Goal: Task Accomplishment & Management: Use online tool/utility

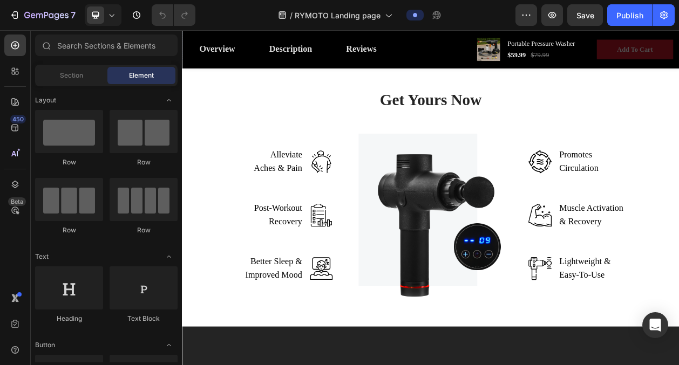
scroll to position [916, 0]
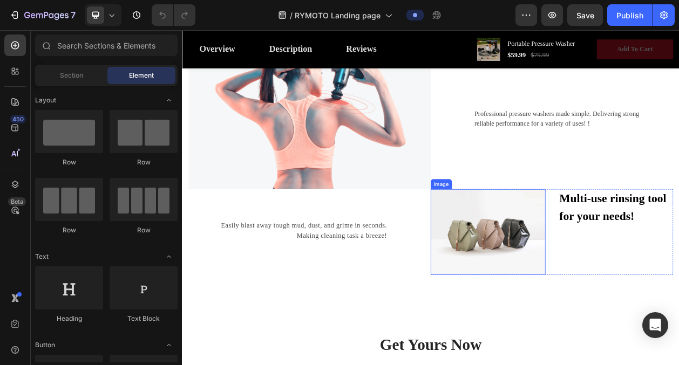
click at [573, 289] on img at bounding box center [580, 293] width 149 height 112
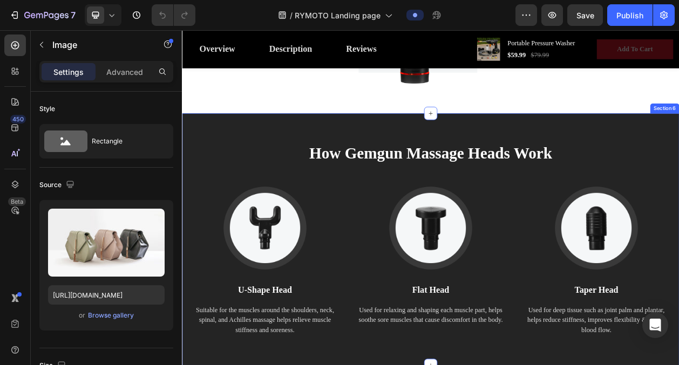
scroll to position [1467, 0]
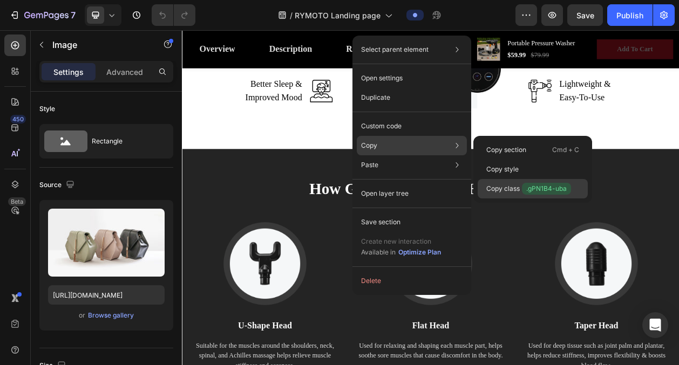
click at [555, 180] on div "Copy class .gPN1B4-uba" at bounding box center [533, 188] width 110 height 19
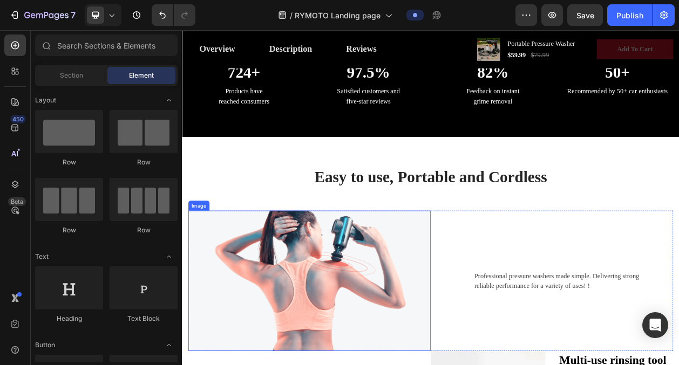
scroll to position [710, 0]
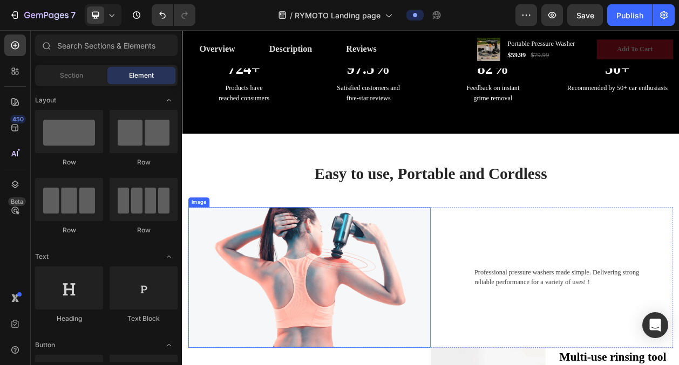
click at [272, 328] on img at bounding box center [348, 352] width 316 height 183
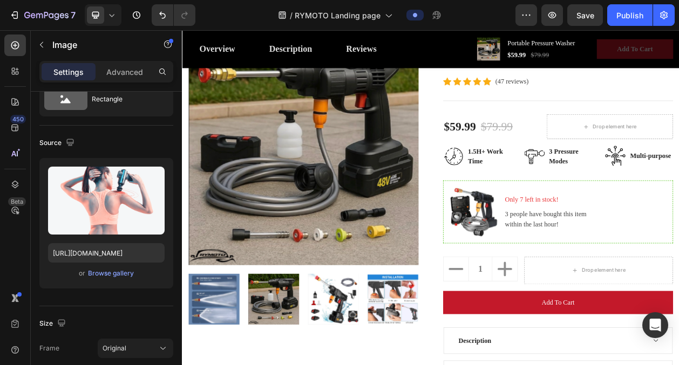
scroll to position [162, 0]
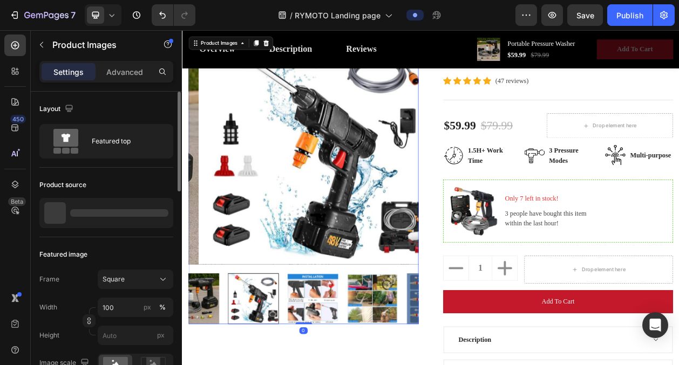
scroll to position [123, 0]
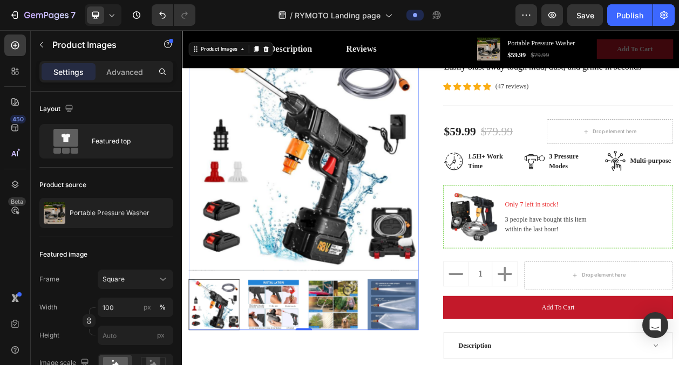
scroll to position [138, 0]
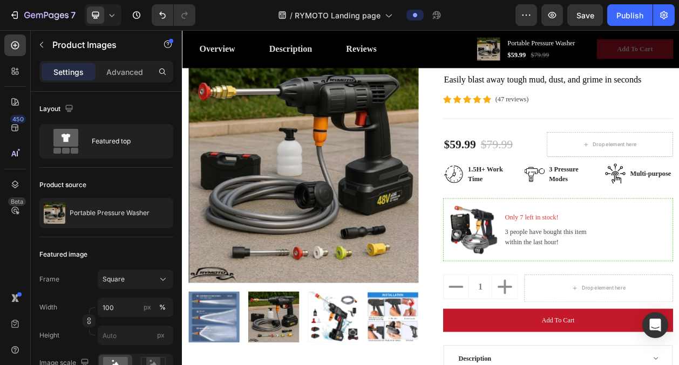
scroll to position [126, 0]
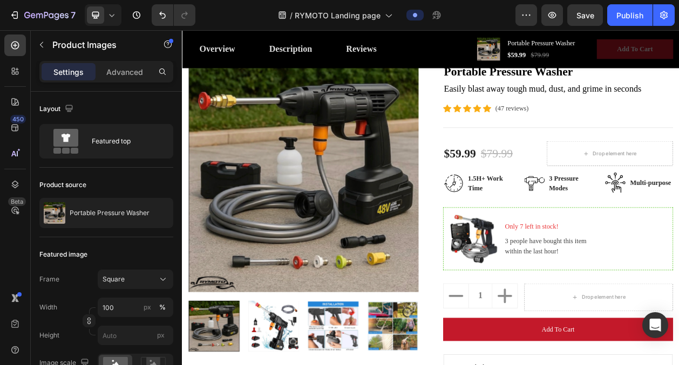
scroll to position [101, 0]
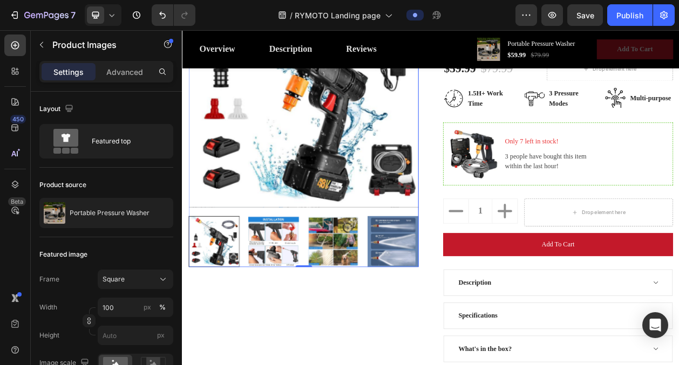
scroll to position [252, 0]
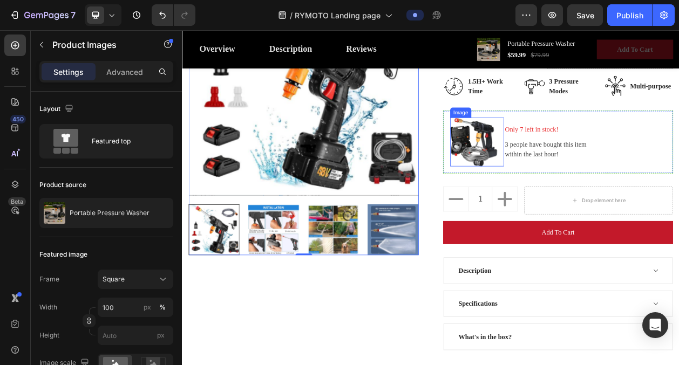
click at [563, 169] on img at bounding box center [562, 176] width 62 height 64
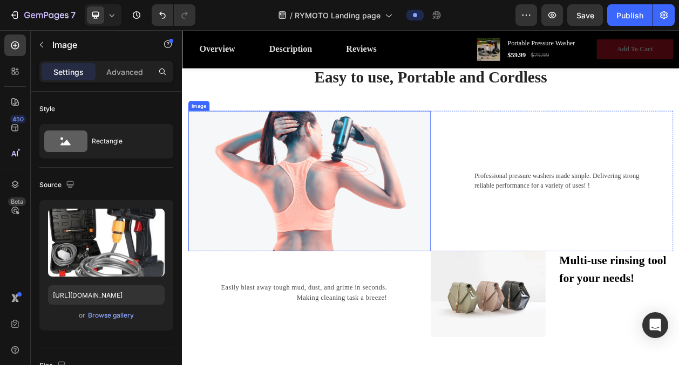
scroll to position [836, 0]
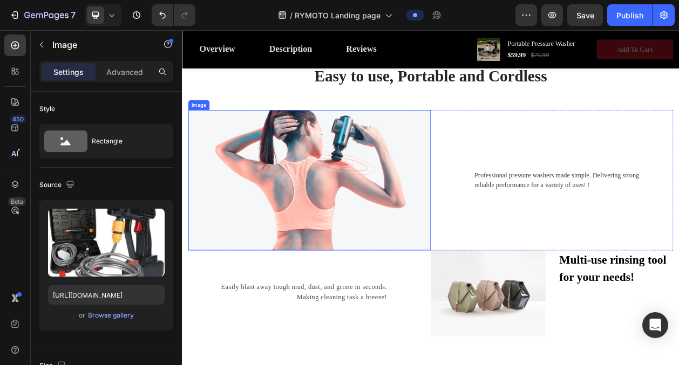
click at [445, 252] on img at bounding box center [348, 225] width 316 height 183
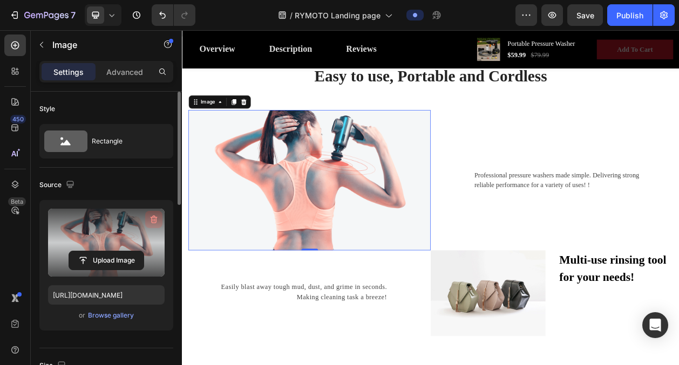
click at [152, 219] on icon "button" at bounding box center [153, 219] width 11 height 11
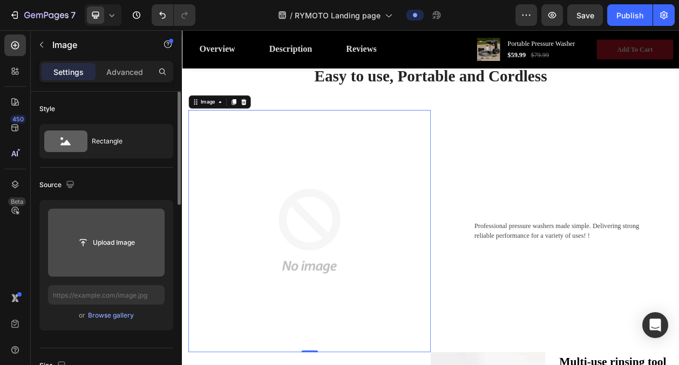
click at [104, 240] on input "file" at bounding box center [106, 243] width 74 height 18
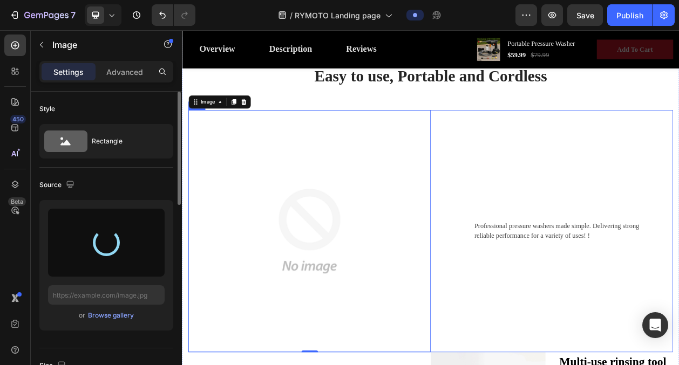
type input "[URL][DOMAIN_NAME]"
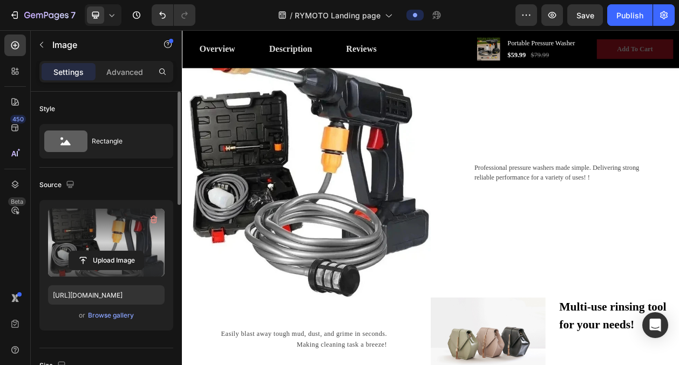
scroll to position [920, 0]
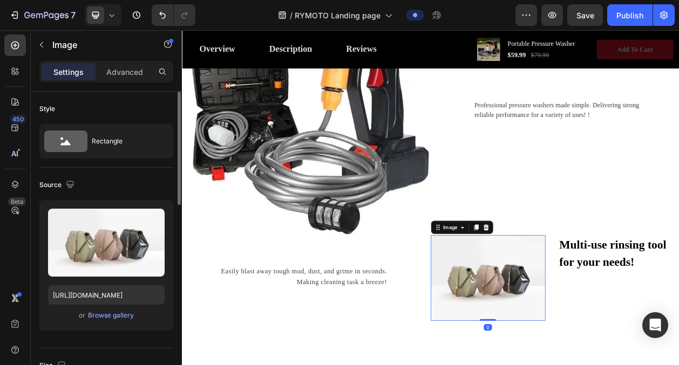
scroll to position [1015, 0]
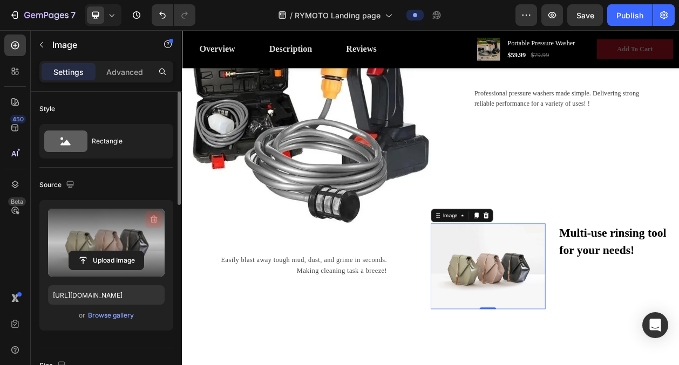
drag, startPoint x: 153, startPoint y: 219, endPoint x: 124, endPoint y: 208, distance: 31.6
click at [153, 219] on icon "button" at bounding box center [153, 219] width 11 height 11
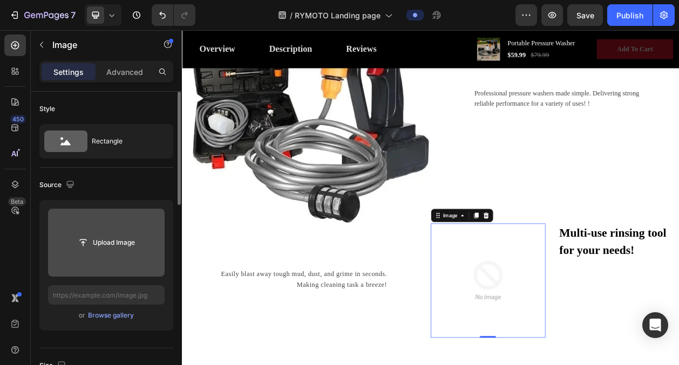
click at [125, 240] on input "file" at bounding box center [106, 243] width 74 height 18
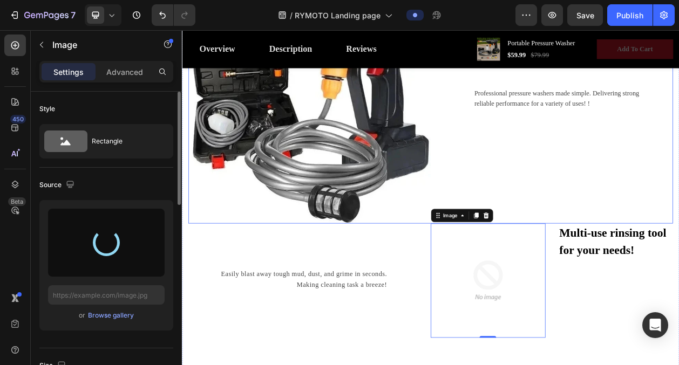
type input "[URL][DOMAIN_NAME]"
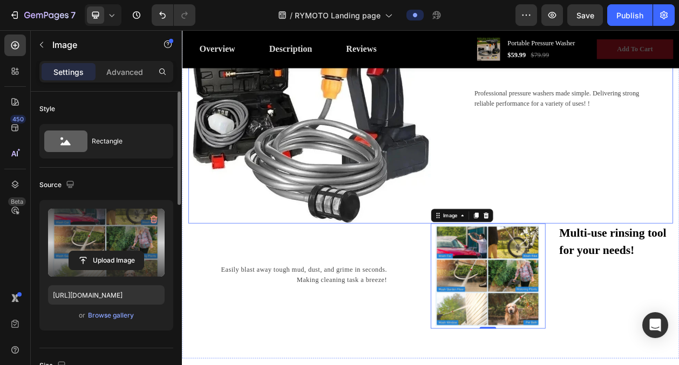
scroll to position [1090, 0]
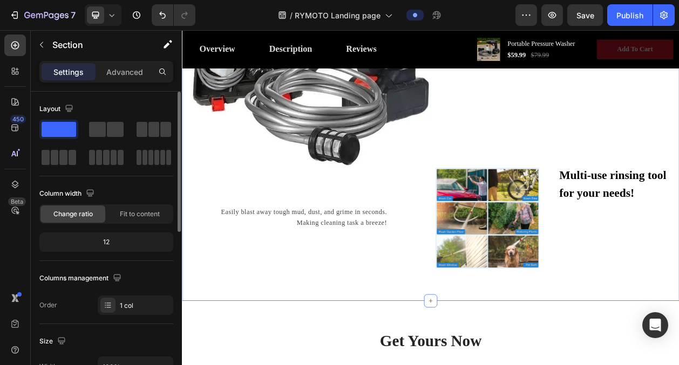
click at [678, 365] on div "Easy to use, Portable and Cordless Heading Row Image Professional pressure wash…" at bounding box center [506, 84] width 648 height 598
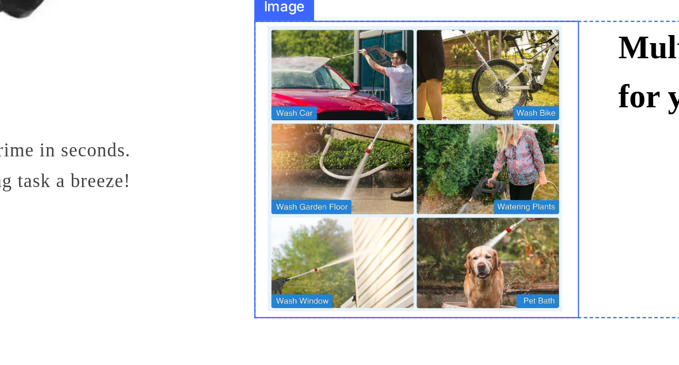
scroll to position [1108, 0]
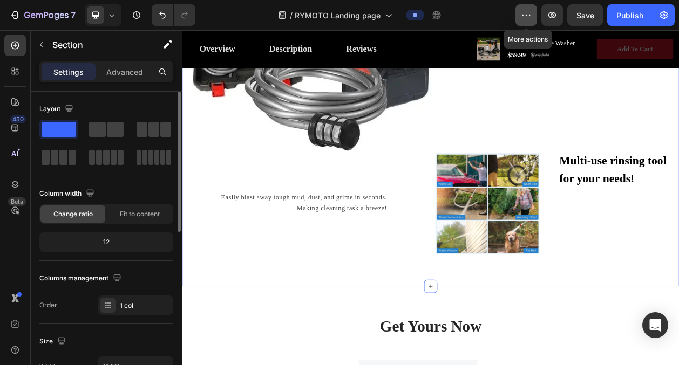
click at [527, 15] on icon "button" at bounding box center [527, 15] width 2 height 1
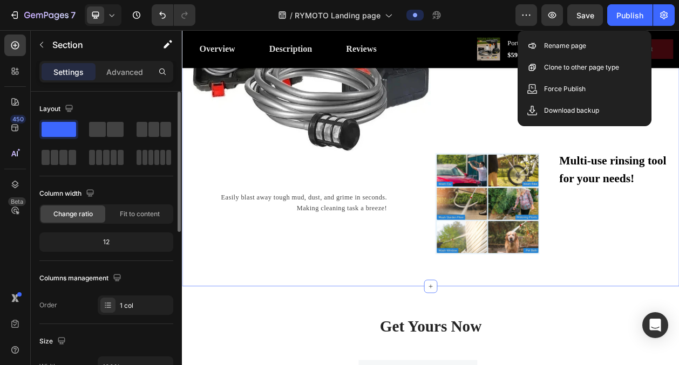
click at [492, 15] on div "/ RYMOTO Landing page" at bounding box center [359, 15] width 311 height 22
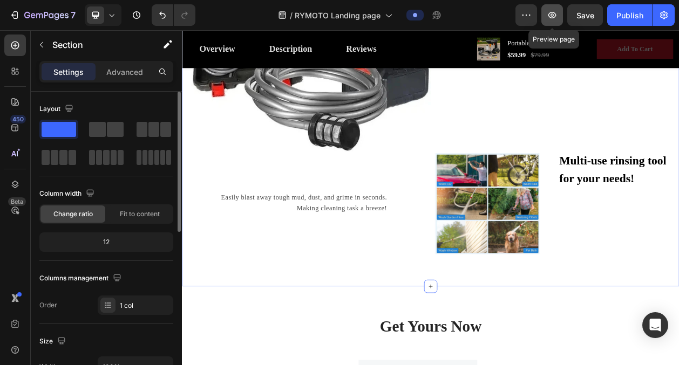
click at [555, 16] on icon "button" at bounding box center [552, 15] width 8 height 6
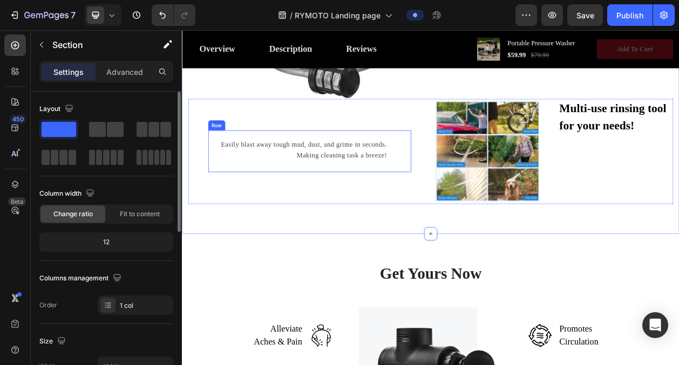
scroll to position [1281, 0]
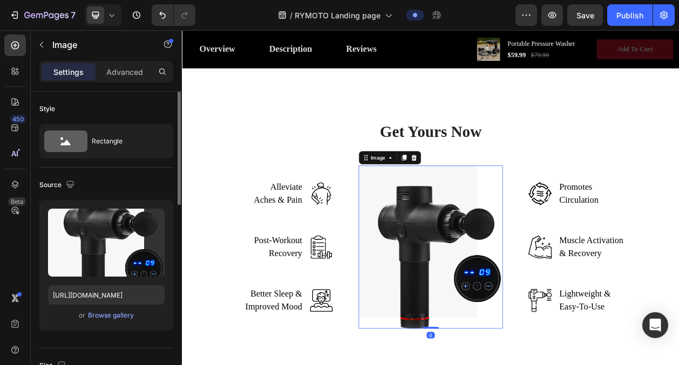
scroll to position [1439, 0]
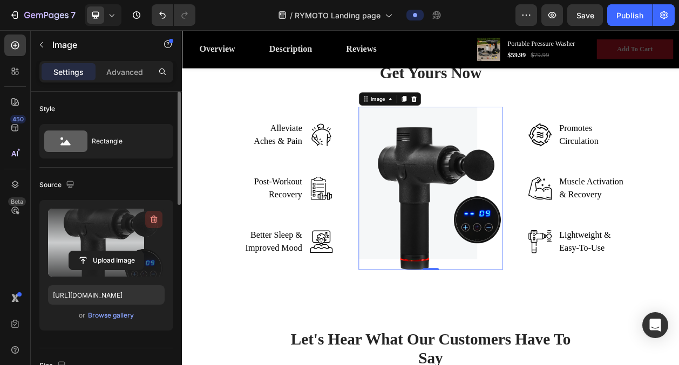
click at [150, 215] on icon "button" at bounding box center [153, 219] width 11 height 11
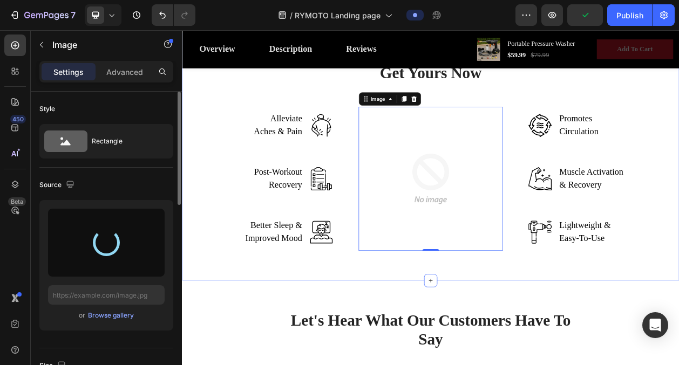
type input "[URL][DOMAIN_NAME]"
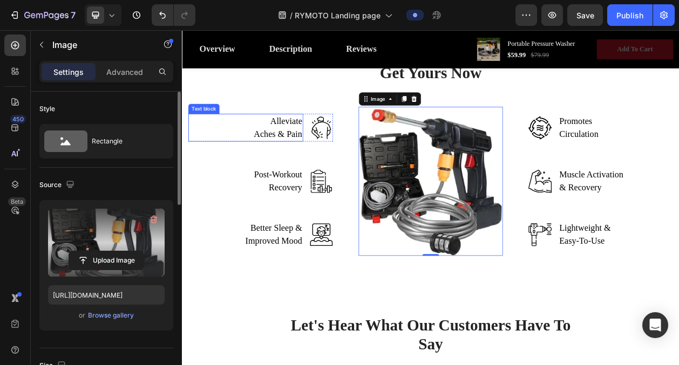
click at [309, 153] on p "Alleviate Aches & Pain" at bounding box center [305, 157] width 66 height 34
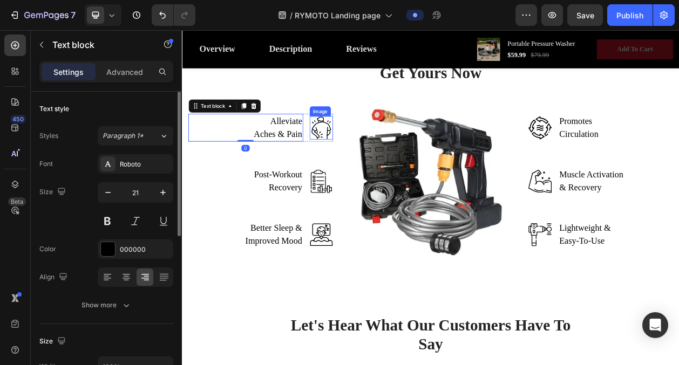
click at [365, 154] on img at bounding box center [363, 157] width 30 height 30
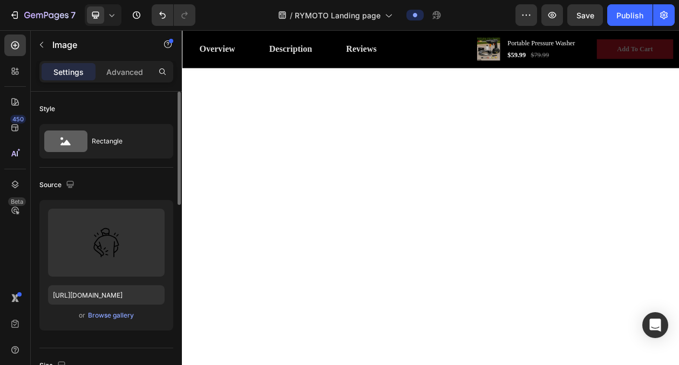
scroll to position [0, 0]
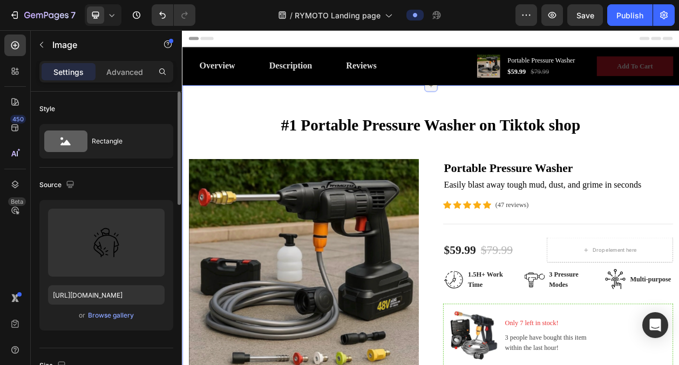
click at [505, 106] on div at bounding box center [505, 101] width 17 height 17
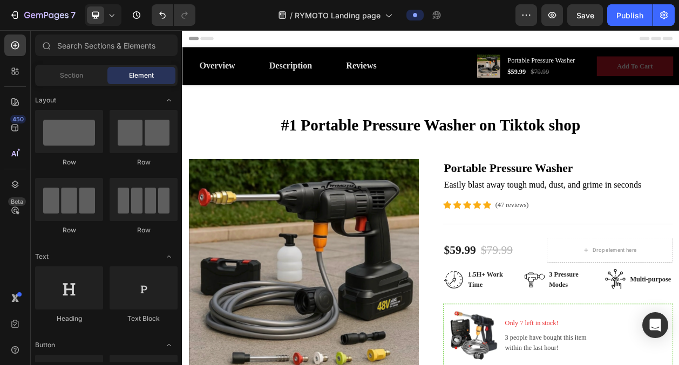
click at [508, 40] on div "Header" at bounding box center [505, 41] width 630 height 22
click at [503, 104] on icon at bounding box center [505, 102] width 9 height 9
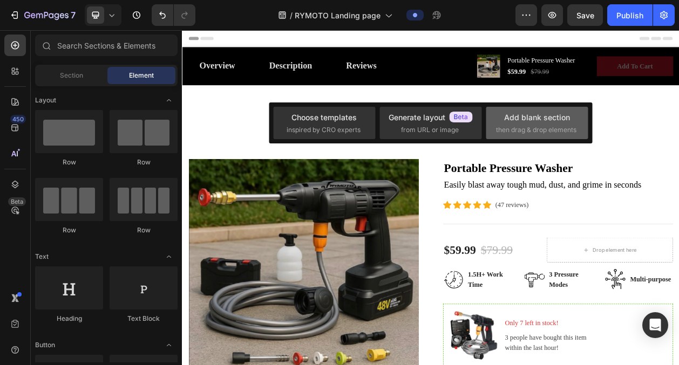
click at [489, 130] on div "Add blank section then drag & drop elements" at bounding box center [537, 123] width 102 height 32
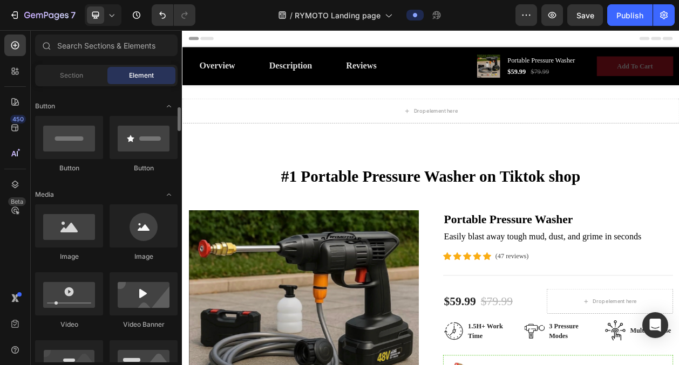
scroll to position [240, 0]
drag, startPoint x: 133, startPoint y: 233, endPoint x: 139, endPoint y: 234, distance: 6.7
click at [139, 234] on div at bounding box center [144, 225] width 68 height 43
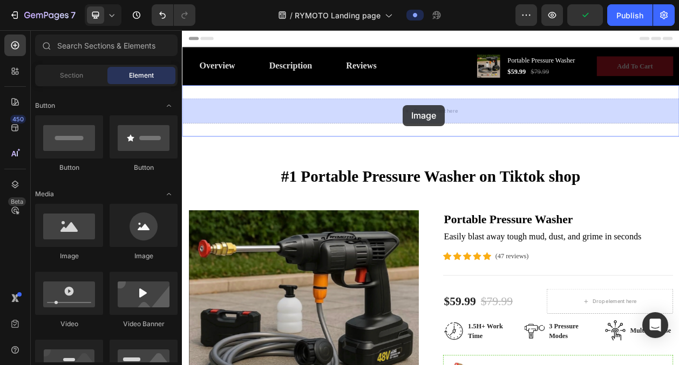
drag, startPoint x: 250, startPoint y: 268, endPoint x: 470, endPoint y: 128, distance: 259.9
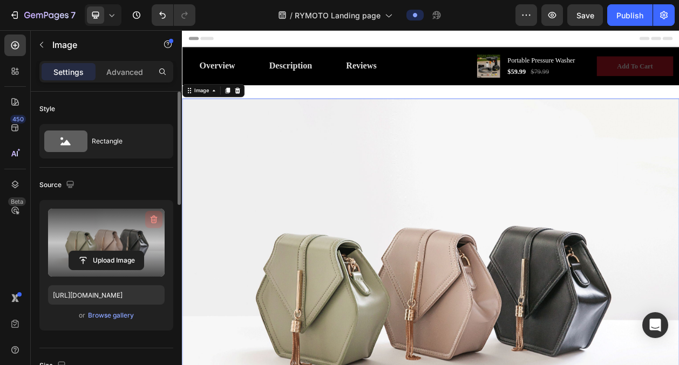
click at [155, 220] on icon "button" at bounding box center [154, 220] width 7 height 8
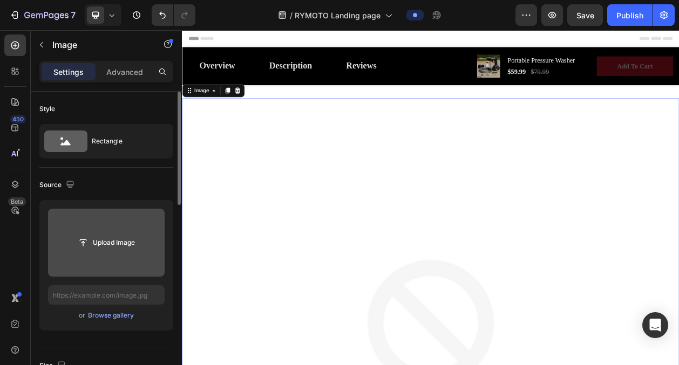
click at [120, 232] on input "file" at bounding box center [106, 243] width 117 height 68
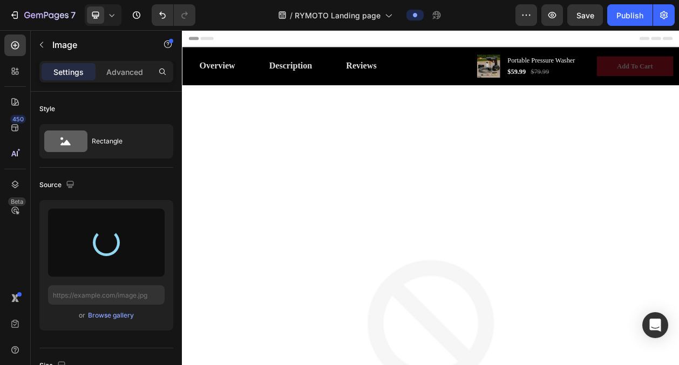
scroll to position [87, 0]
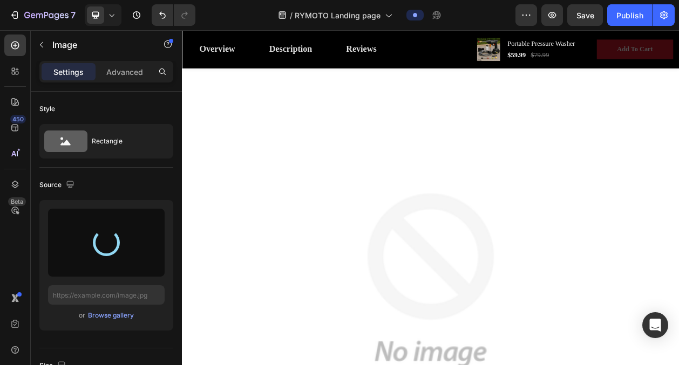
type input "[URL][DOMAIN_NAME]"
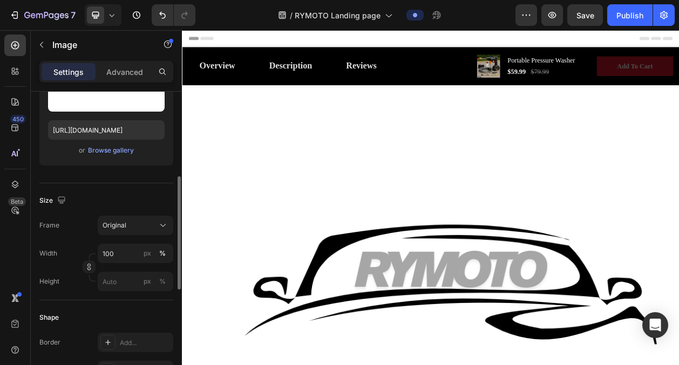
scroll to position [182, 0]
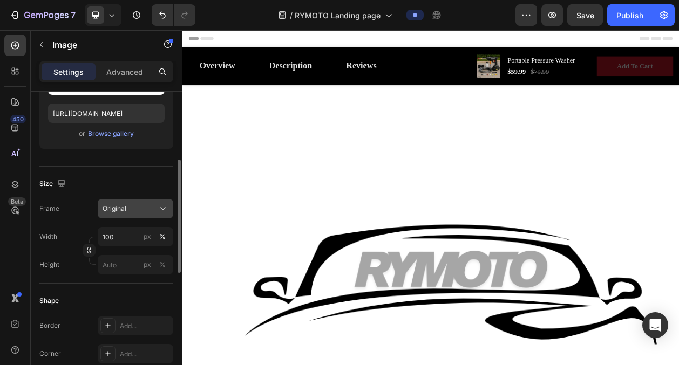
click at [162, 213] on icon at bounding box center [163, 208] width 11 height 11
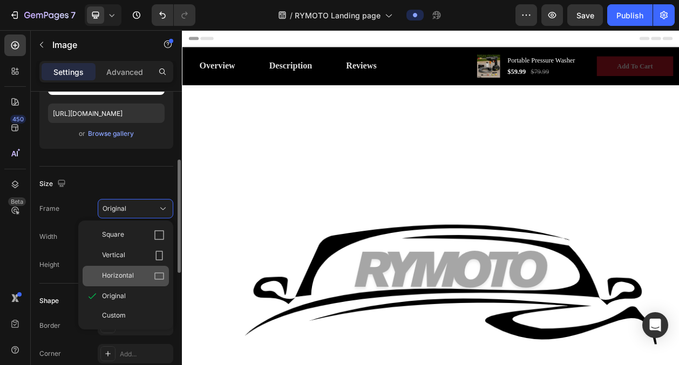
click at [135, 273] on div "Horizontal" at bounding box center [133, 276] width 63 height 11
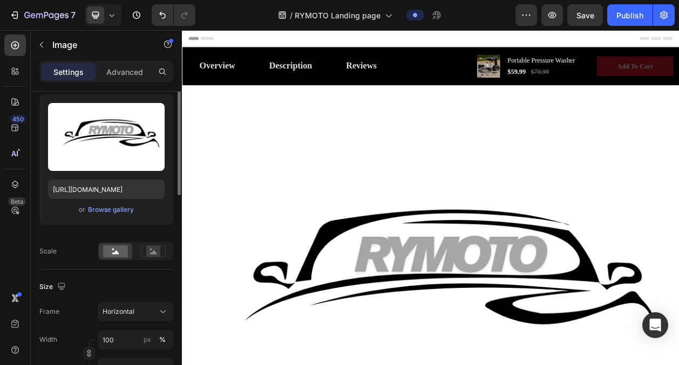
scroll to position [108, 0]
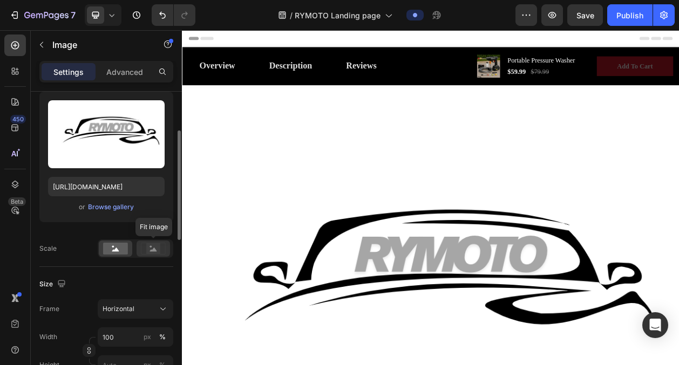
click at [151, 246] on circle at bounding box center [151, 247] width 2 height 2
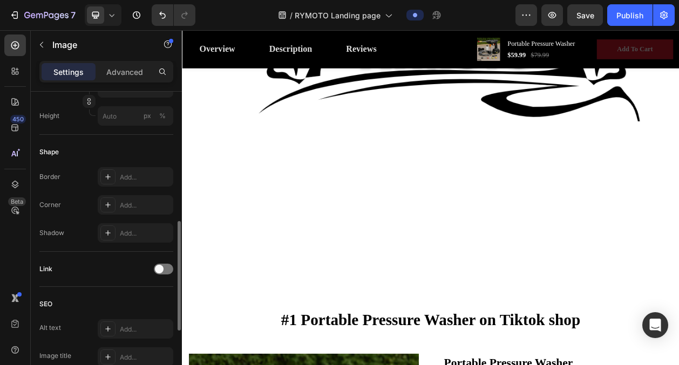
scroll to position [0, 0]
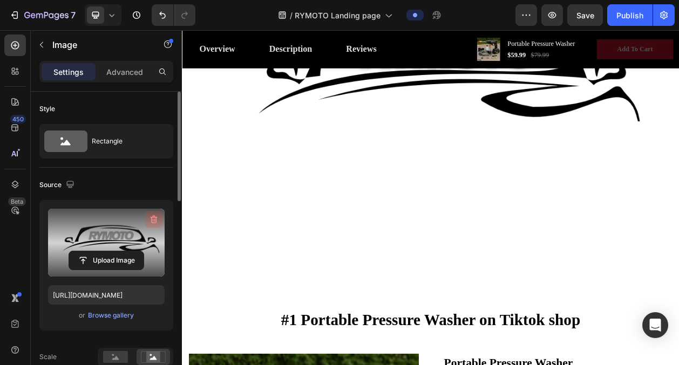
click at [154, 212] on button "button" at bounding box center [153, 219] width 17 height 17
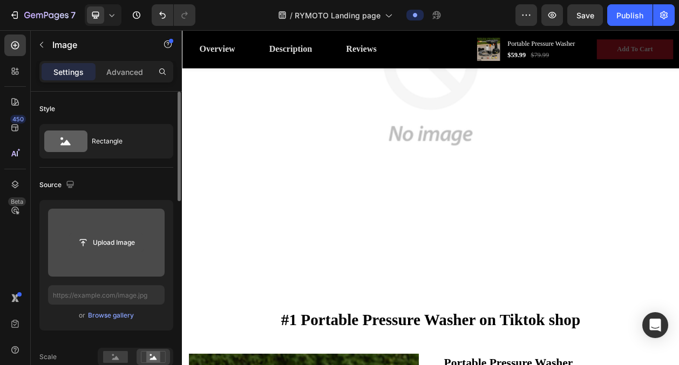
click at [107, 236] on input "file" at bounding box center [106, 243] width 74 height 18
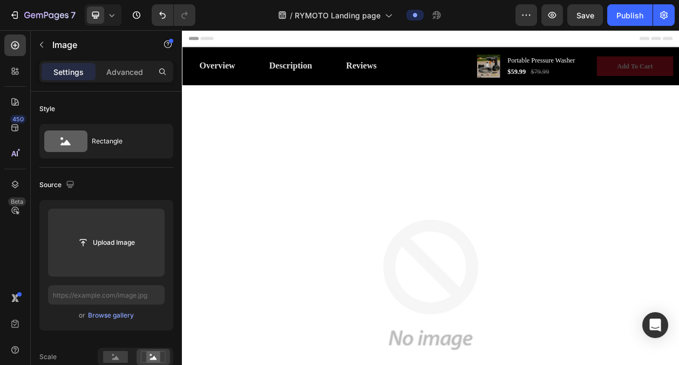
click at [482, 190] on img at bounding box center [506, 362] width 648 height 486
click at [251, 112] on icon at bounding box center [253, 109] width 7 height 8
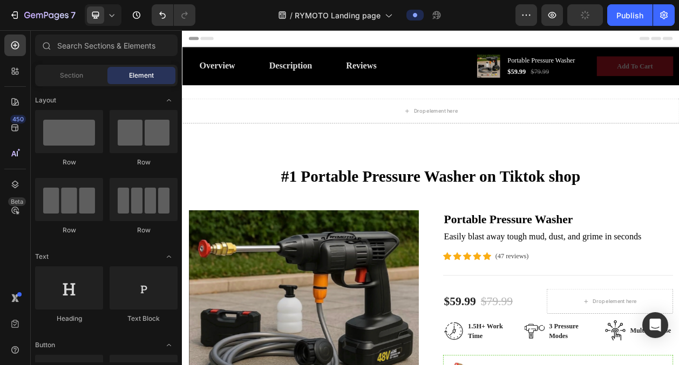
click at [127, 79] on div "Element" at bounding box center [141, 75] width 68 height 17
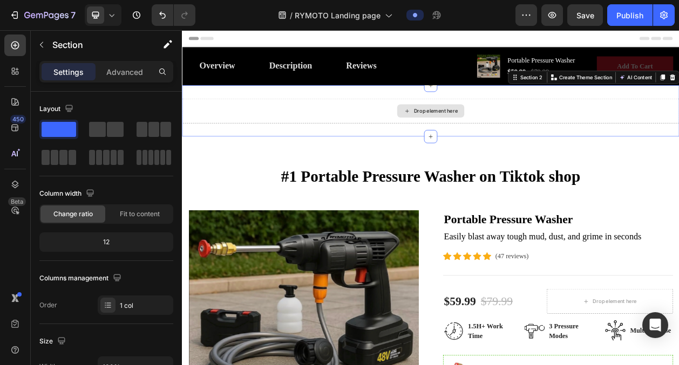
click at [414, 138] on div "Drop element here" at bounding box center [506, 135] width 648 height 32
click at [507, 138] on div "Drop element here" at bounding box center [512, 135] width 57 height 9
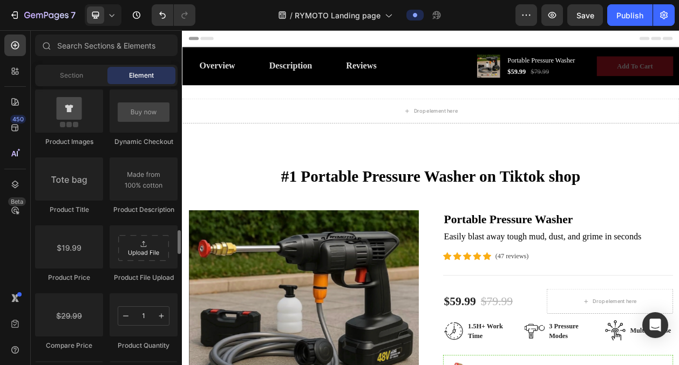
scroll to position [1668, 0]
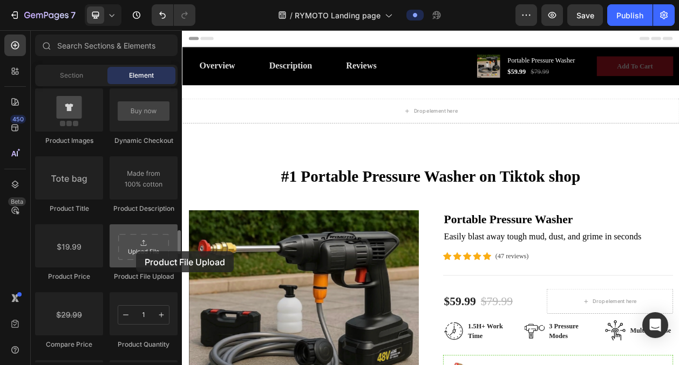
click at [136, 251] on div at bounding box center [144, 245] width 68 height 43
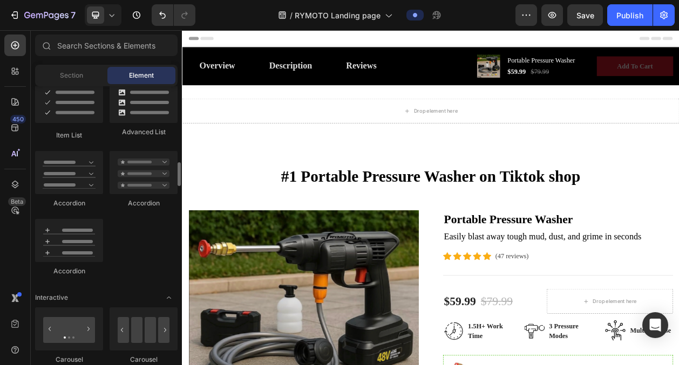
scroll to position [503, 0]
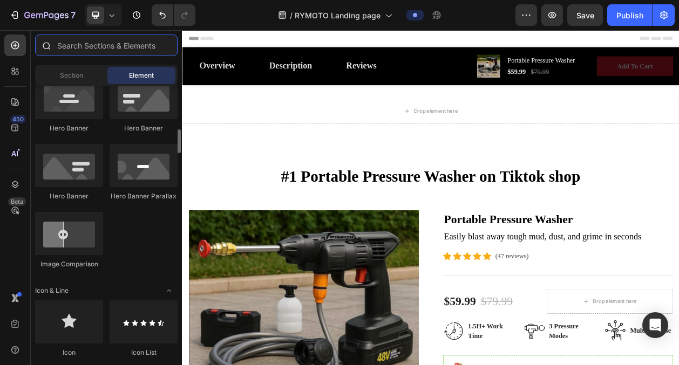
click at [122, 47] on input "text" at bounding box center [106, 46] width 142 height 22
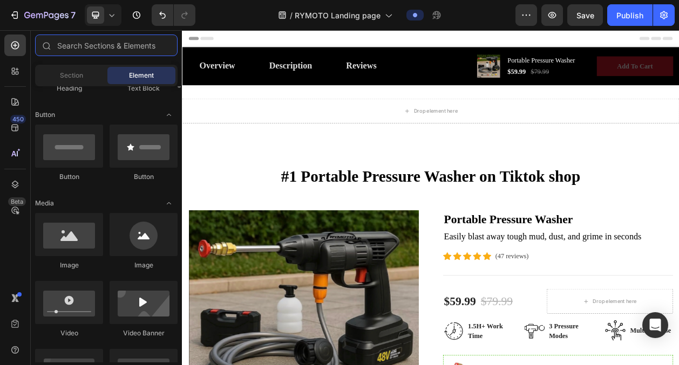
scroll to position [261, 0]
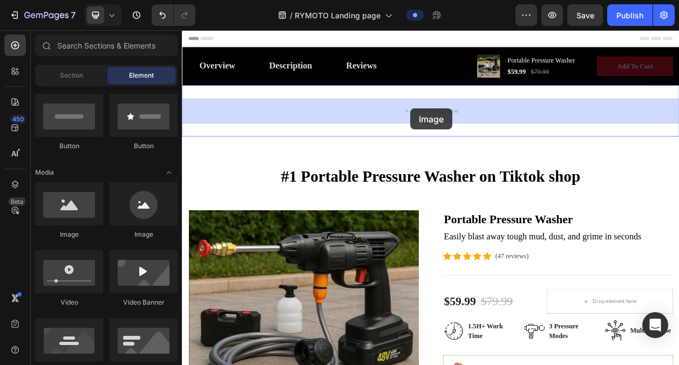
drag, startPoint x: 262, startPoint y: 245, endPoint x: 479, endPoint y: 133, distance: 244.7
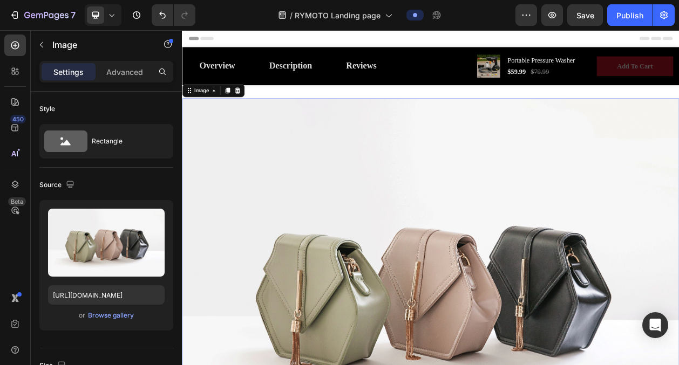
scroll to position [216, 0]
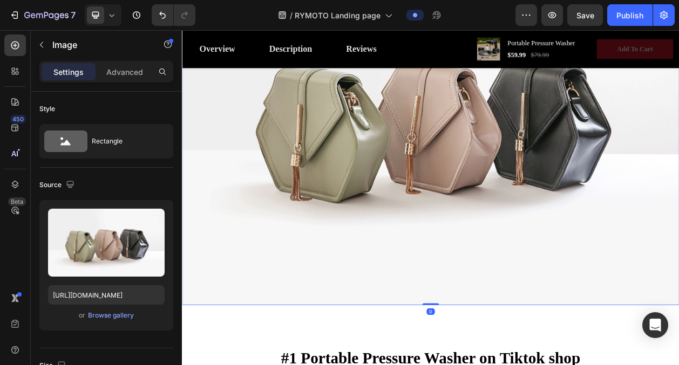
drag, startPoint x: 507, startPoint y: 387, endPoint x: 494, endPoint y: 178, distance: 209.8
click at [494, 178] on div "Image 0" at bounding box center [506, 146] width 648 height 486
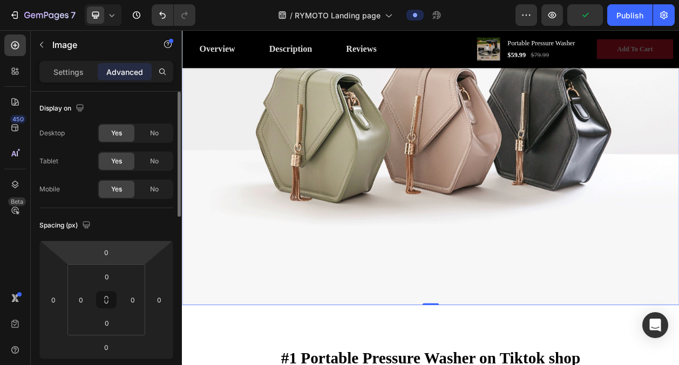
scroll to position [0, 0]
click at [85, 71] on div "Settings" at bounding box center [69, 71] width 54 height 17
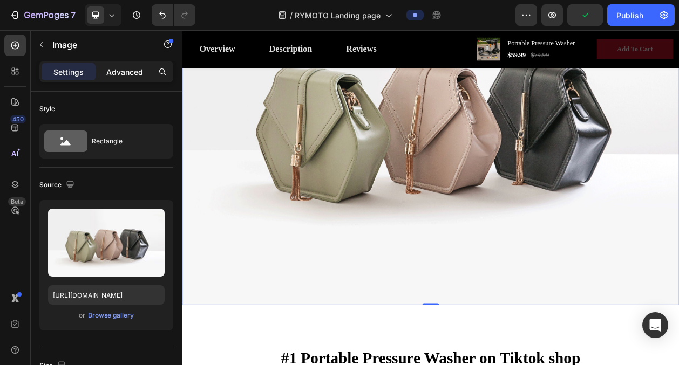
click at [106, 71] on div "Advanced" at bounding box center [125, 71] width 54 height 17
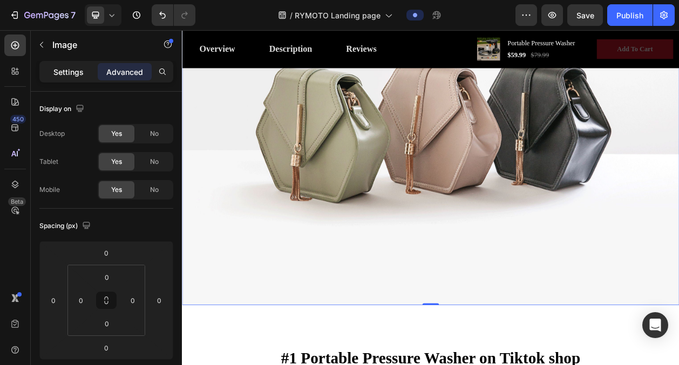
click at [70, 69] on p "Settings" at bounding box center [68, 71] width 30 height 11
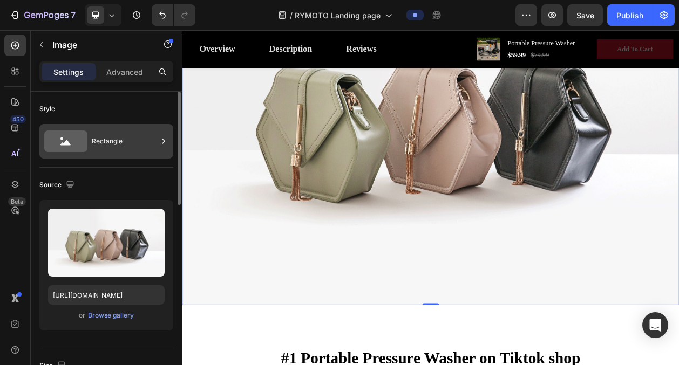
click at [100, 139] on div "Rectangle" at bounding box center [125, 141] width 66 height 25
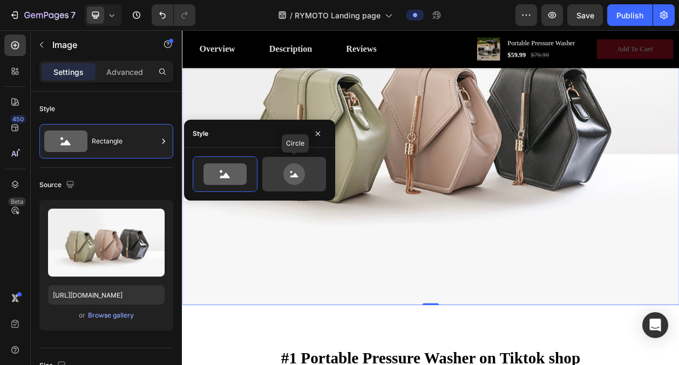
click at [286, 172] on icon at bounding box center [294, 175] width 22 height 22
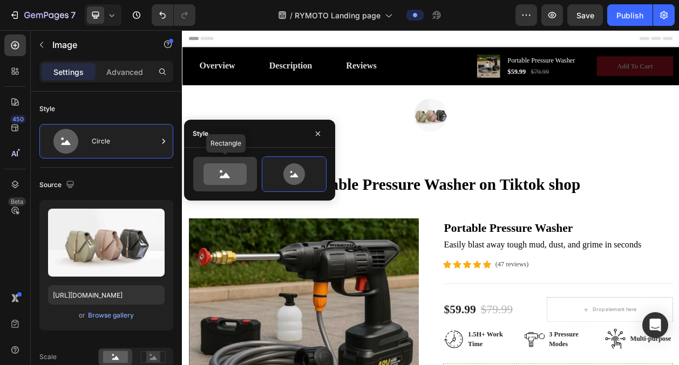
click at [233, 171] on icon at bounding box center [224, 175] width 43 height 22
type input "100"
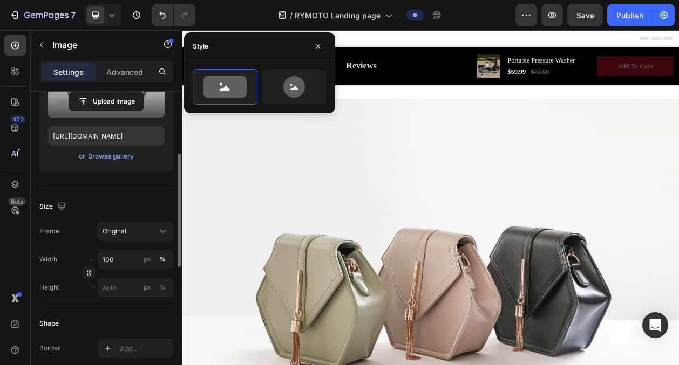
scroll to position [161, 0]
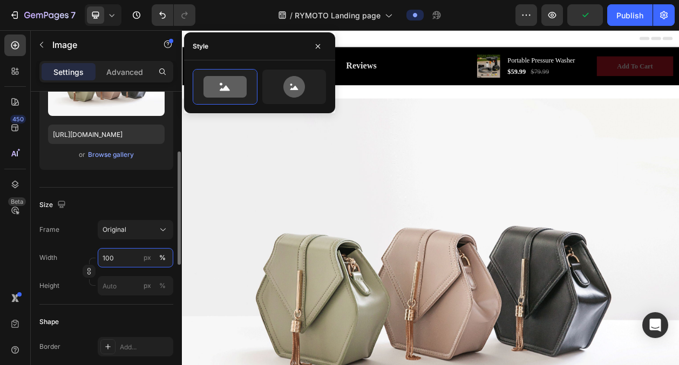
click at [124, 254] on input "100" at bounding box center [136, 257] width 76 height 19
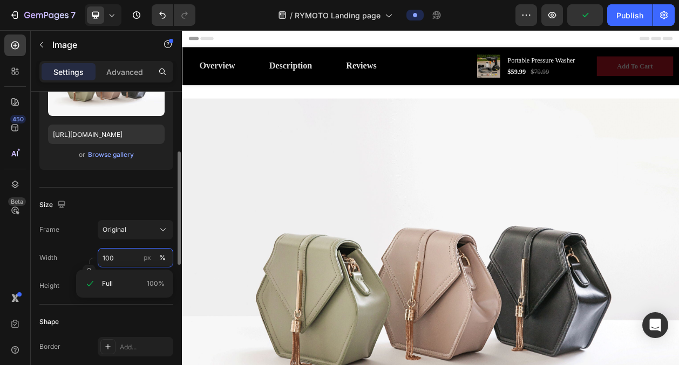
click at [120, 262] on input "100" at bounding box center [136, 257] width 76 height 19
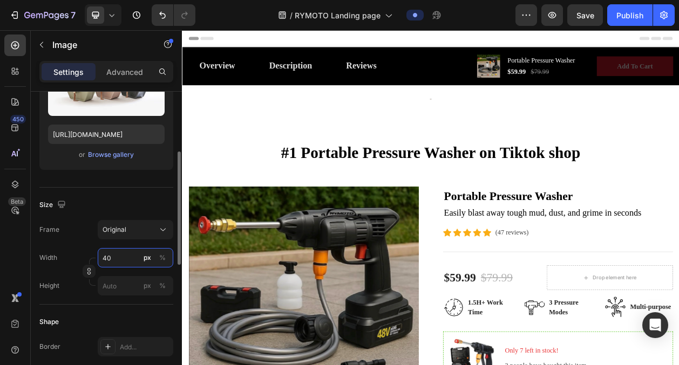
type input "4"
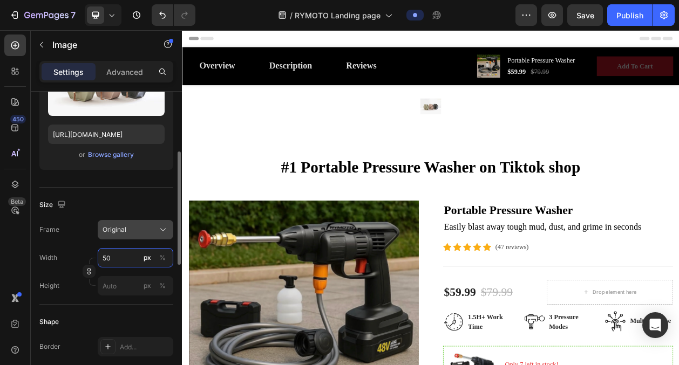
type input "5"
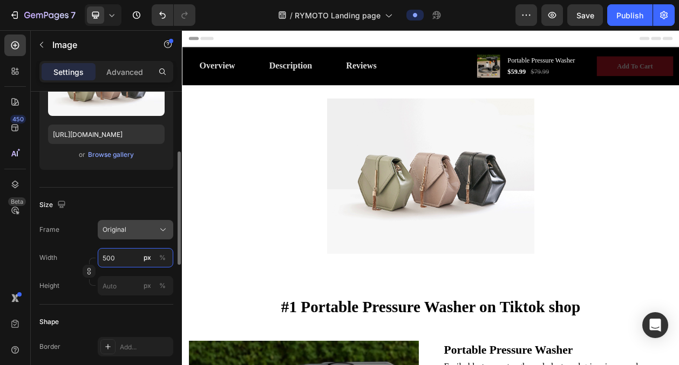
type input "500"
click at [149, 234] on div "Original" at bounding box center [129, 230] width 53 height 10
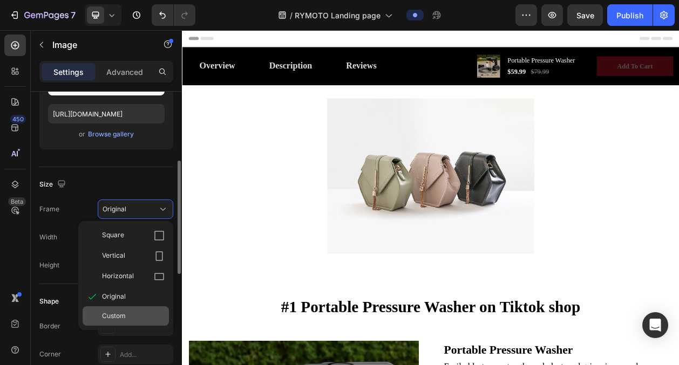
scroll to position [182, 0]
click at [119, 317] on span "Custom" at bounding box center [114, 315] width 24 height 10
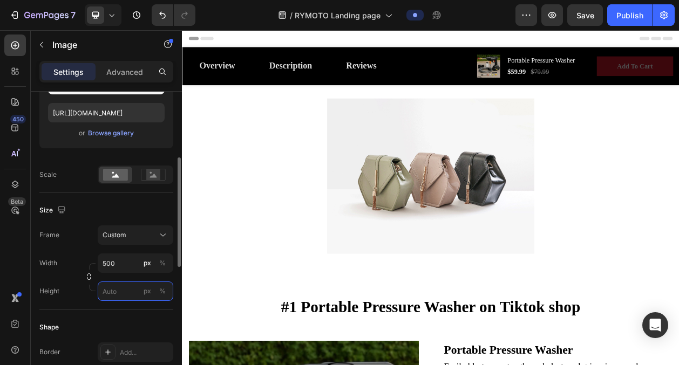
click at [125, 290] on input "px %" at bounding box center [136, 291] width 76 height 19
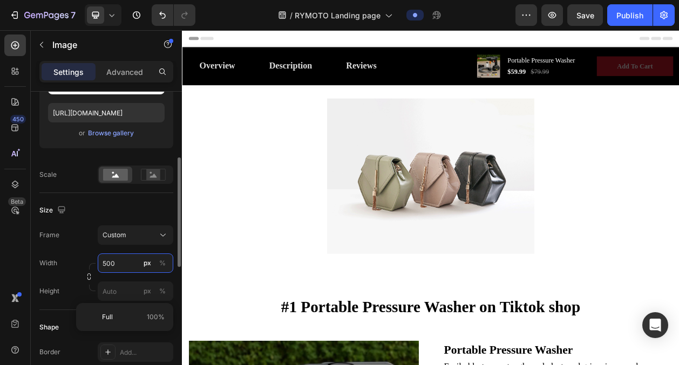
click at [124, 265] on input "500" at bounding box center [136, 263] width 76 height 19
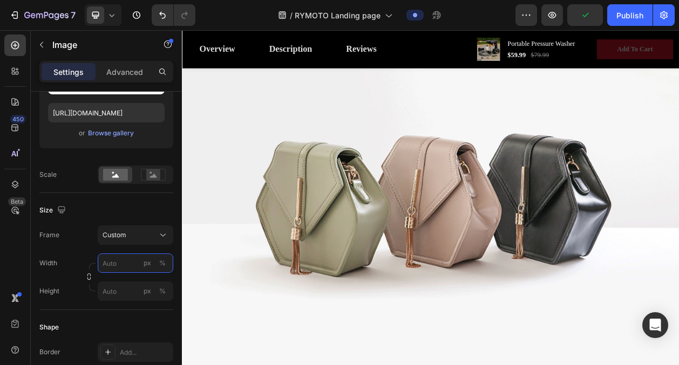
scroll to position [302, 0]
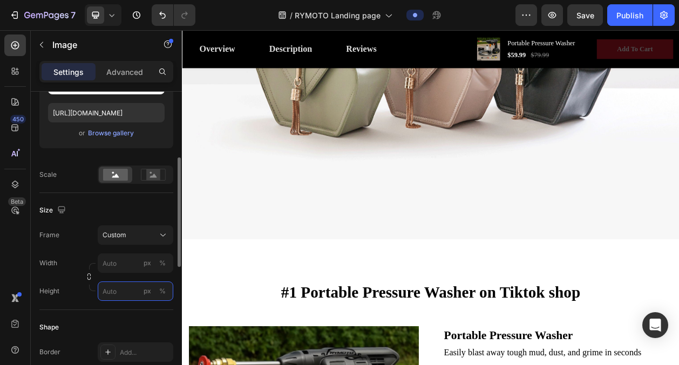
click at [127, 291] on div "Style Rectangle Source Upload Image [URL][DOMAIN_NAME] or Browse gallery Scale …" at bounding box center [106, 293] width 134 height 768
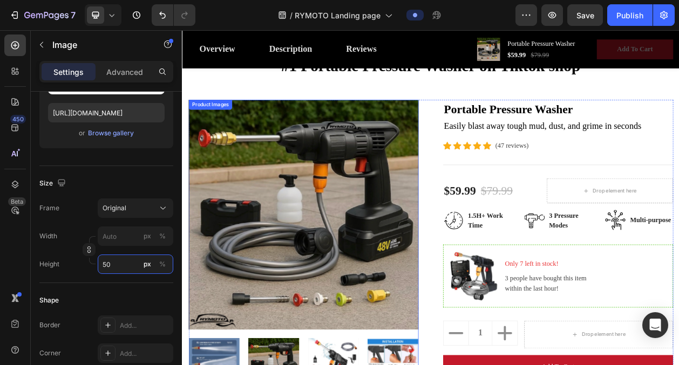
scroll to position [0, 0]
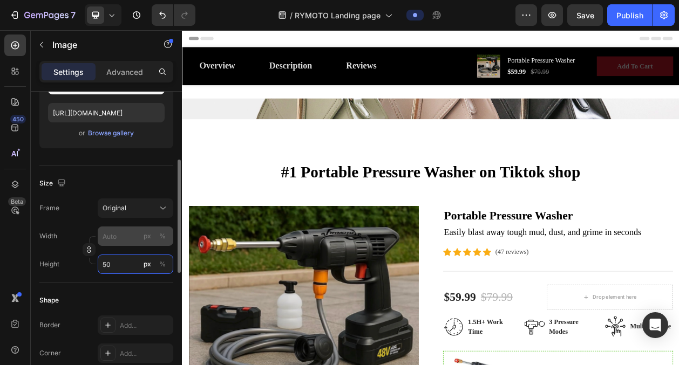
type input "50"
click at [120, 236] on input "px %" at bounding box center [136, 236] width 76 height 19
type input "5"
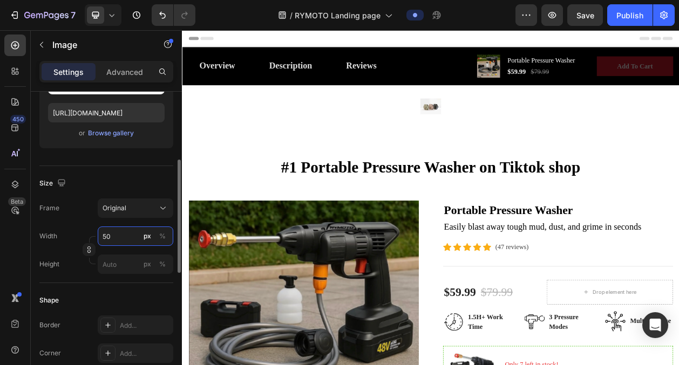
type input "5"
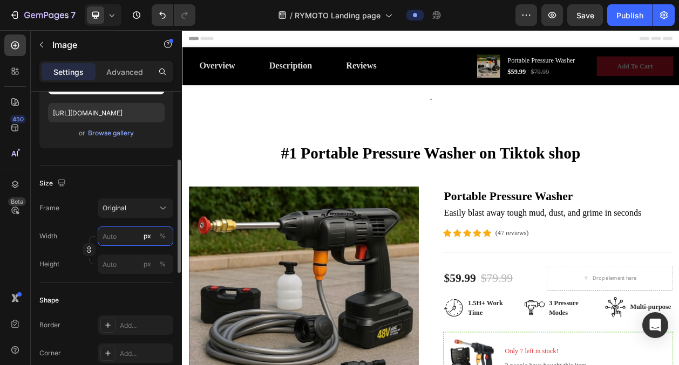
type input "5"
click at [118, 266] on input "px %" at bounding box center [136, 264] width 76 height 19
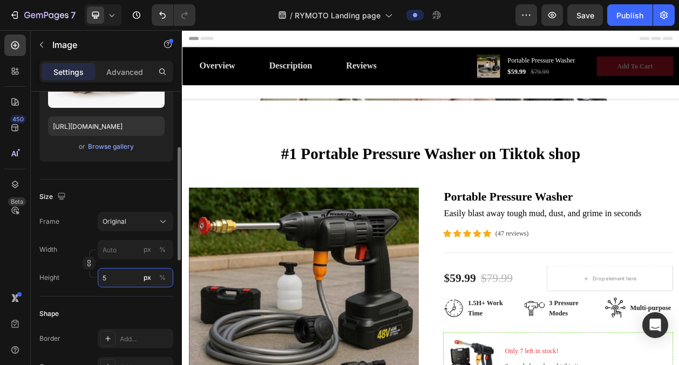
scroll to position [158, 0]
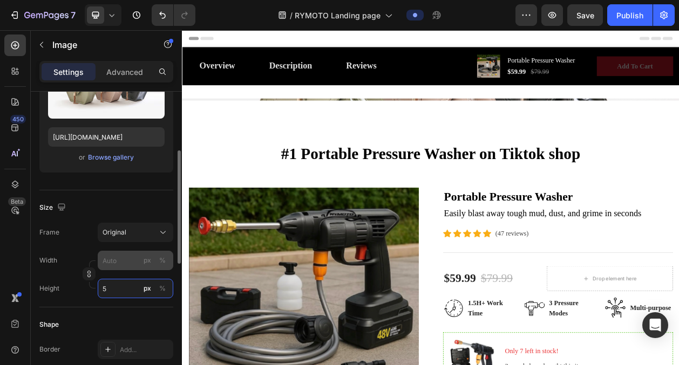
type input "5"
click at [127, 254] on input "px %" at bounding box center [136, 260] width 76 height 19
click at [63, 249] on div "Frame Original Width px % Height 5 px %" at bounding box center [106, 261] width 134 height 76
click at [118, 266] on input "px %" at bounding box center [136, 260] width 76 height 19
type input "5"
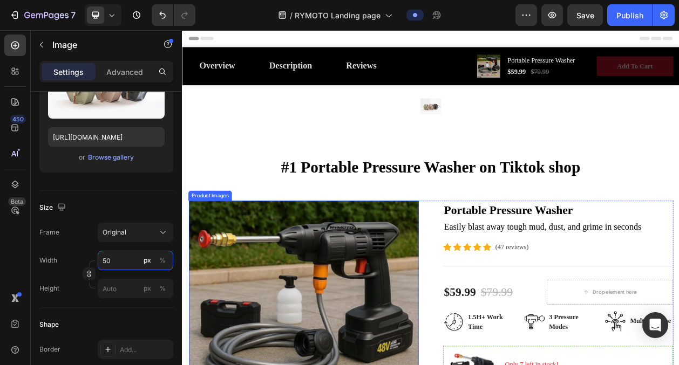
type input "5"
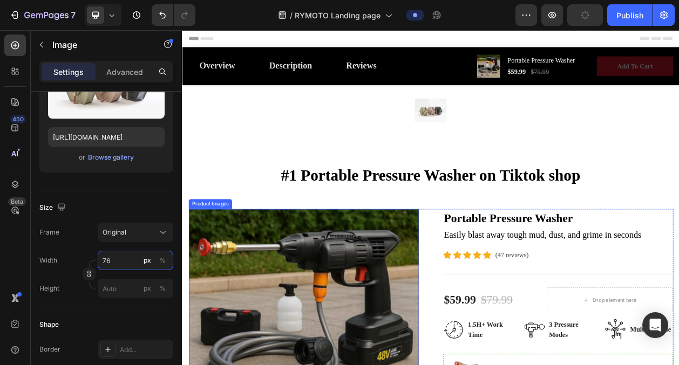
type input "7"
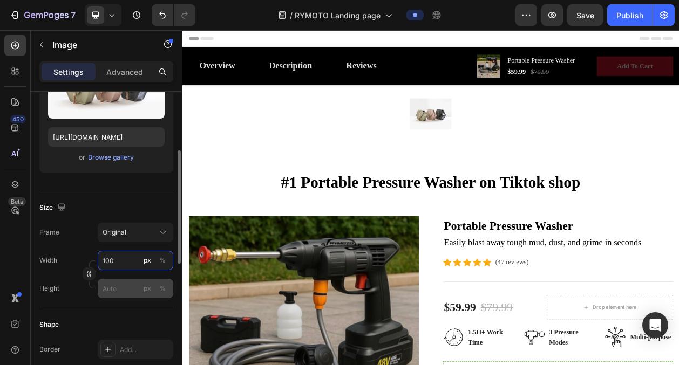
type input "100"
click at [122, 294] on input "px %" at bounding box center [136, 288] width 76 height 19
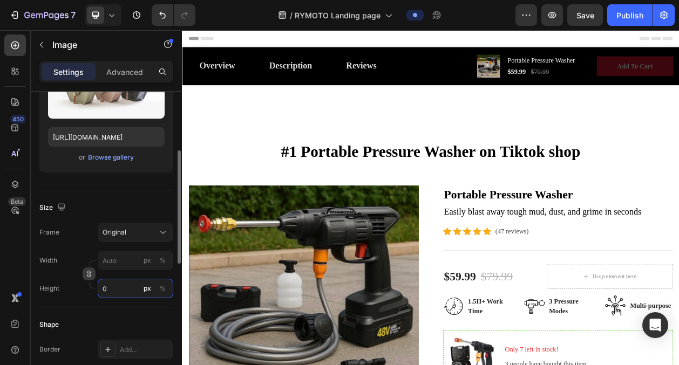
type input "0"
click at [92, 274] on icon "button" at bounding box center [89, 274] width 8 height 8
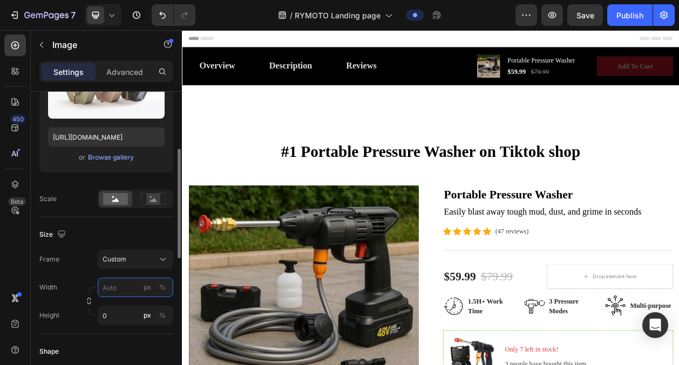
click at [121, 284] on input "px %" at bounding box center [136, 287] width 76 height 19
click at [129, 255] on div "Frame Custom Width px % Height 0 px %" at bounding box center [106, 288] width 134 height 76
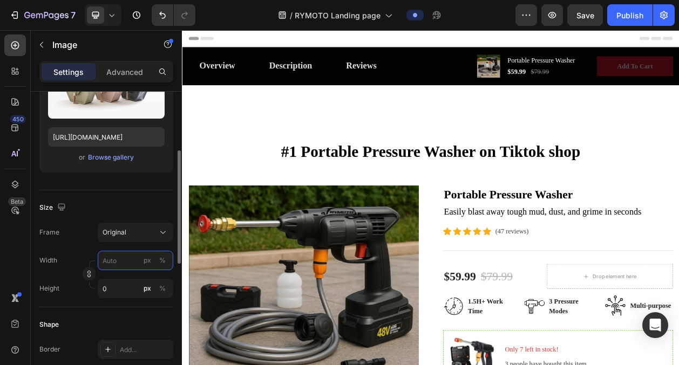
click at [133, 257] on input "px %" at bounding box center [136, 260] width 76 height 19
click at [64, 253] on div "Width px %" at bounding box center [106, 260] width 134 height 19
click at [84, 276] on button "button" at bounding box center [89, 274] width 13 height 13
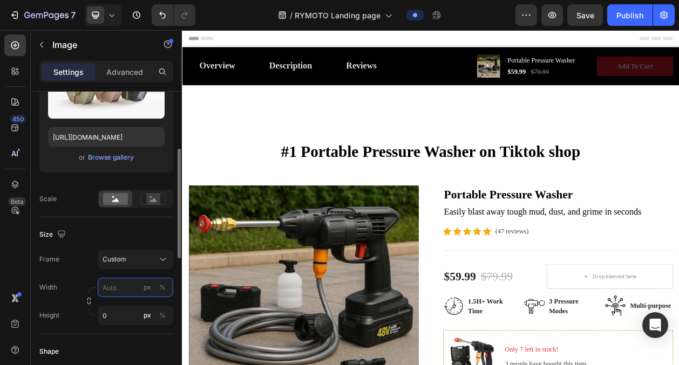
click at [108, 291] on input "px %" at bounding box center [136, 287] width 76 height 19
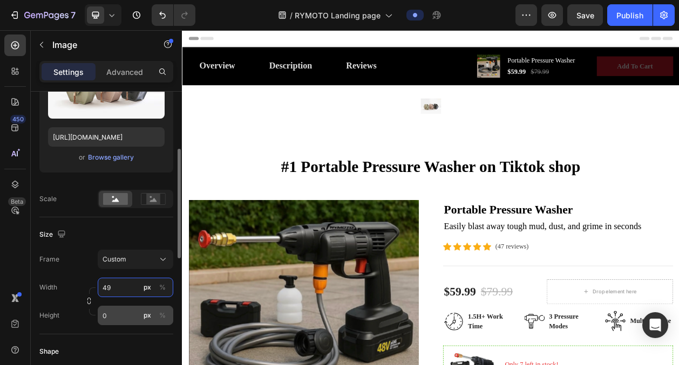
type input "49"
click at [130, 312] on input "0" at bounding box center [136, 315] width 76 height 19
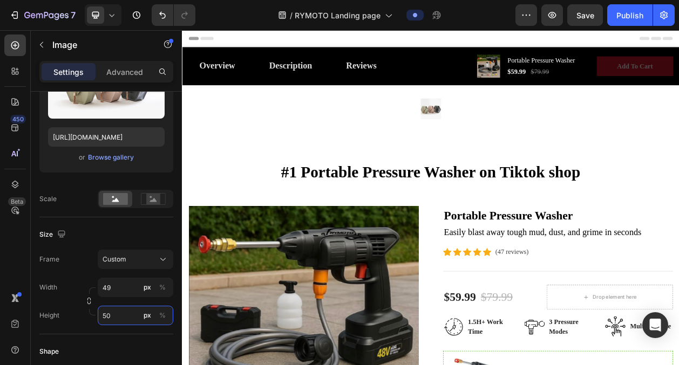
type input "50"
click at [80, 269] on div "Frame Custom" at bounding box center [106, 259] width 134 height 19
click at [124, 287] on input "49" at bounding box center [136, 287] width 76 height 19
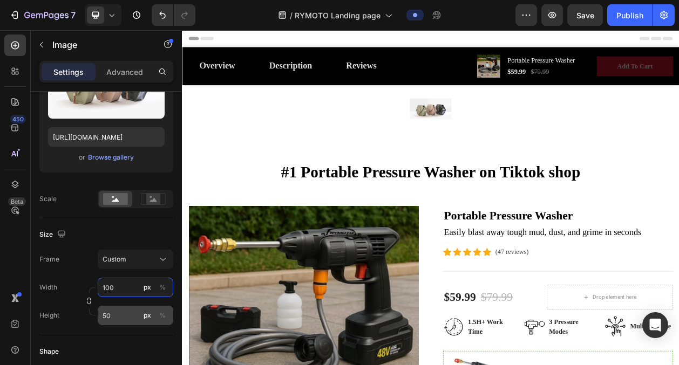
type input "100"
click at [113, 314] on input "50" at bounding box center [136, 315] width 76 height 19
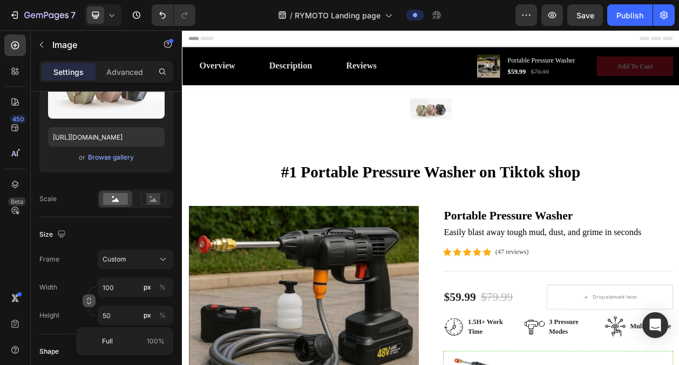
click at [87, 303] on icon "button" at bounding box center [88, 303] width 3 height 3
click at [89, 303] on icon "button" at bounding box center [89, 301] width 1 height 3
click at [113, 319] on input "50" at bounding box center [136, 315] width 76 height 19
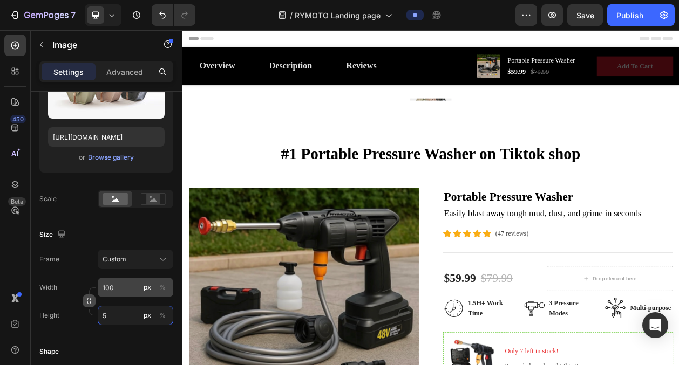
type input "5"
click at [133, 285] on input "100" at bounding box center [136, 287] width 76 height 19
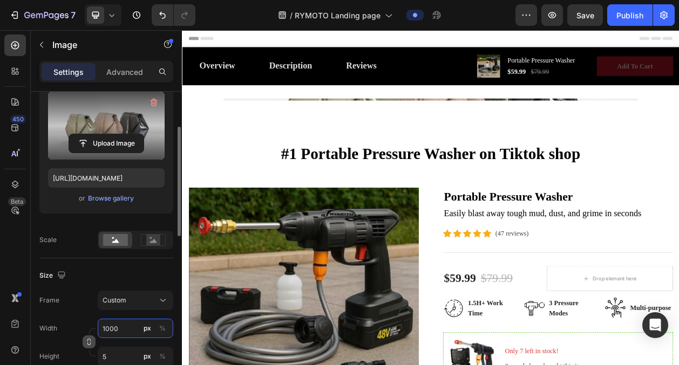
scroll to position [112, 0]
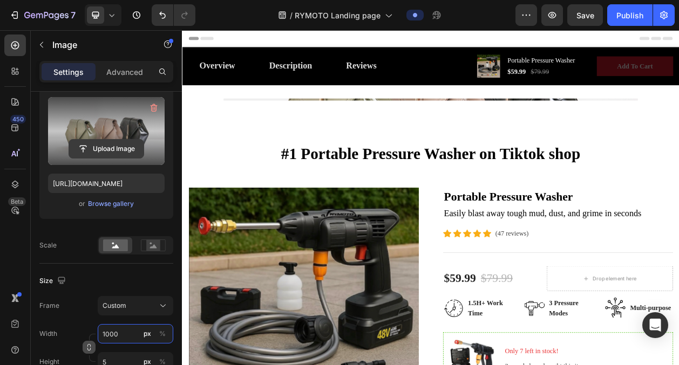
type input "1000"
click at [118, 144] on input "file" at bounding box center [106, 149] width 74 height 18
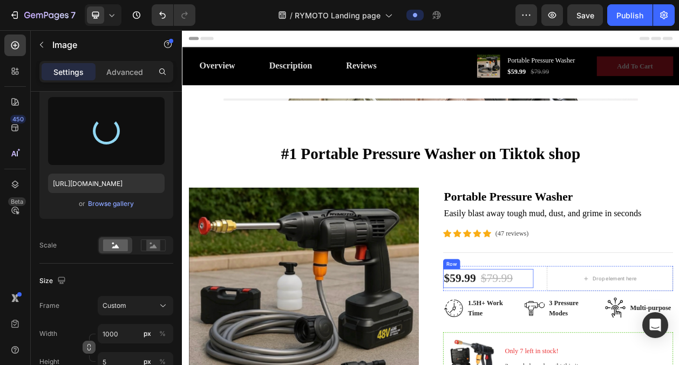
type input "[URL][DOMAIN_NAME]"
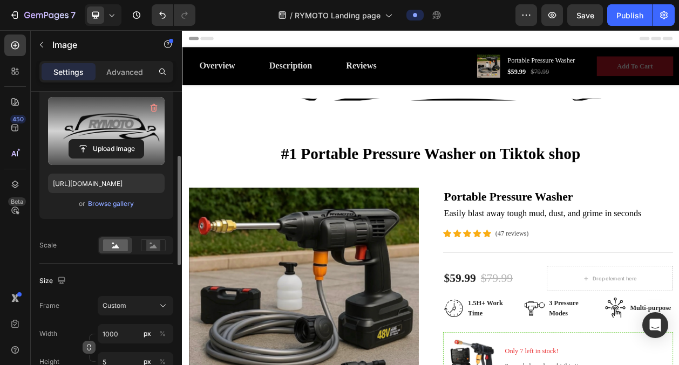
scroll to position [161, 0]
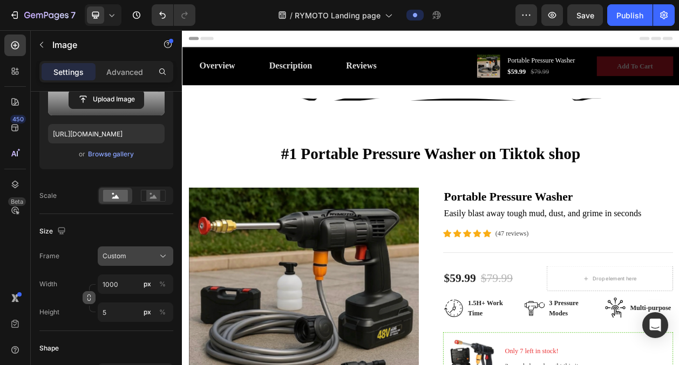
click at [138, 255] on div "Custom" at bounding box center [129, 256] width 53 height 10
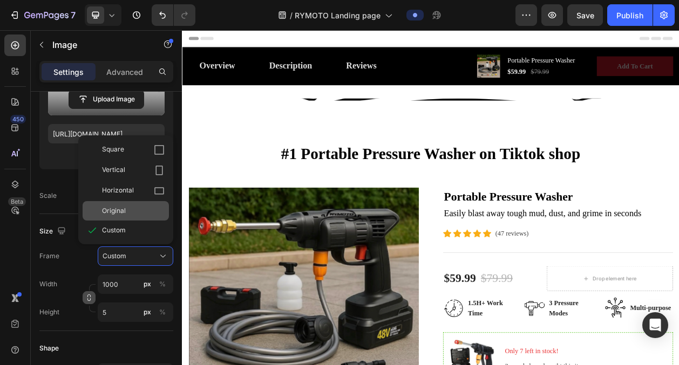
click at [125, 203] on div "Original" at bounding box center [126, 210] width 86 height 19
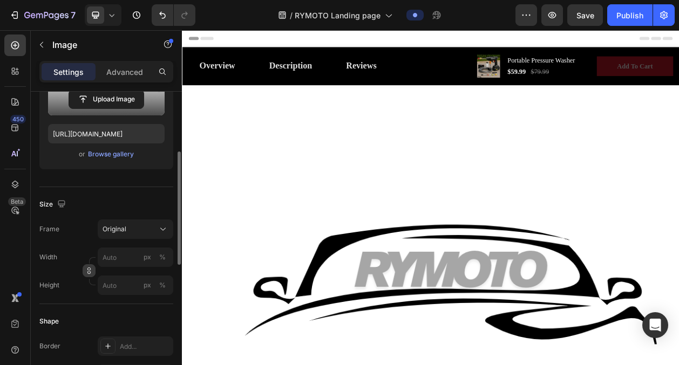
click at [97, 270] on div "Width px % Height px %" at bounding box center [106, 271] width 134 height 47
click at [92, 270] on icon "button" at bounding box center [89, 271] width 8 height 8
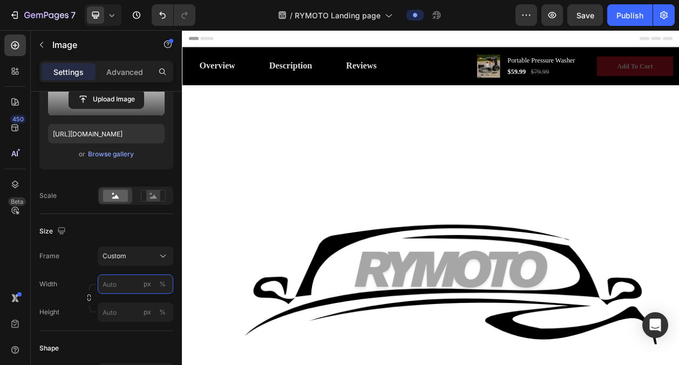
click at [111, 282] on input "px %" at bounding box center [136, 284] width 76 height 19
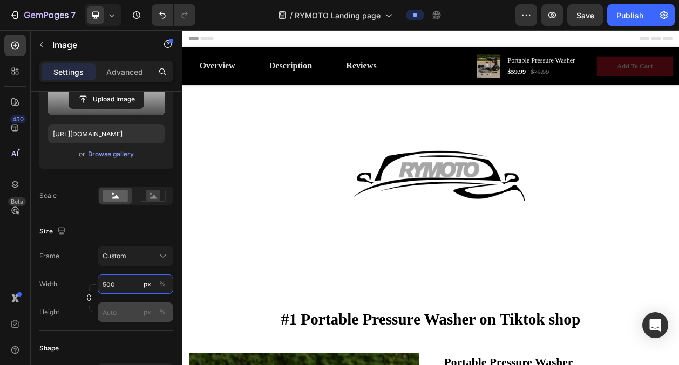
type input "500"
click at [117, 308] on input "px %" at bounding box center [136, 312] width 76 height 19
type input "0"
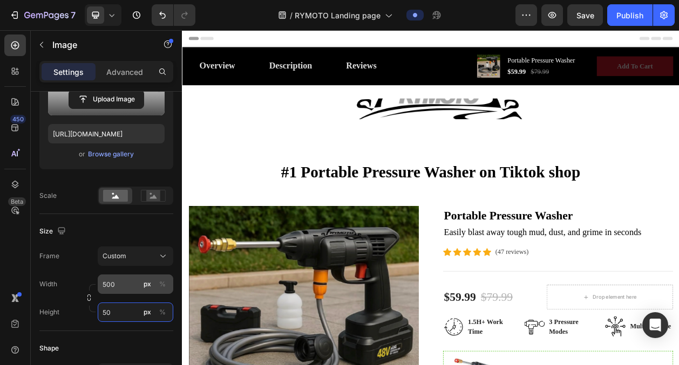
type input "50"
click at [121, 286] on input "500" at bounding box center [136, 284] width 76 height 19
click at [123, 288] on input "500" at bounding box center [136, 284] width 76 height 19
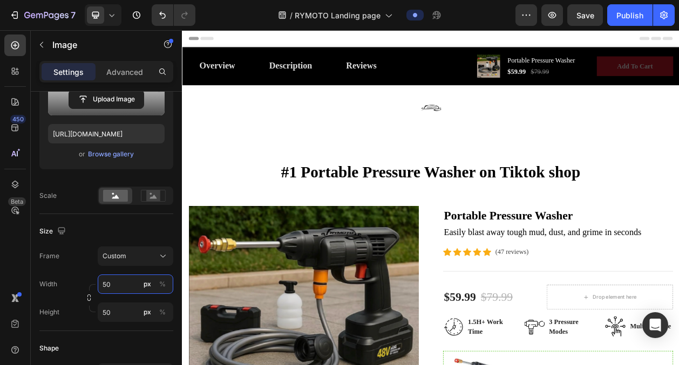
type input "5"
type input "2"
click at [148, 224] on div "Size" at bounding box center [106, 231] width 134 height 17
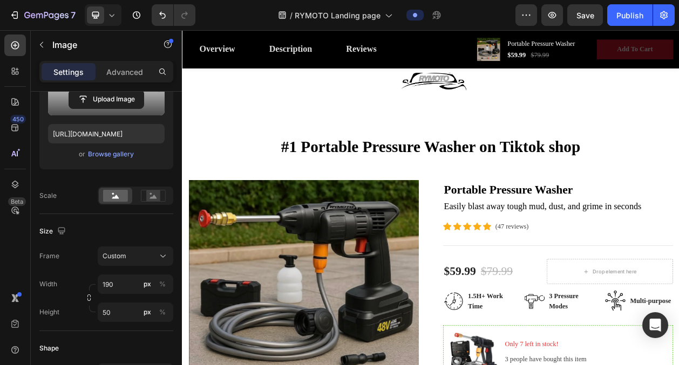
scroll to position [0, 0]
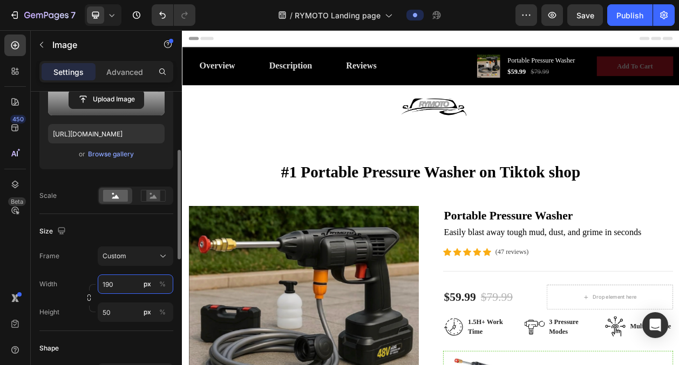
click at [123, 282] on input "190" at bounding box center [136, 284] width 76 height 19
click at [120, 282] on input "190" at bounding box center [136, 284] width 76 height 19
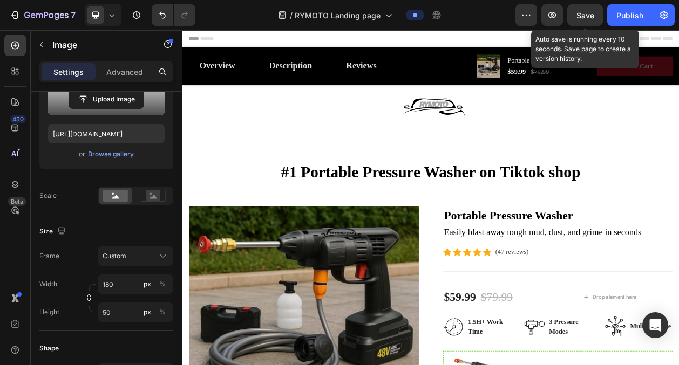
click at [583, 22] on button "Save" at bounding box center [585, 15] width 36 height 22
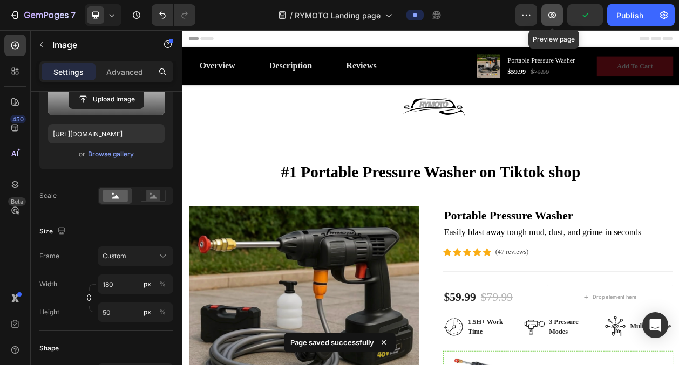
click at [554, 16] on icon "button" at bounding box center [552, 15] width 8 height 6
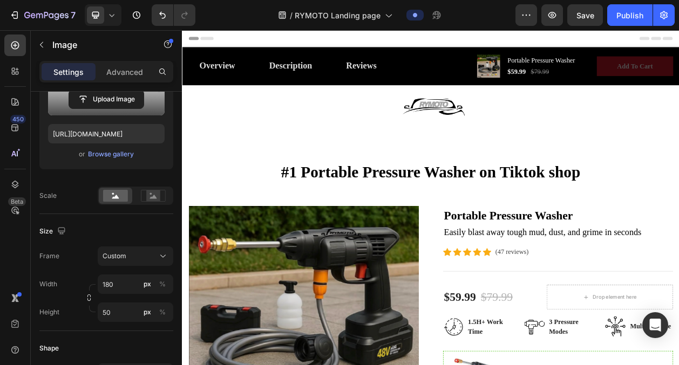
click at [517, 124] on img at bounding box center [505, 132] width 97 height 27
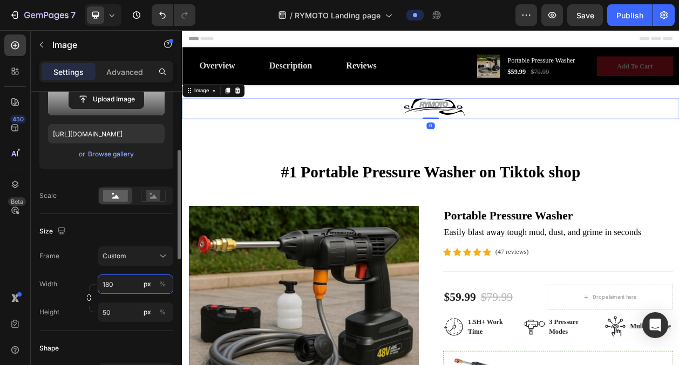
click at [116, 285] on input "180" at bounding box center [136, 284] width 76 height 19
type input "160"
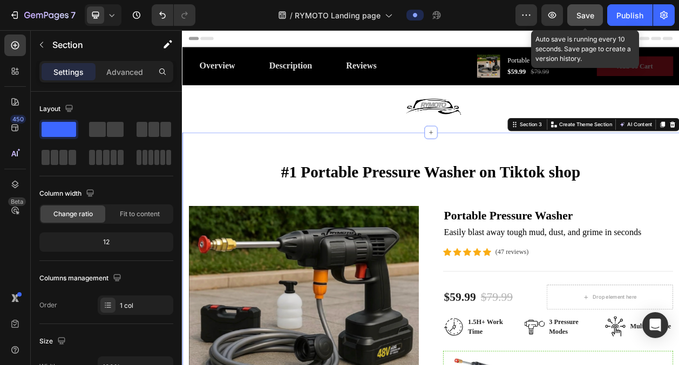
click at [586, 13] on span "Save" at bounding box center [585, 15] width 18 height 9
click at [579, 13] on span "Save" at bounding box center [585, 15] width 18 height 9
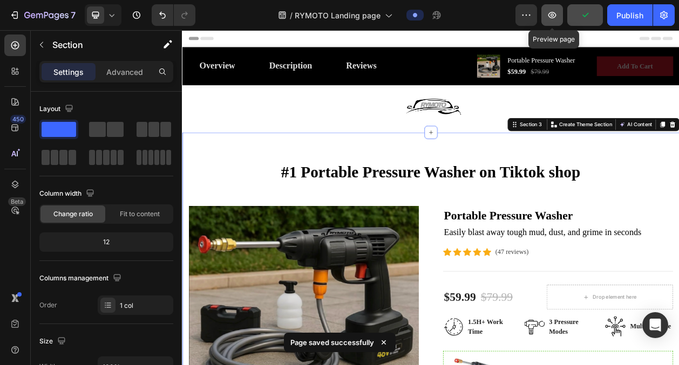
click at [552, 10] on icon "button" at bounding box center [552, 15] width 11 height 11
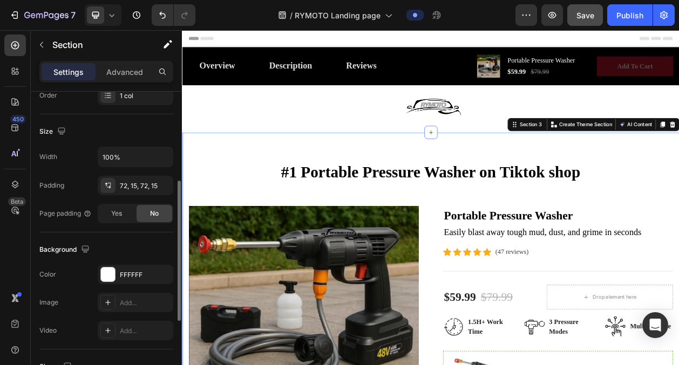
scroll to position [212, 0]
click at [507, 127] on img at bounding box center [505, 132] width 86 height 27
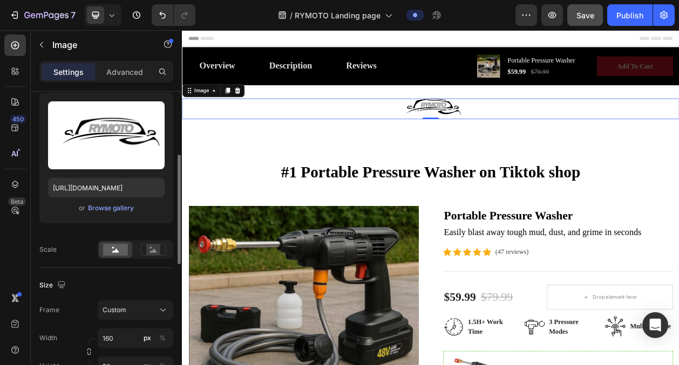
scroll to position [175, 0]
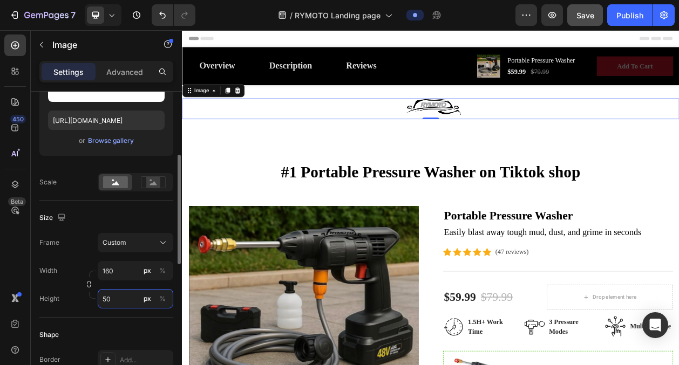
click at [124, 301] on input "50" at bounding box center [136, 298] width 76 height 19
click at [137, 208] on div "Size Frame Custom Width 160 px % Height 50 px %" at bounding box center [106, 259] width 134 height 117
click at [119, 297] on input "50" at bounding box center [136, 298] width 76 height 19
click at [119, 298] on input "50" at bounding box center [136, 298] width 76 height 19
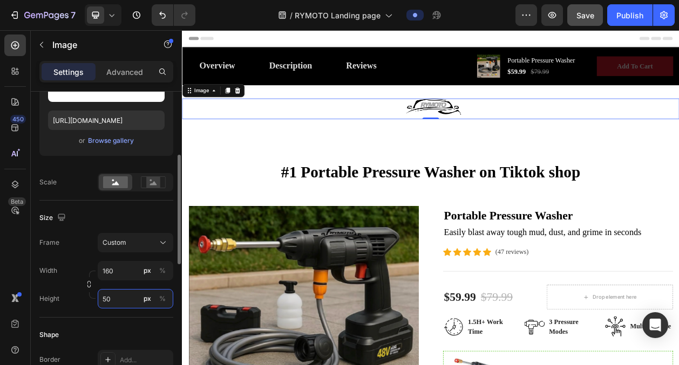
click at [118, 303] on input "50" at bounding box center [136, 298] width 76 height 19
type input "5"
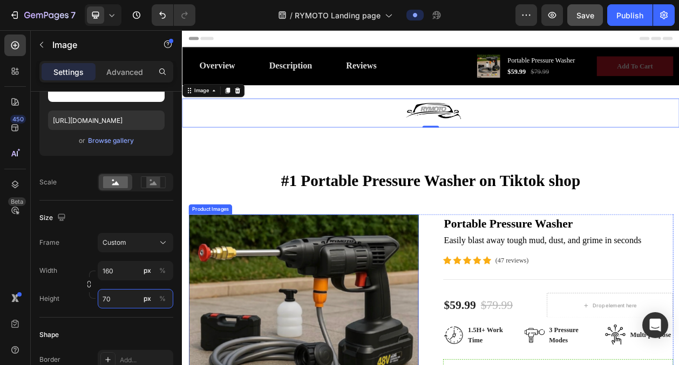
type input "7"
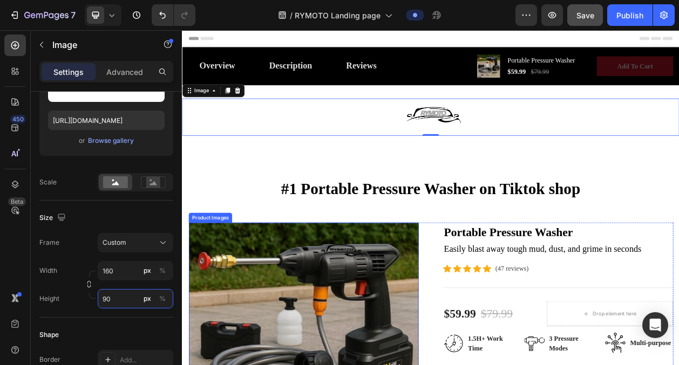
type input "9"
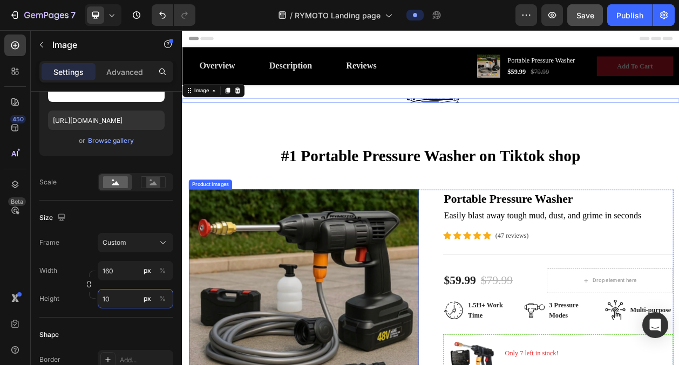
type input "1"
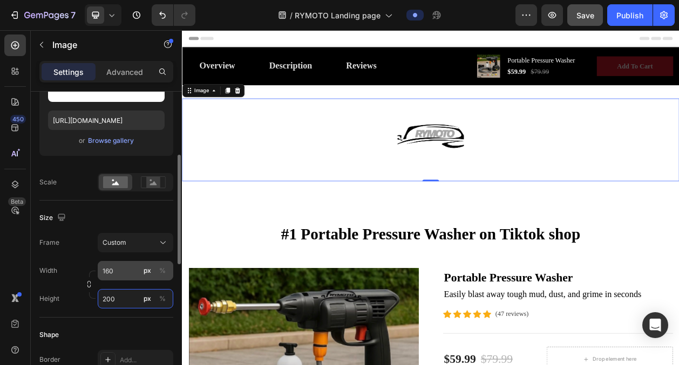
type input "200"
click at [127, 261] on input "160" at bounding box center [136, 270] width 76 height 19
click at [124, 273] on input "160" at bounding box center [136, 270] width 76 height 19
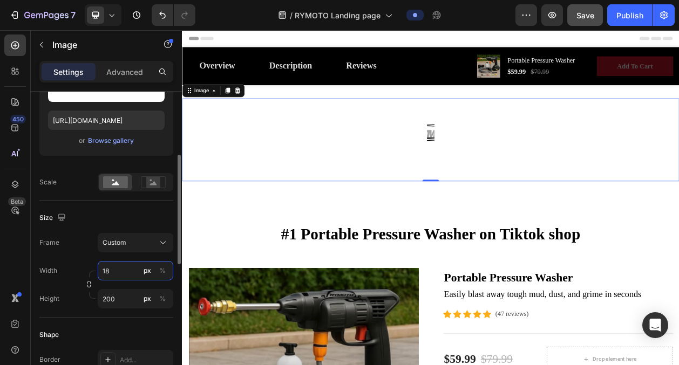
type input "1"
type input "220"
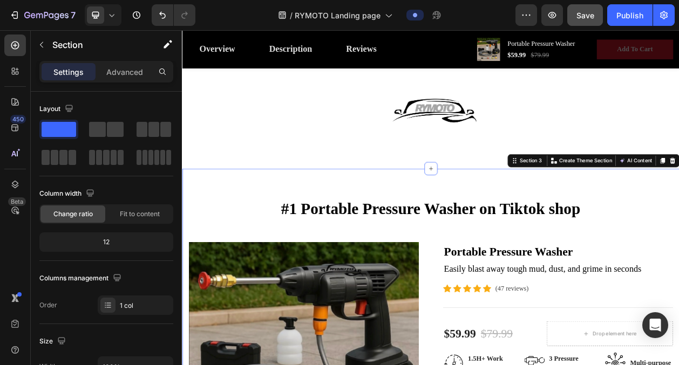
scroll to position [0, 0]
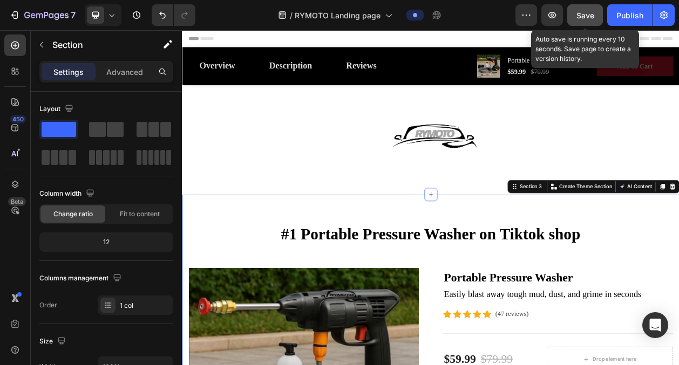
click at [588, 13] on span "Save" at bounding box center [585, 15] width 18 height 9
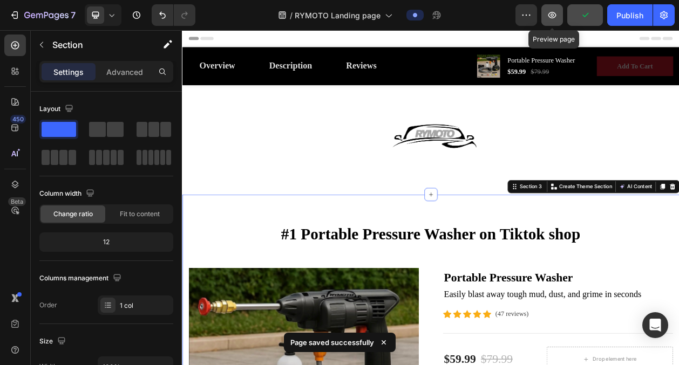
click at [557, 12] on icon "button" at bounding box center [552, 15] width 11 height 11
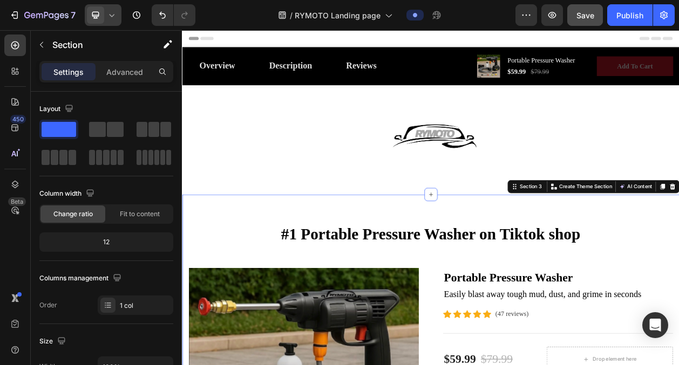
click at [108, 13] on icon at bounding box center [111, 15] width 11 height 11
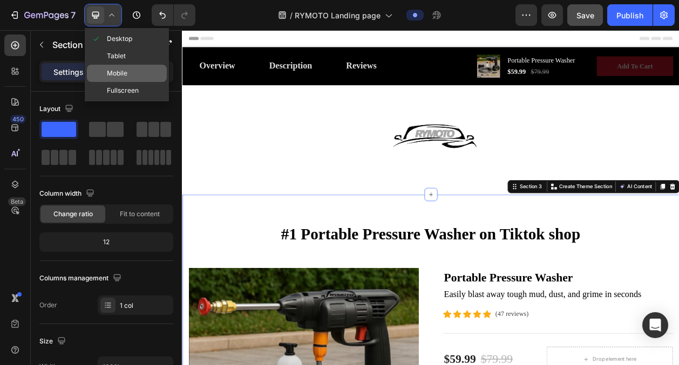
click at [118, 68] on span "Mobile" at bounding box center [117, 73] width 21 height 11
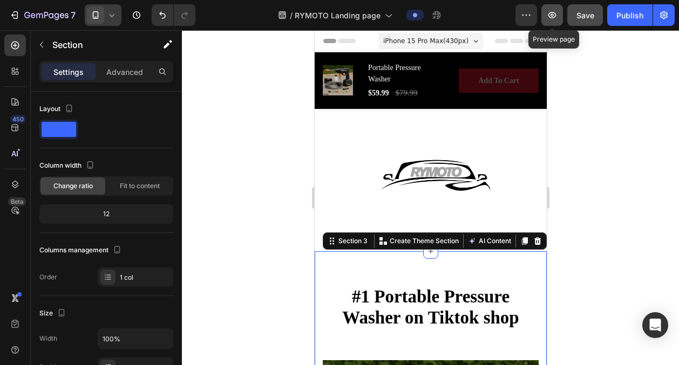
click at [552, 9] on button "button" at bounding box center [552, 15] width 22 height 22
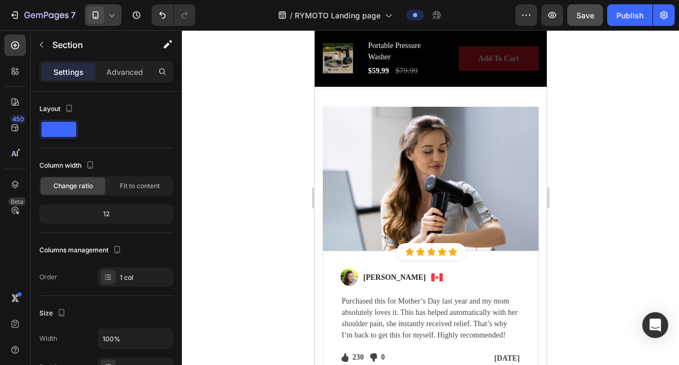
scroll to position [3050, 0]
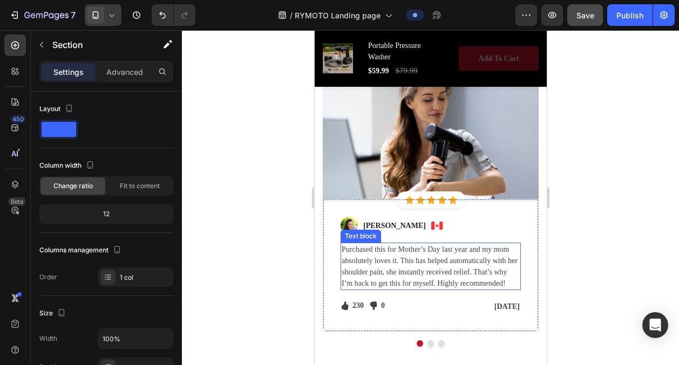
click at [497, 280] on p "Purchased this for Mother’s Day last year and my mom absolutely loves it. This …" at bounding box center [430, 266] width 178 height 45
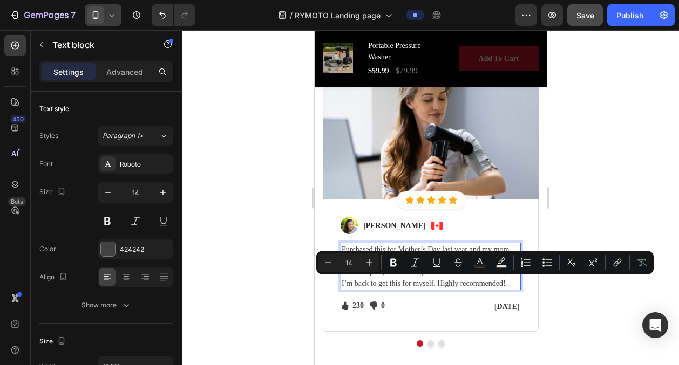
click at [503, 283] on p "Purchased this for Mother’s Day last year and my mom absolutely loves it. This …" at bounding box center [430, 266] width 178 height 45
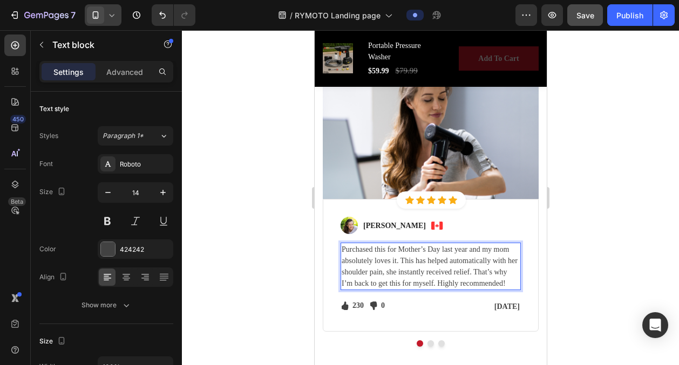
click at [503, 283] on p "Purchased this for Mother’s Day last year and my mom absolutely loves it. This …" at bounding box center [430, 266] width 178 height 45
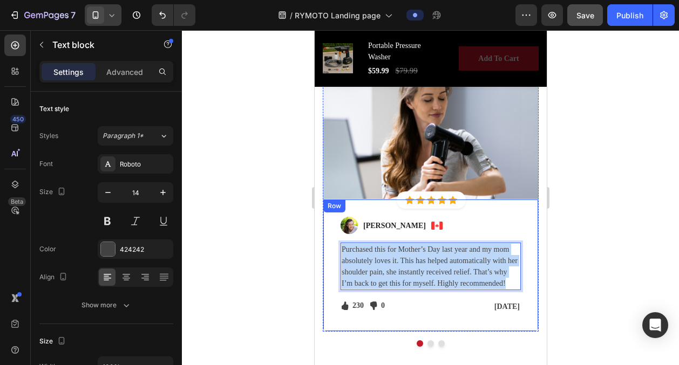
drag, startPoint x: 507, startPoint y: 283, endPoint x: 335, endPoint y: 251, distance: 175.2
click at [335, 251] on div "Image [PERSON_NAME] Text block Image Row Purchased this for Mother’s Day last y…" at bounding box center [430, 265] width 216 height 133
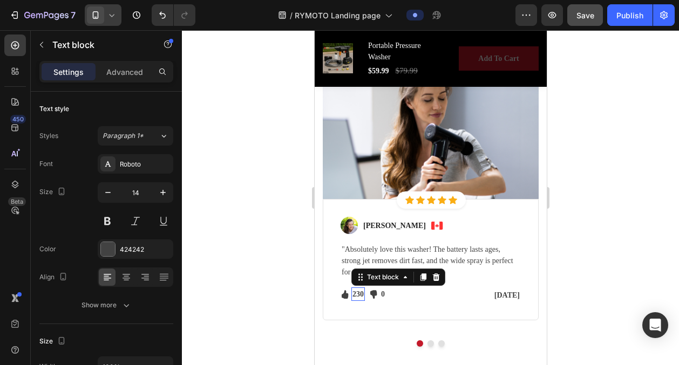
click at [356, 296] on p "230" at bounding box center [357, 294] width 11 height 11
click at [356, 290] on p "230" at bounding box center [357, 294] width 11 height 11
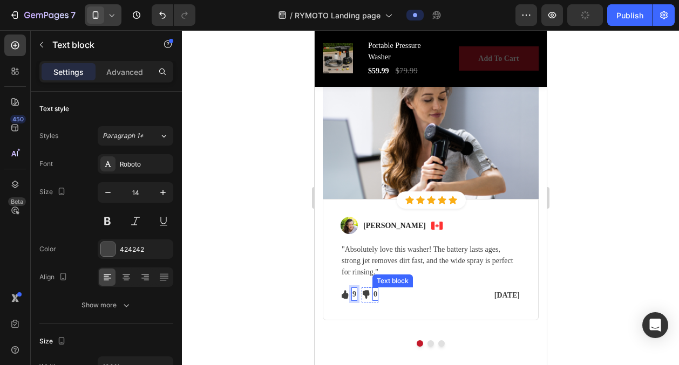
click at [372, 292] on div "0" at bounding box center [375, 294] width 6 height 13
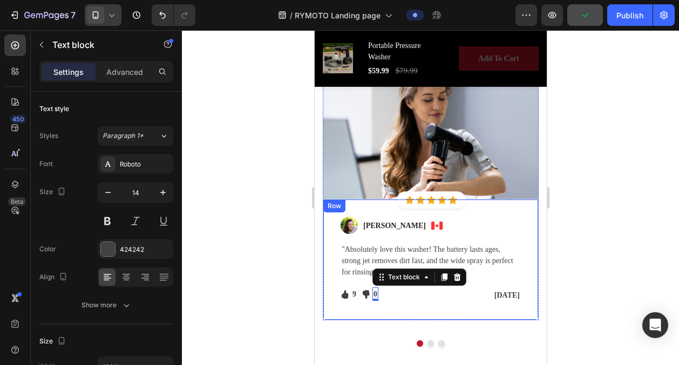
click at [420, 303] on div "Image [PERSON_NAME] Text block Image Row "Absolutely love this washer! The batt…" at bounding box center [430, 259] width 216 height 121
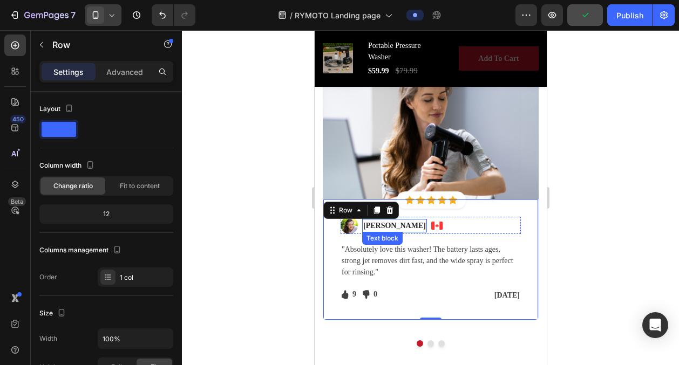
click at [382, 228] on p "[PERSON_NAME]" at bounding box center [394, 225] width 63 height 11
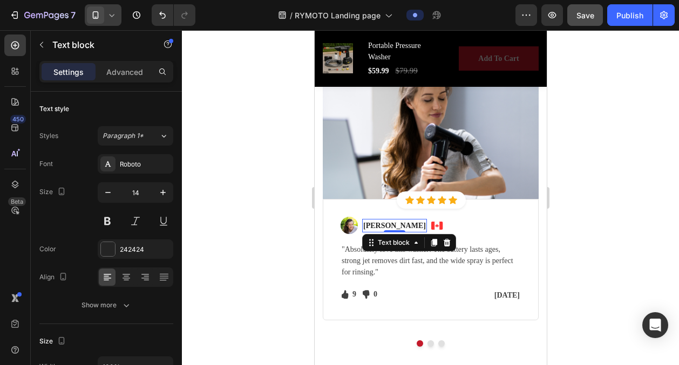
click at [389, 228] on p "[PERSON_NAME]" at bounding box center [394, 225] width 63 height 11
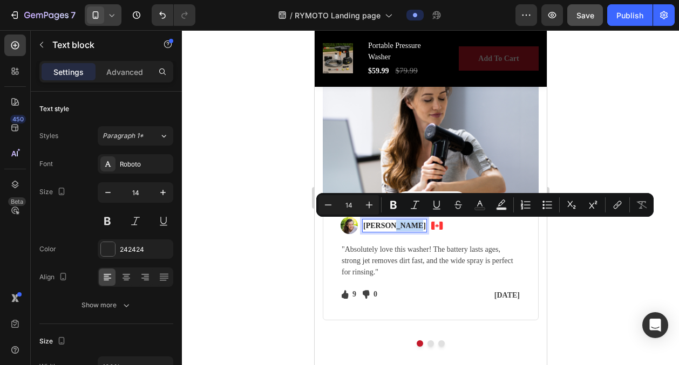
click at [389, 227] on p "[PERSON_NAME]" at bounding box center [394, 225] width 63 height 11
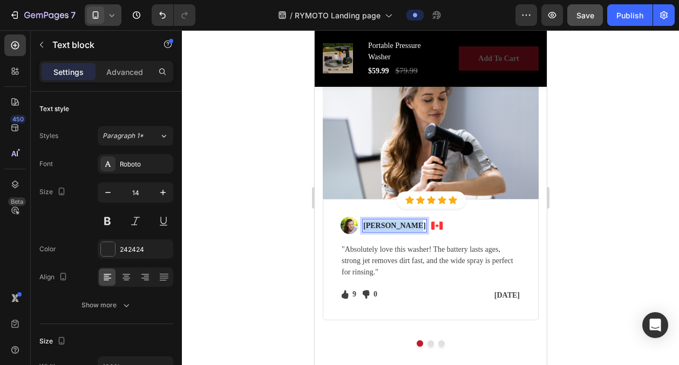
click at [389, 227] on p "[PERSON_NAME]" at bounding box center [394, 225] width 63 height 11
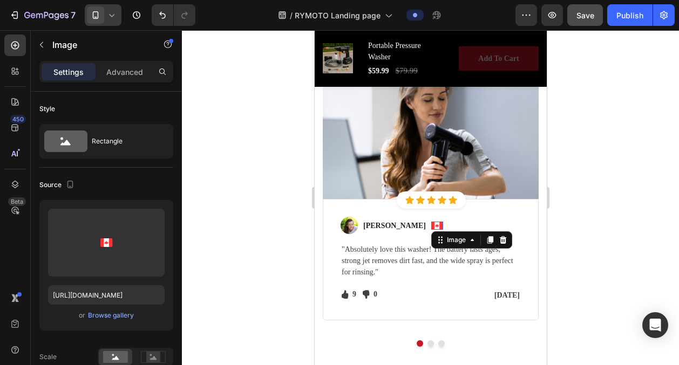
click at [431, 228] on div "Image 0" at bounding box center [437, 226] width 12 height 8
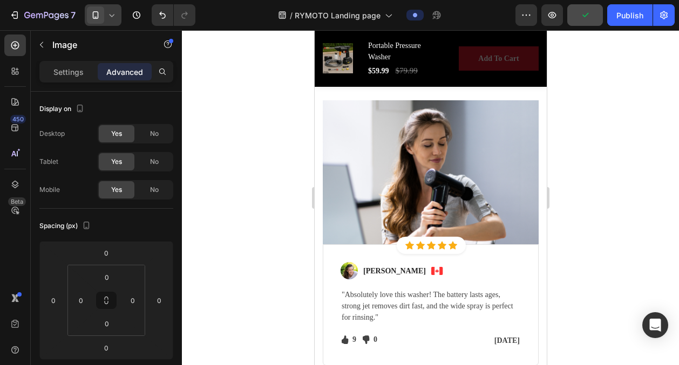
scroll to position [3022, 0]
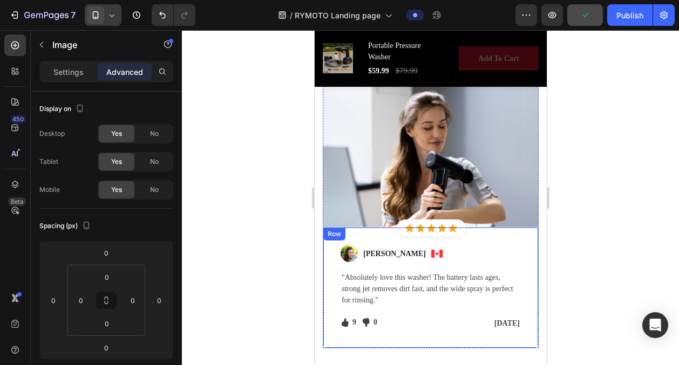
click at [431, 252] on img at bounding box center [437, 254] width 12 height 8
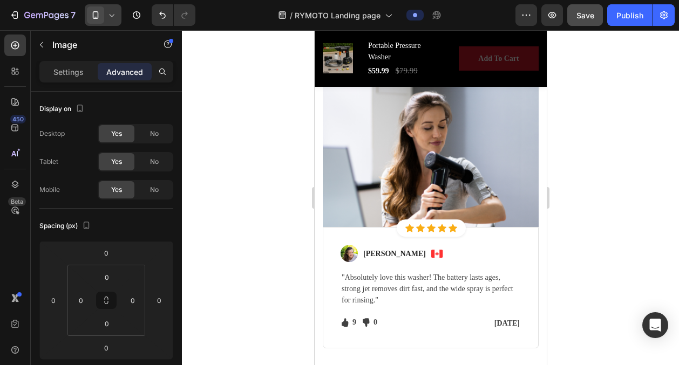
click at [431, 255] on img at bounding box center [437, 254] width 12 height 8
click at [431, 254] on img at bounding box center [437, 254] width 12 height 8
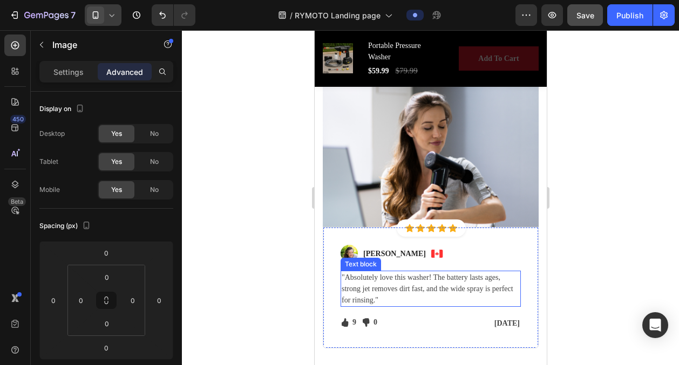
click at [387, 293] on p ""Absolutely love this washer! The battery lasts ages, strong jet removes dirt f…" at bounding box center [430, 289] width 178 height 34
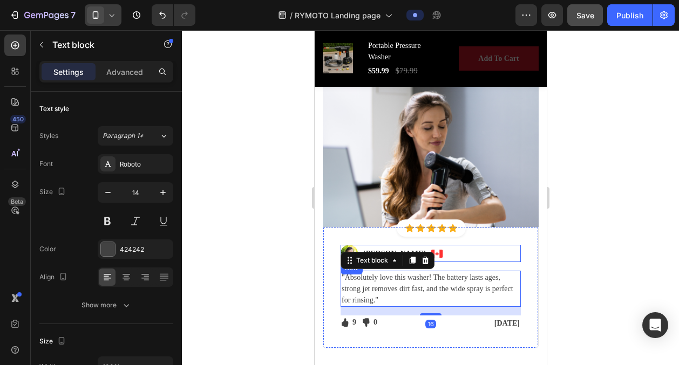
click at [451, 253] on div "Image [PERSON_NAME] Text block Image Row" at bounding box center [430, 253] width 180 height 17
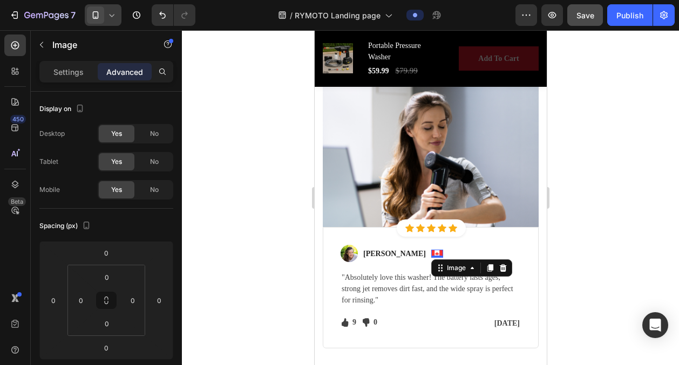
click at [431, 253] on img at bounding box center [437, 254] width 12 height 8
click at [70, 74] on p "Settings" at bounding box center [68, 71] width 30 height 11
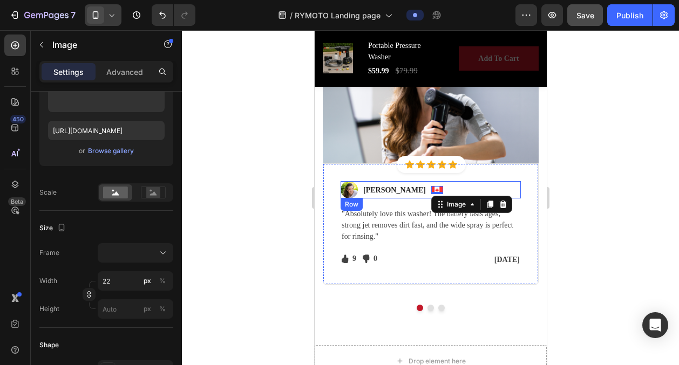
scroll to position [3085, 0]
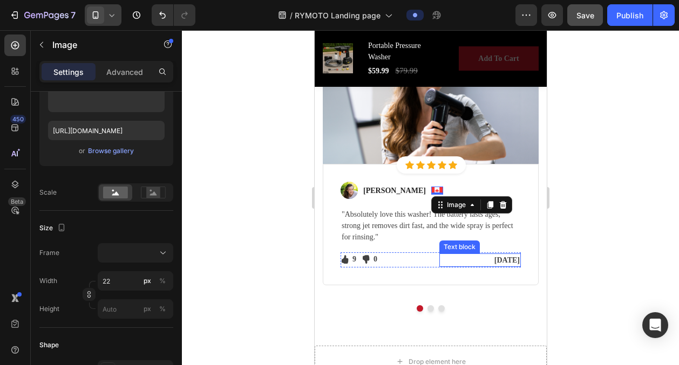
click at [512, 258] on p "[DATE]" at bounding box center [479, 260] width 79 height 11
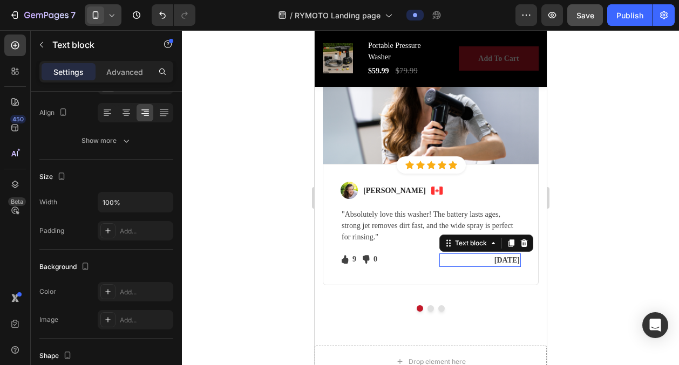
click at [512, 258] on p "[DATE]" at bounding box center [479, 260] width 79 height 11
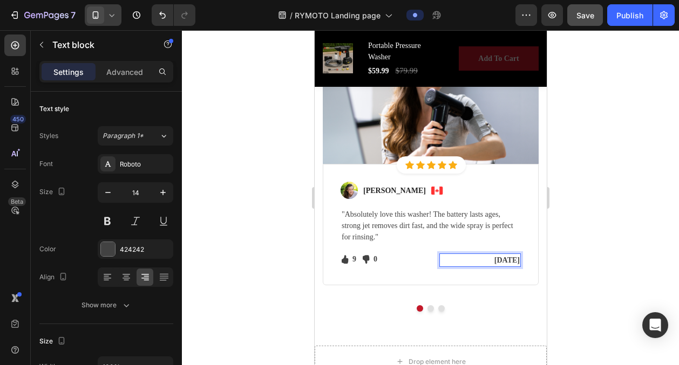
click at [498, 258] on p "[DATE]" at bounding box center [479, 260] width 79 height 11
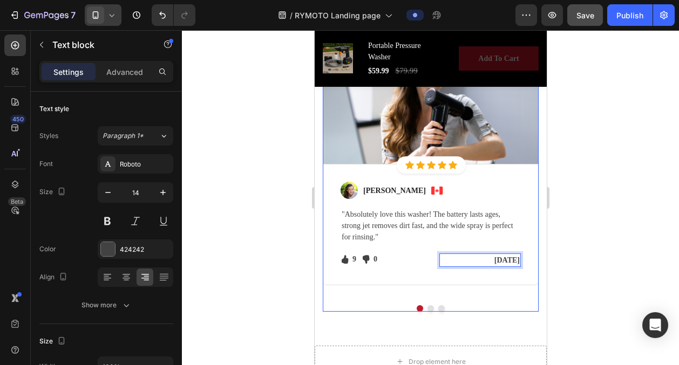
click at [487, 307] on div "Let's Hear What Our Customers Have To Say Heading Row Image Icon Icon Icon Icon…" at bounding box center [430, 130] width 232 height 431
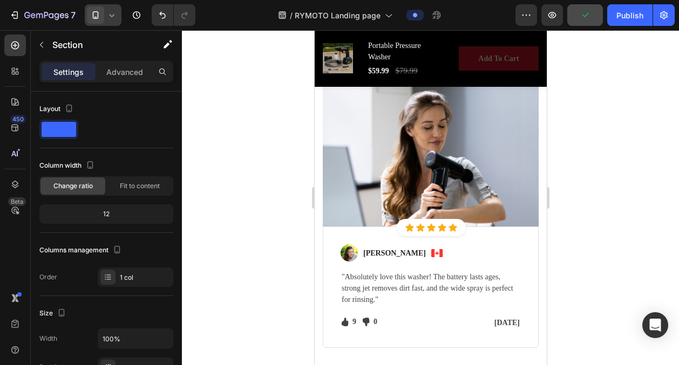
scroll to position [3021, 0]
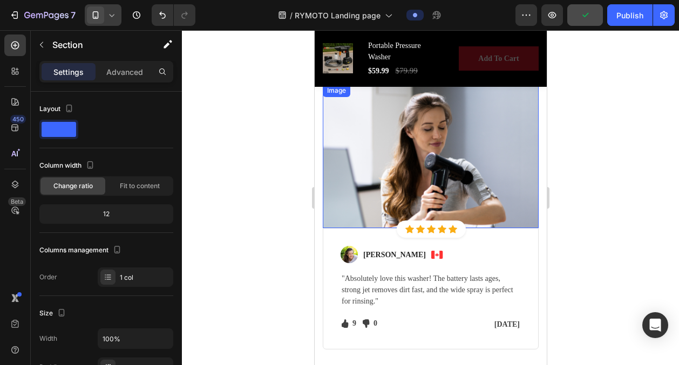
click at [444, 170] on img at bounding box center [430, 156] width 216 height 144
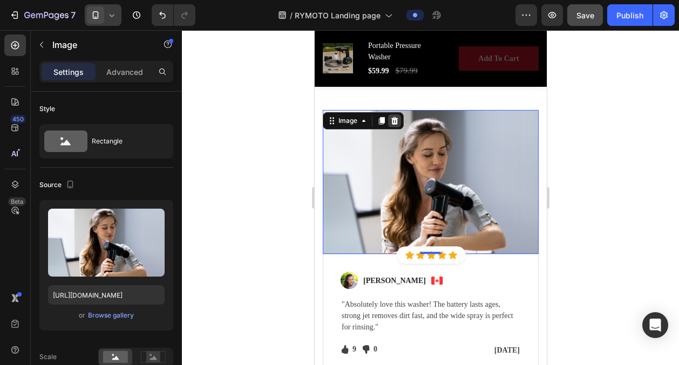
scroll to position [2992, 0]
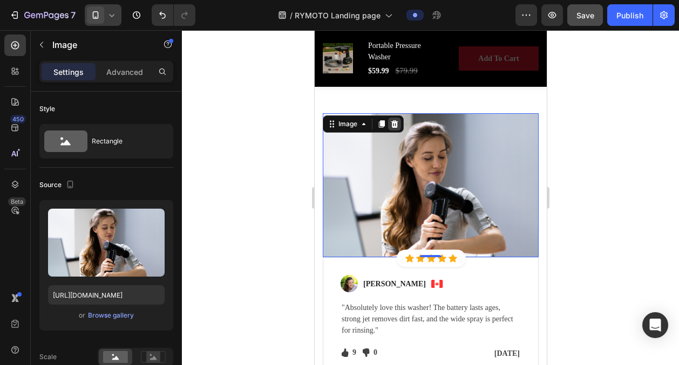
click at [393, 121] on icon at bounding box center [394, 124] width 7 height 8
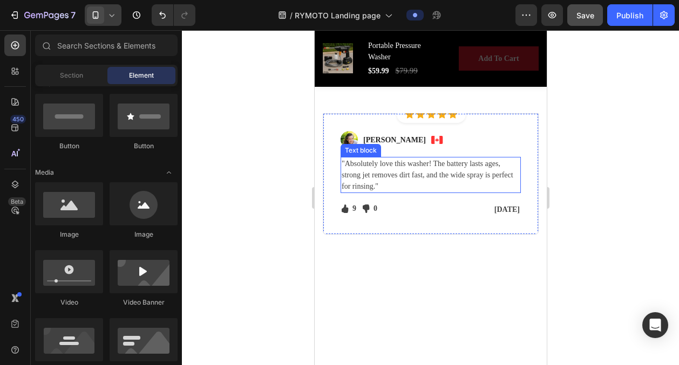
scroll to position [2925, 0]
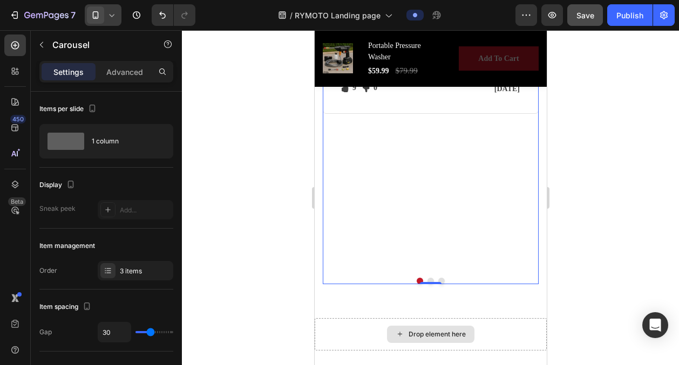
scroll to position [3115, 0]
click at [429, 277] on button "Dot" at bounding box center [430, 279] width 6 height 6
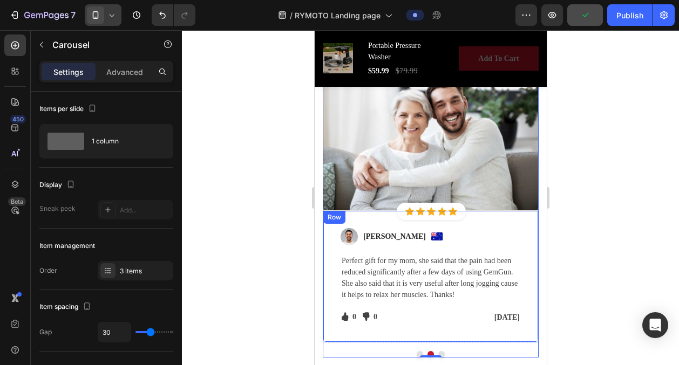
scroll to position [2748, 0]
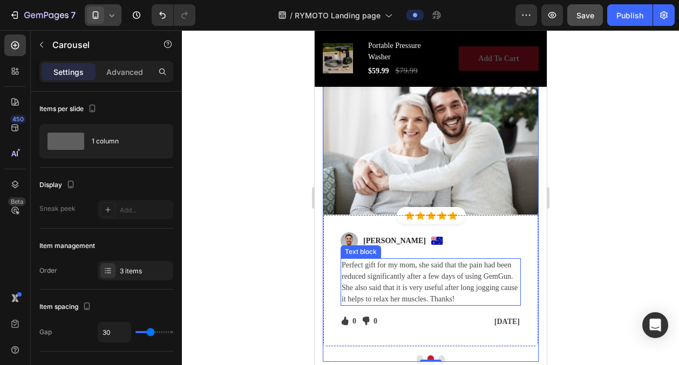
click at [431, 297] on p "Perfect gift for my mom, she said that the pain had been reduced significantly …" at bounding box center [430, 282] width 178 height 45
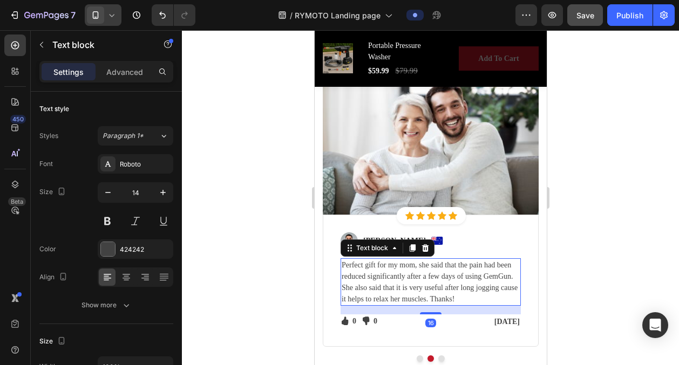
click at [431, 297] on p "Perfect gift for my mom, she said that the pain had been reduced significantly …" at bounding box center [430, 282] width 178 height 45
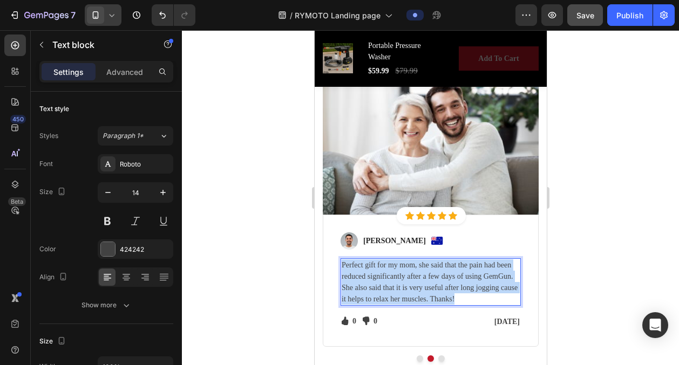
click at [431, 297] on p "Perfect gift for my mom, she said that the pain had been reduced significantly …" at bounding box center [430, 282] width 178 height 45
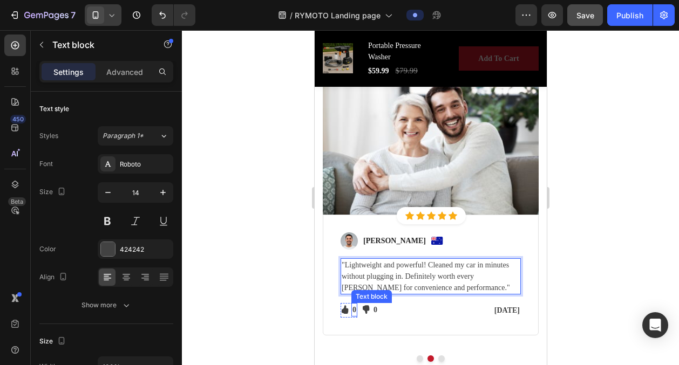
click at [354, 309] on p "0" at bounding box center [354, 309] width 4 height 11
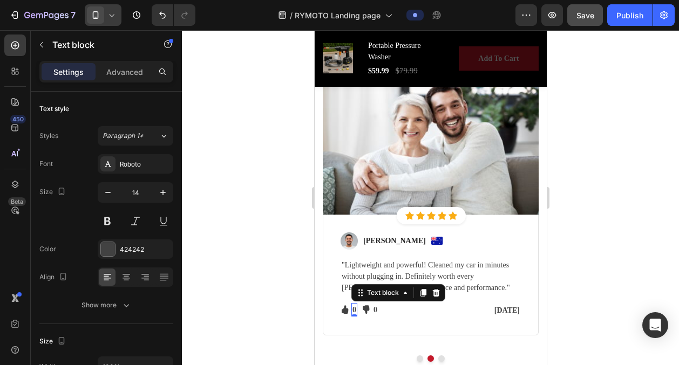
click at [354, 309] on p "0" at bounding box center [354, 309] width 4 height 11
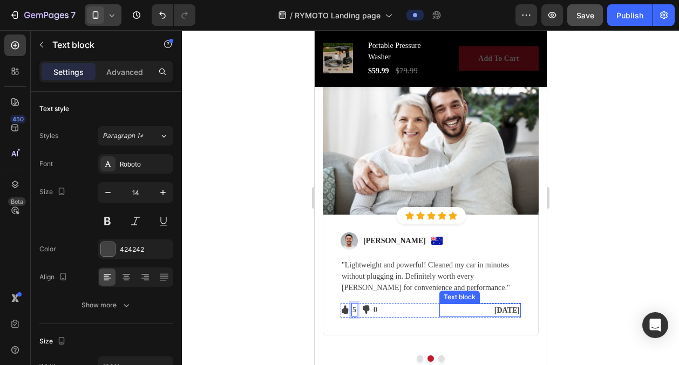
click at [501, 310] on p "[DATE]" at bounding box center [479, 310] width 79 height 11
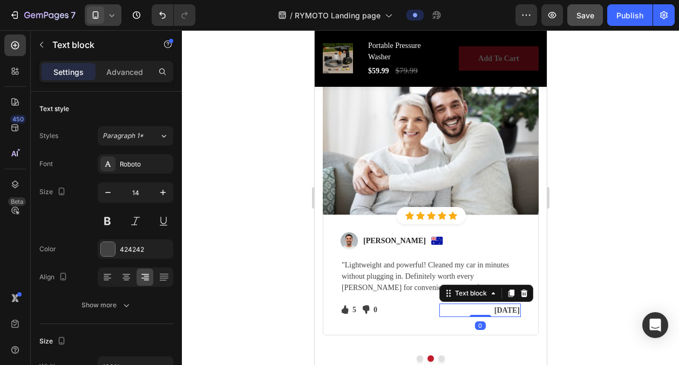
click at [501, 310] on p "[DATE]" at bounding box center [479, 310] width 79 height 11
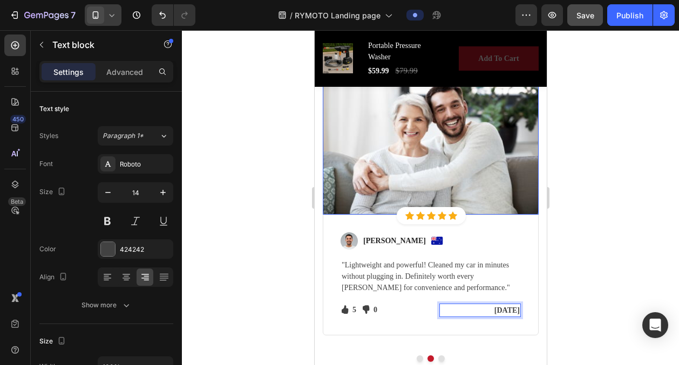
click at [446, 134] on img at bounding box center [430, 143] width 216 height 144
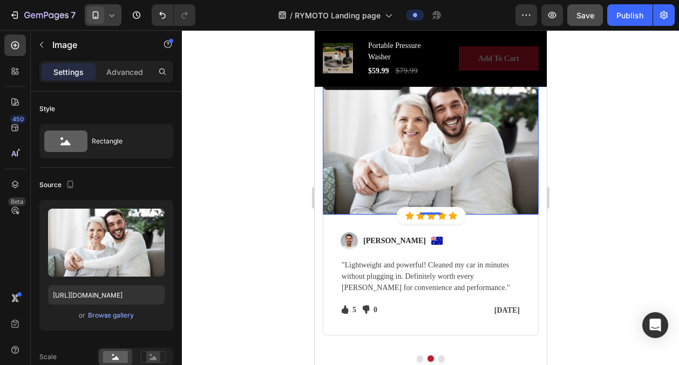
scroll to position [2699, 0]
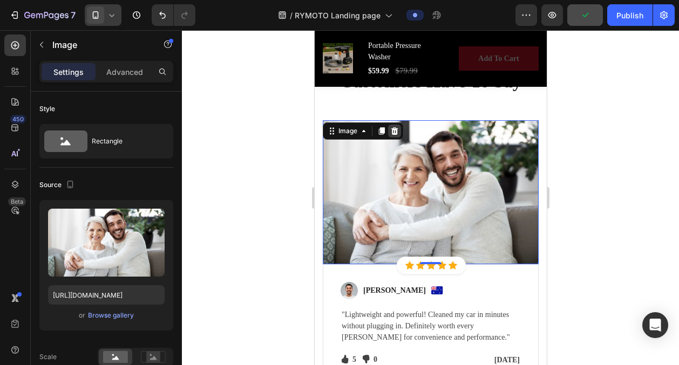
click at [394, 132] on icon at bounding box center [394, 131] width 7 height 8
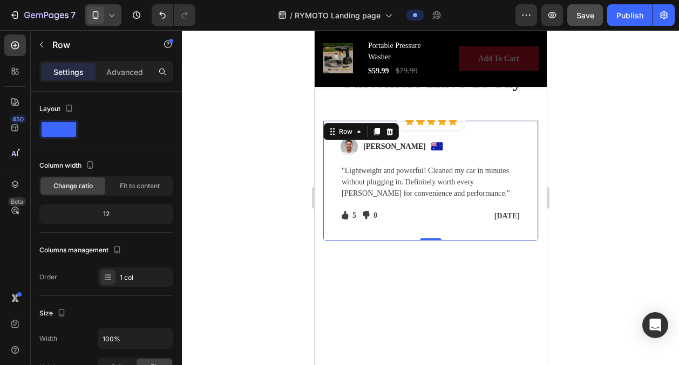
click at [470, 120] on div "Image [PERSON_NAME] Text block Image Row "Lightweight and powerful! Cleaned my …" at bounding box center [430, 180] width 216 height 121
click at [465, 209] on div "[DATE]" at bounding box center [479, 215] width 81 height 13
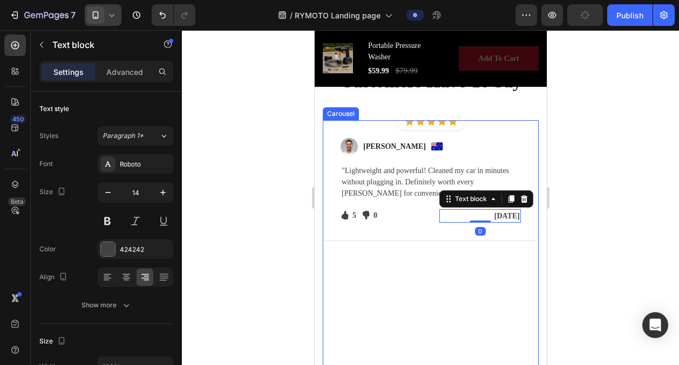
click at [445, 258] on div "Icon Icon Icon Icon Icon Icon List Hoz Row Row Image [PERSON_NAME] Text block I…" at bounding box center [430, 258] width 216 height 277
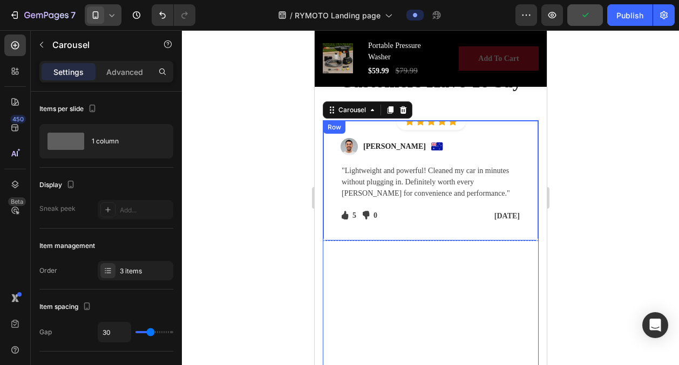
scroll to position [2933, 0]
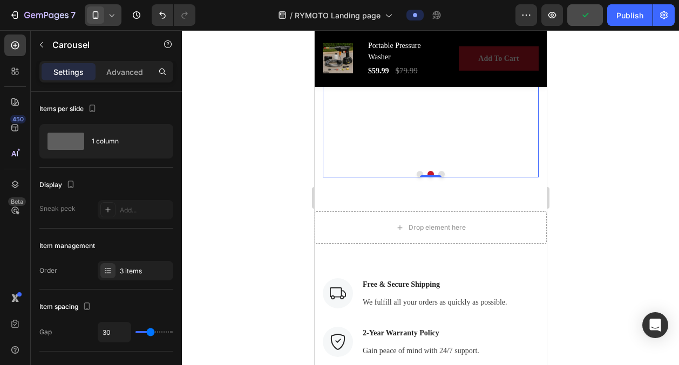
click at [440, 173] on button "Dot" at bounding box center [441, 174] width 6 height 6
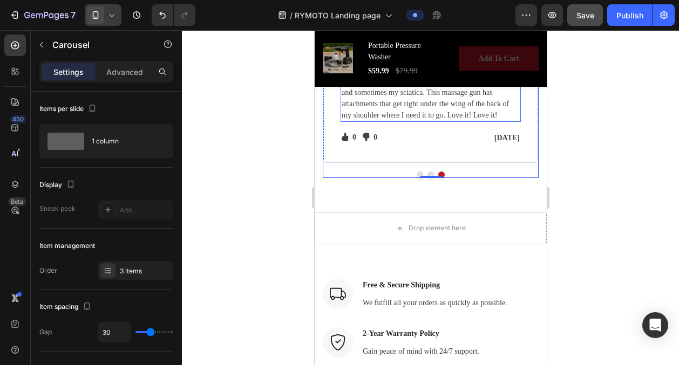
scroll to position [2963, 0]
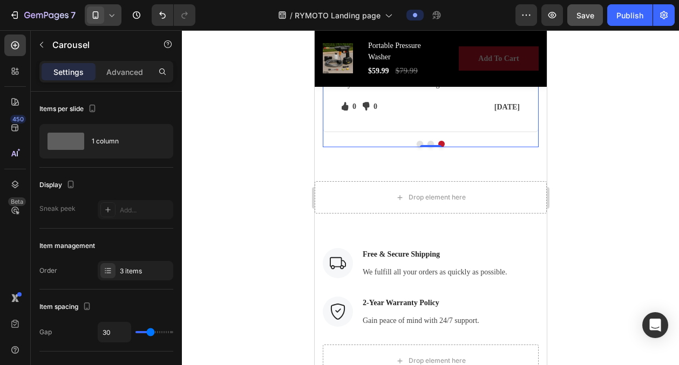
click at [430, 142] on button "Dot" at bounding box center [430, 144] width 6 height 6
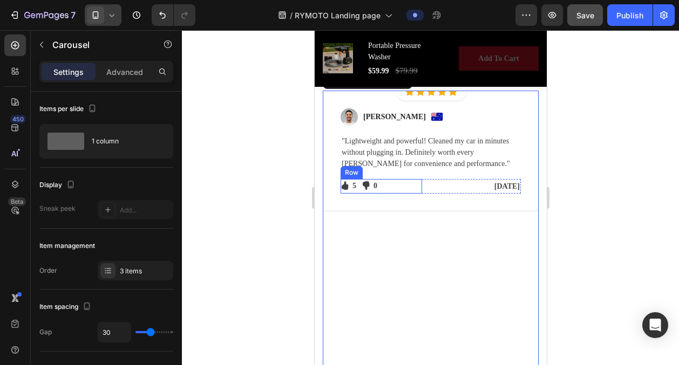
scroll to position [2698, 0]
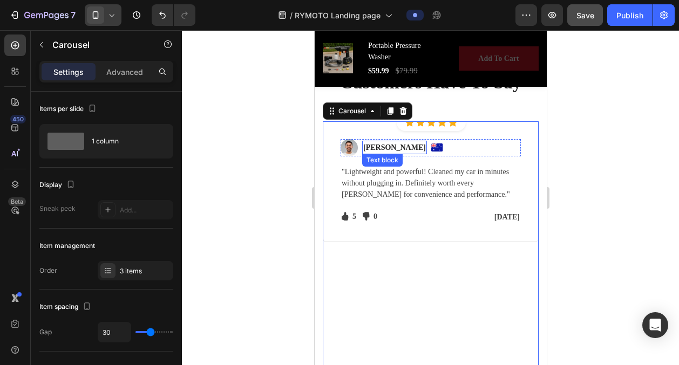
click at [396, 146] on p "[PERSON_NAME]" at bounding box center [394, 147] width 63 height 11
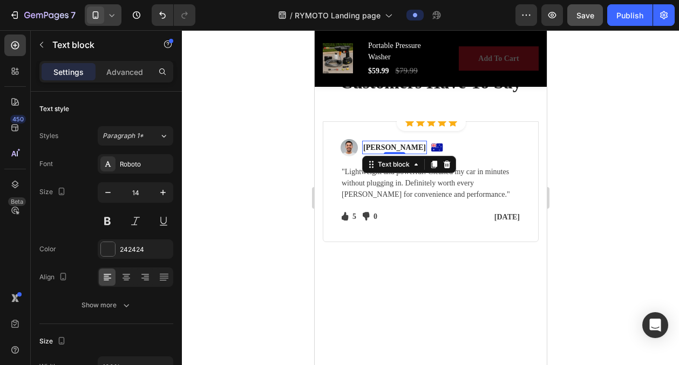
click at [396, 146] on p "[PERSON_NAME]" at bounding box center [394, 147] width 63 height 11
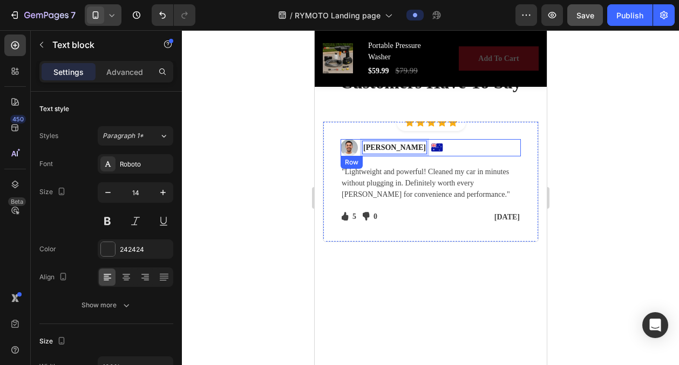
click at [431, 150] on img at bounding box center [437, 148] width 12 height 8
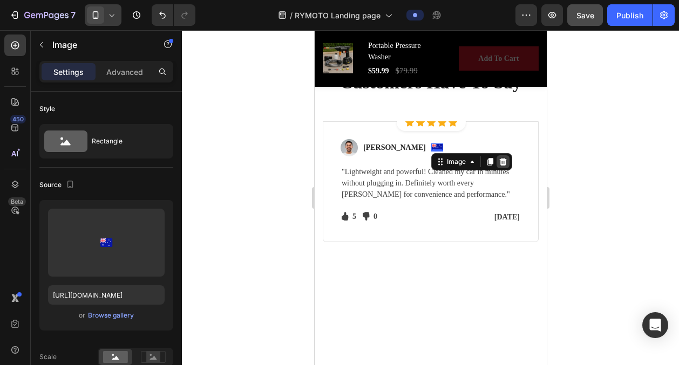
click at [499, 162] on icon at bounding box center [502, 162] width 7 height 8
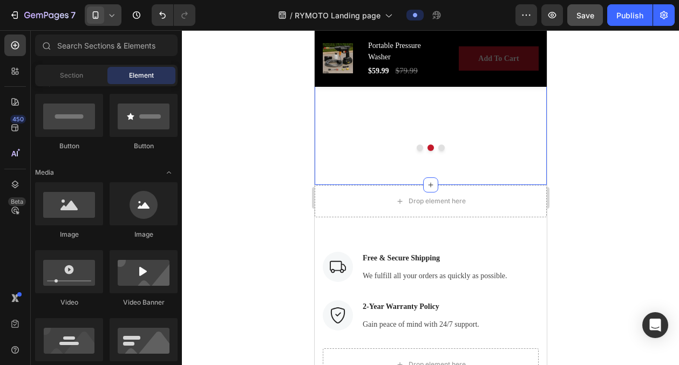
scroll to position [2958, 0]
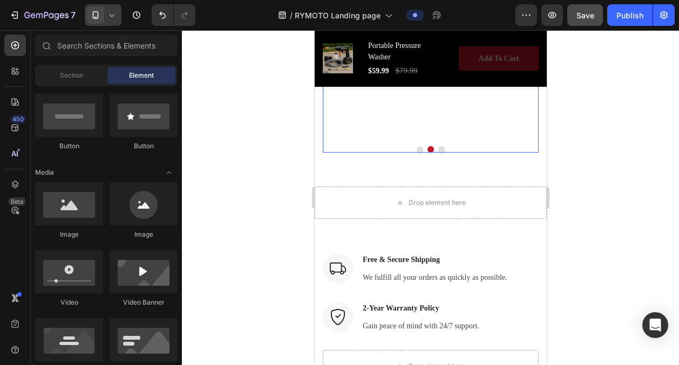
click at [420, 148] on button "Dot" at bounding box center [419, 149] width 6 height 6
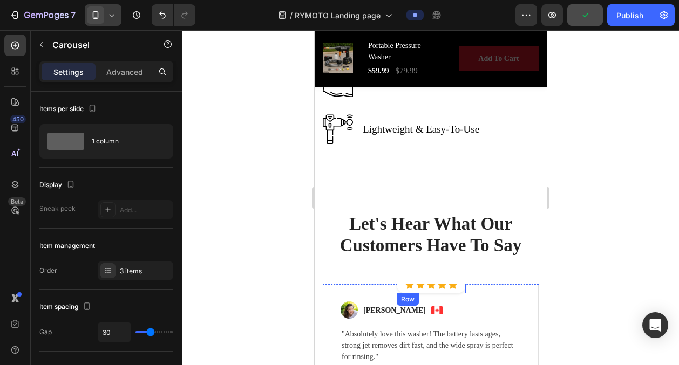
scroll to position [2845, 0]
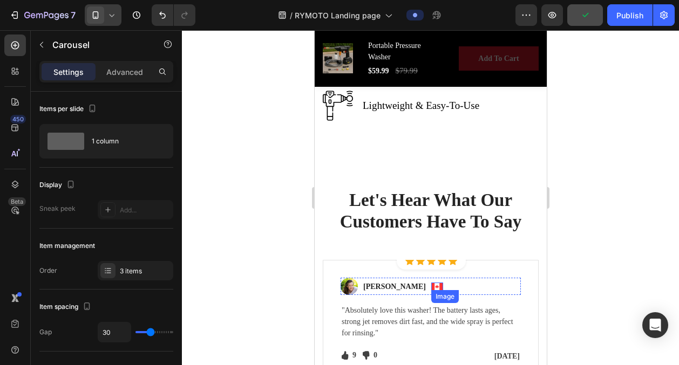
click at [431, 287] on img at bounding box center [437, 287] width 12 height 8
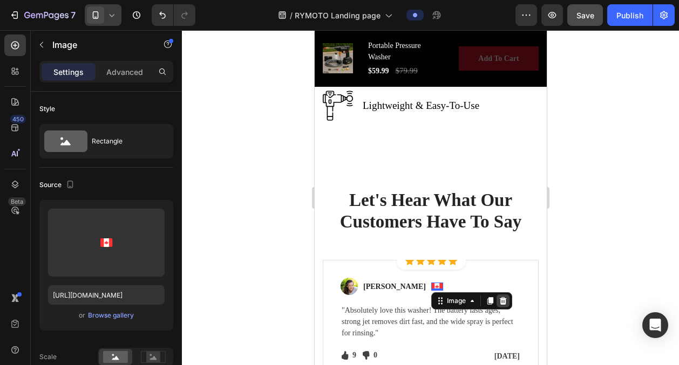
click at [498, 301] on icon at bounding box center [502, 301] width 9 height 9
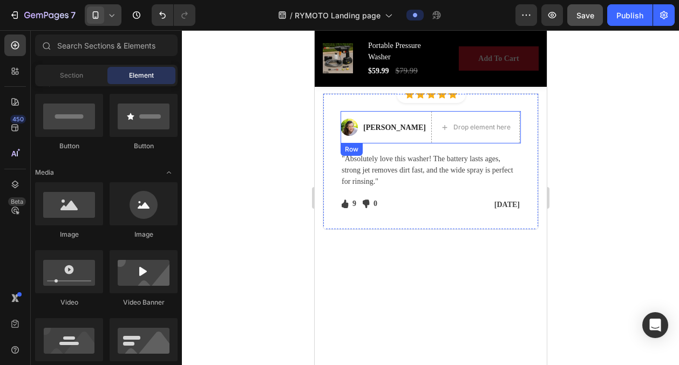
scroll to position [3149, 0]
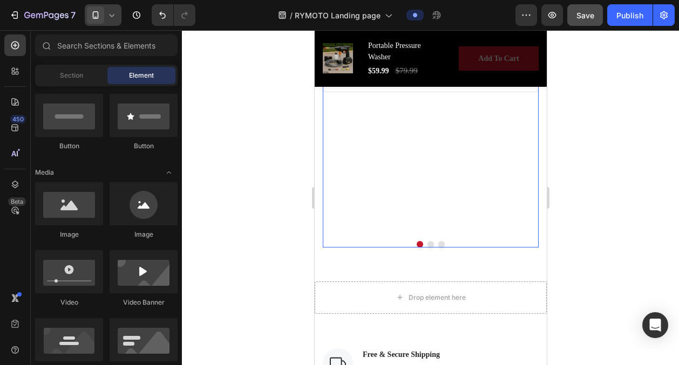
click at [441, 245] on button "Dot" at bounding box center [441, 244] width 6 height 6
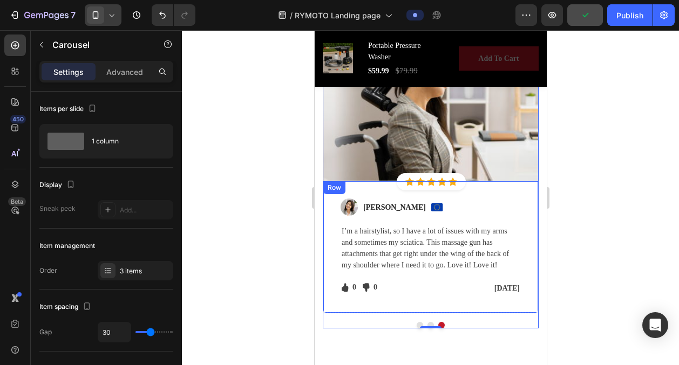
scroll to position [3087, 0]
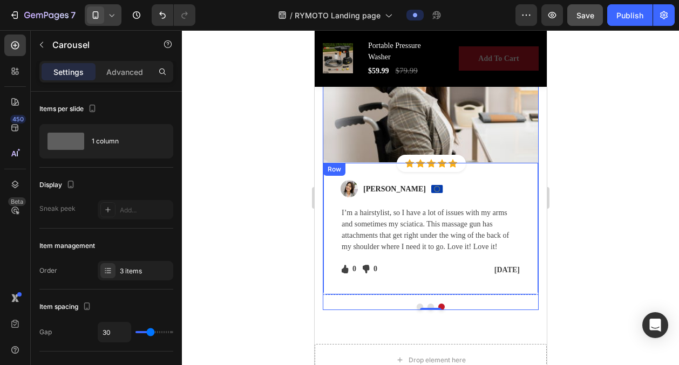
click at [385, 238] on p "I’m a hairstylist, so I have a lot of issues with my arms and sometimes my scia…" at bounding box center [430, 229] width 178 height 45
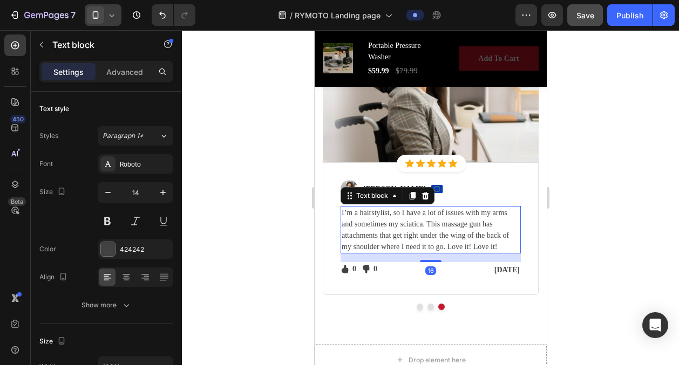
click at [430, 238] on p "I’m a hairstylist, so I have a lot of issues with my arms and sometimes my scia…" at bounding box center [430, 229] width 178 height 45
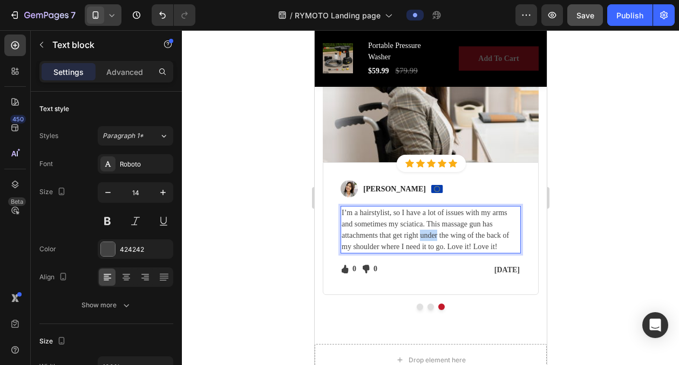
click at [430, 238] on p "I’m a hairstylist, so I have a lot of issues with my arms and sometimes my scia…" at bounding box center [430, 229] width 178 height 45
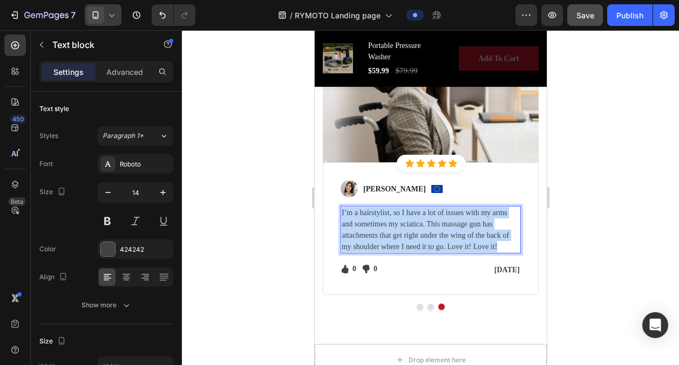
click at [430, 238] on p "I’m a hairstylist, so I have a lot of issues with my arms and sometimes my scia…" at bounding box center [430, 229] width 178 height 45
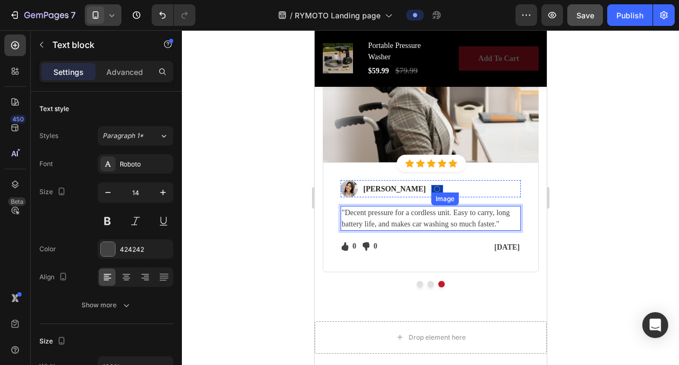
click at [431, 187] on img at bounding box center [437, 189] width 12 height 8
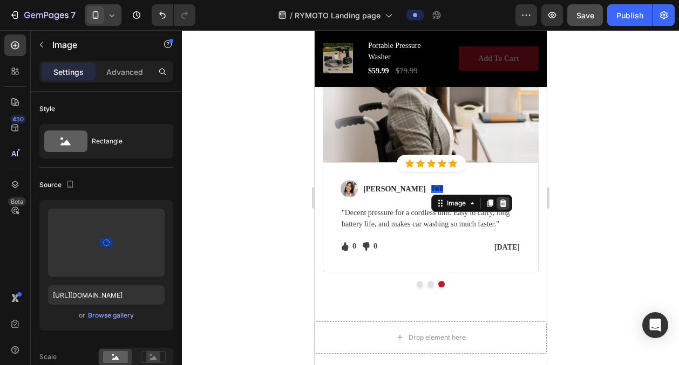
click at [499, 200] on icon at bounding box center [502, 204] width 7 height 8
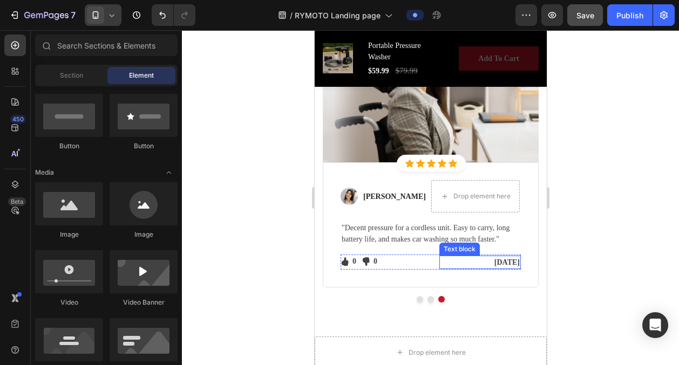
click at [494, 262] on p "[DATE]" at bounding box center [479, 262] width 79 height 11
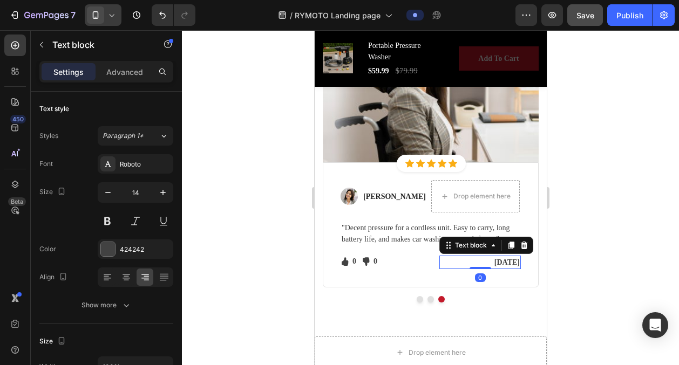
click at [494, 262] on p "[DATE]" at bounding box center [479, 262] width 79 height 11
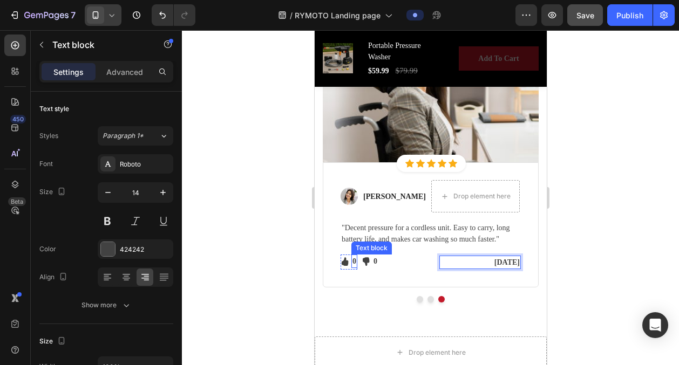
click at [353, 260] on p "0" at bounding box center [354, 261] width 4 height 11
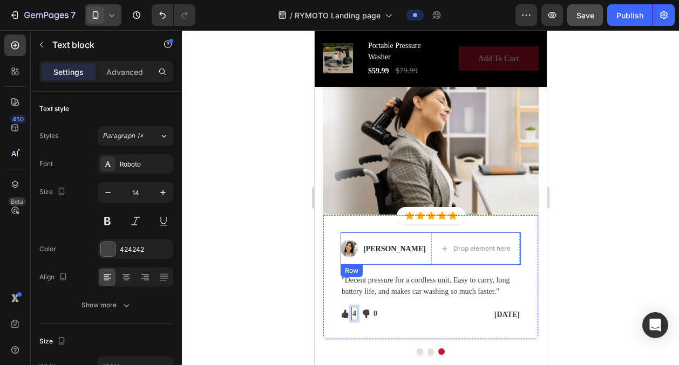
click at [425, 159] on img at bounding box center [430, 143] width 216 height 144
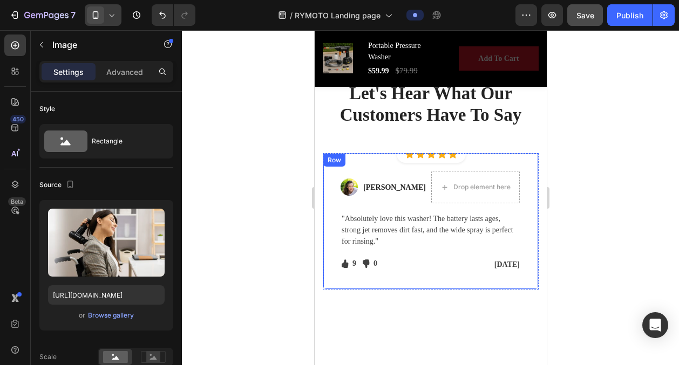
scroll to position [3133, 0]
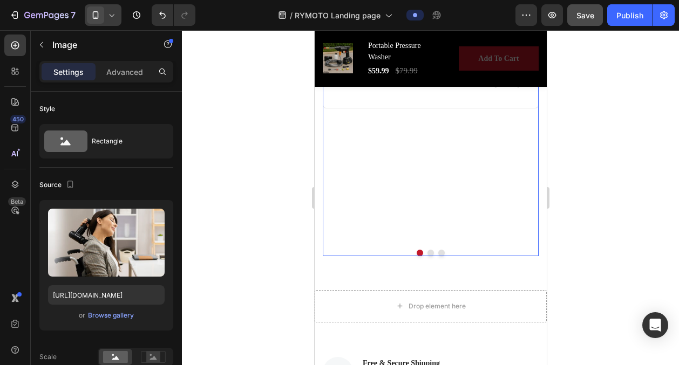
click at [441, 253] on button "Dot" at bounding box center [441, 253] width 6 height 6
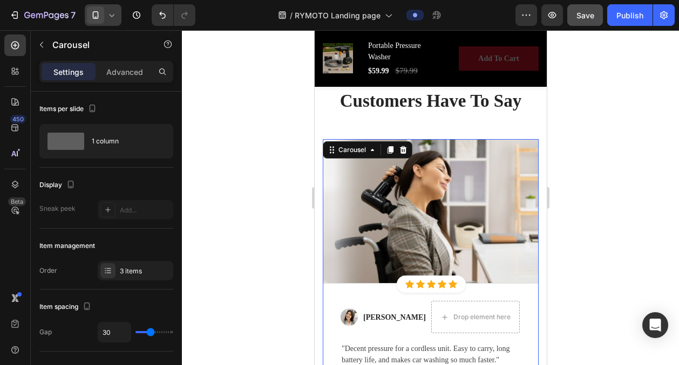
scroll to position [2961, 0]
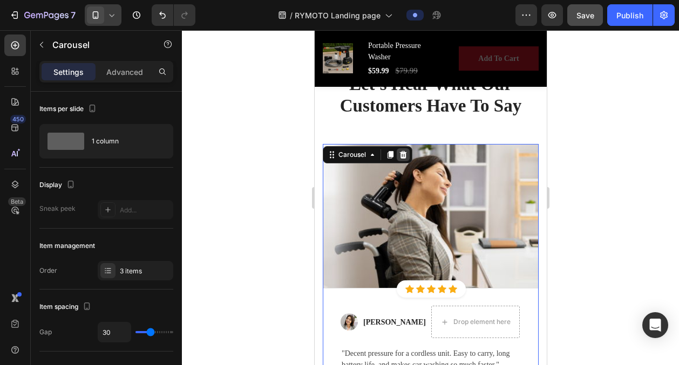
click at [404, 157] on icon at bounding box center [402, 155] width 7 height 8
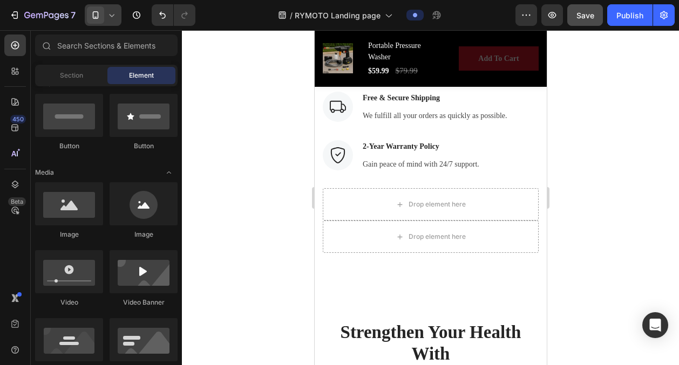
scroll to position [3072, 0]
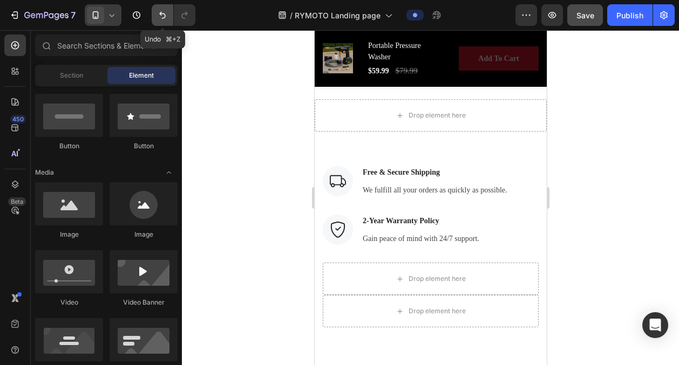
click at [159, 9] on button "Undo/Redo" at bounding box center [163, 15] width 22 height 22
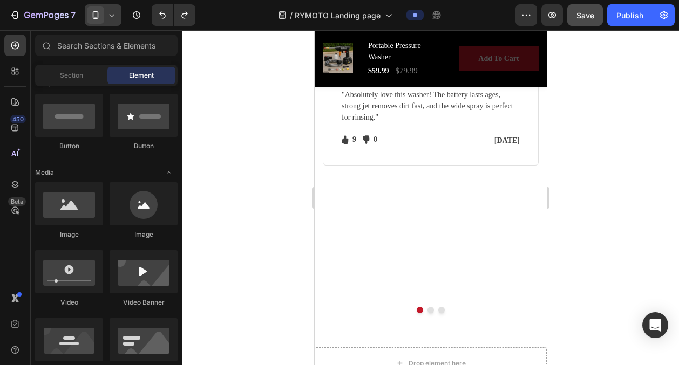
scroll to position [3143, 0]
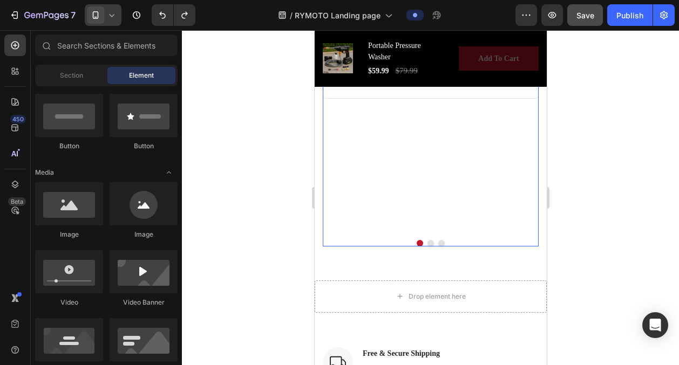
click at [445, 242] on div at bounding box center [430, 243] width 216 height 6
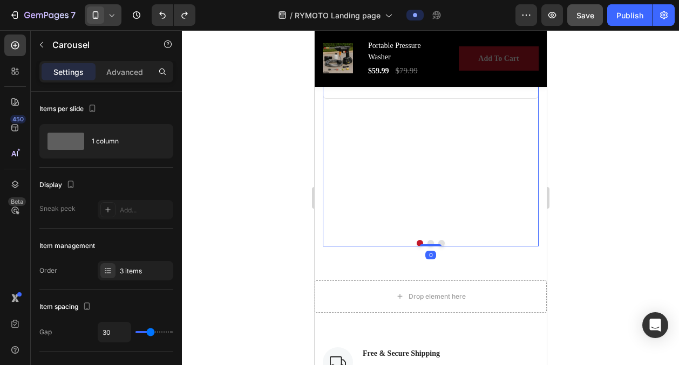
click at [443, 242] on button "Dot" at bounding box center [441, 243] width 6 height 6
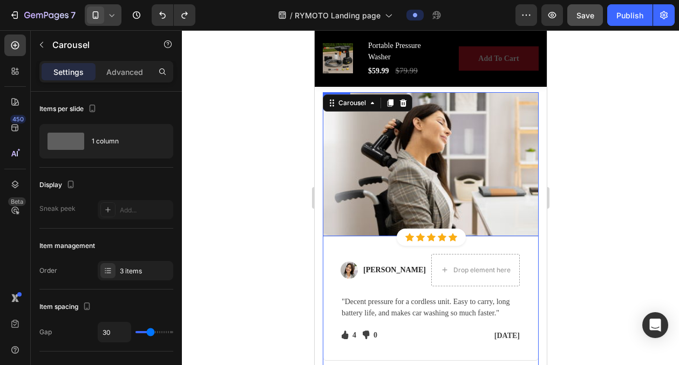
click at [439, 171] on img at bounding box center [430, 164] width 216 height 144
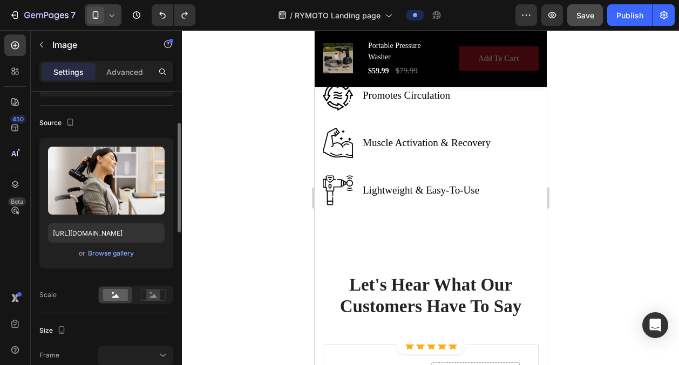
scroll to position [76, 0]
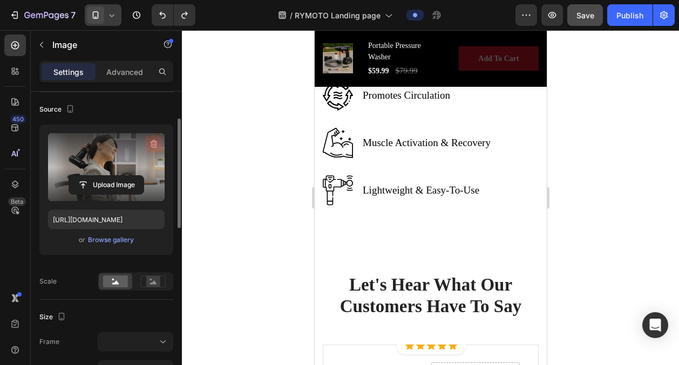
click at [154, 145] on icon "button" at bounding box center [154, 144] width 1 height 3
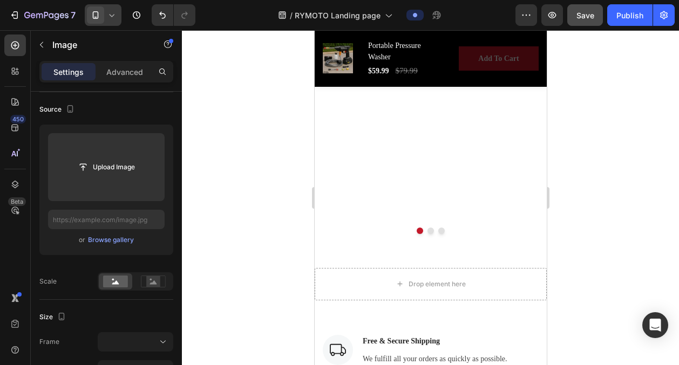
scroll to position [3236, 0]
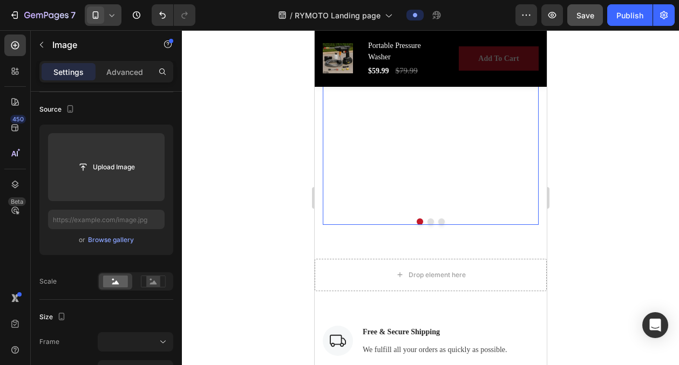
click at [441, 221] on button "Dot" at bounding box center [441, 222] width 6 height 6
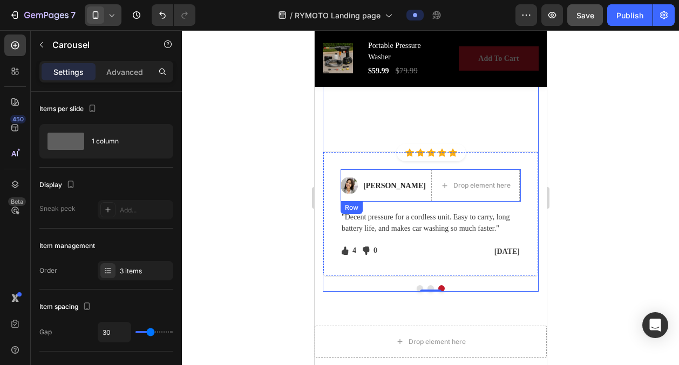
scroll to position [3176, 0]
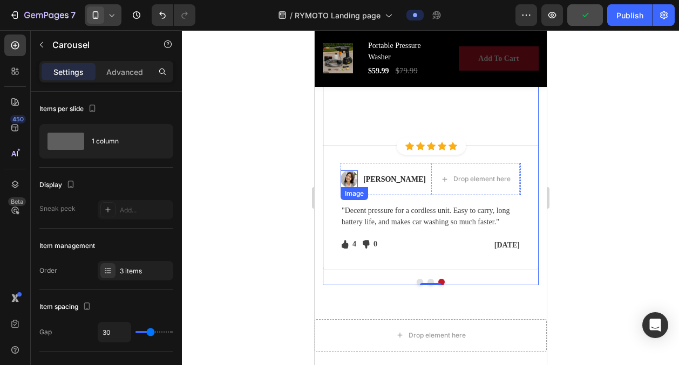
click at [351, 181] on img at bounding box center [348, 179] width 17 height 17
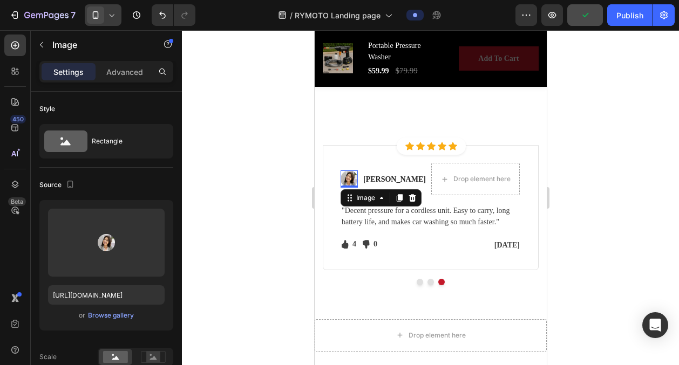
drag, startPoint x: 413, startPoint y: 200, endPoint x: 413, endPoint y: 206, distance: 6.5
click at [413, 206] on div "Image" at bounding box center [380, 197] width 81 height 17
click at [582, 180] on div at bounding box center [430, 197] width 497 height 335
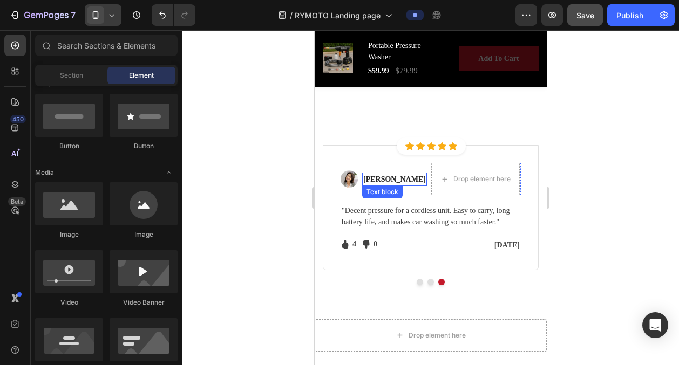
click at [398, 181] on p "[PERSON_NAME]" at bounding box center [394, 179] width 63 height 11
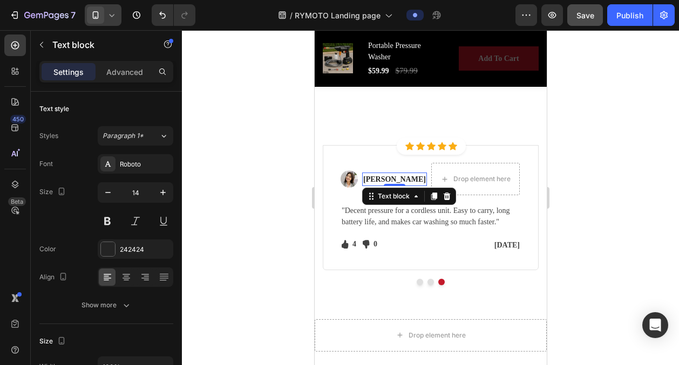
click at [398, 181] on p "[PERSON_NAME]" at bounding box center [394, 179] width 63 height 11
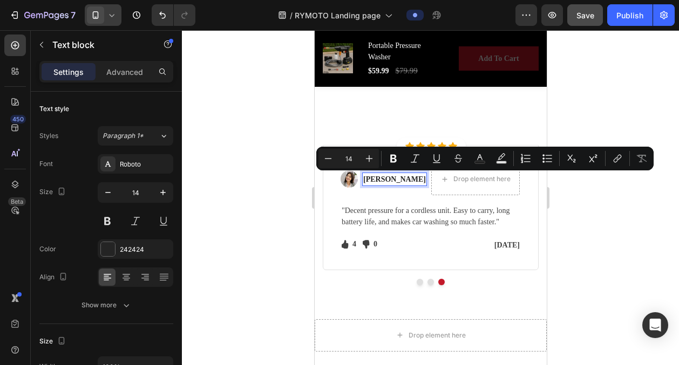
click at [398, 181] on p "[PERSON_NAME]" at bounding box center [394, 179] width 63 height 11
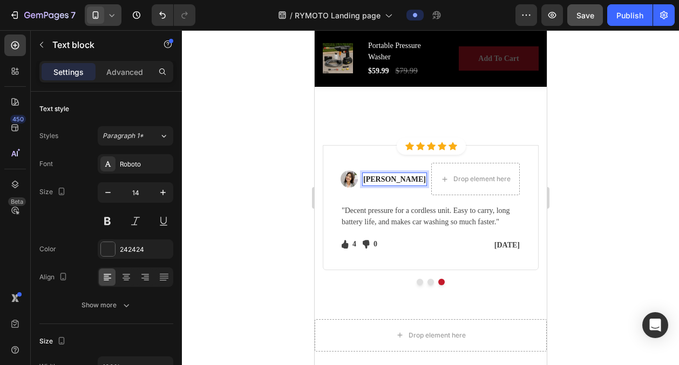
click at [398, 181] on p "[PERSON_NAME]" at bounding box center [394, 179] width 63 height 11
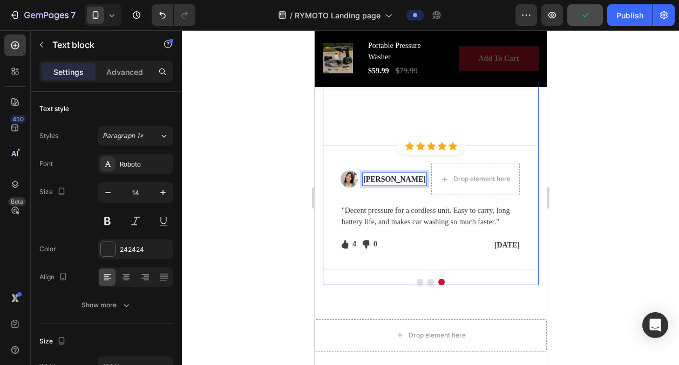
click at [418, 284] on button "Dot" at bounding box center [419, 282] width 6 height 6
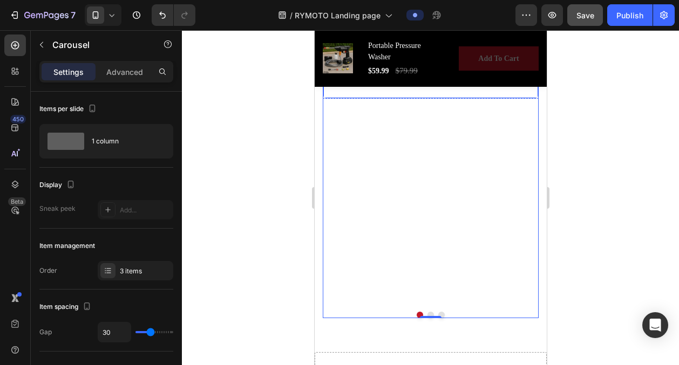
scroll to position [3187, 0]
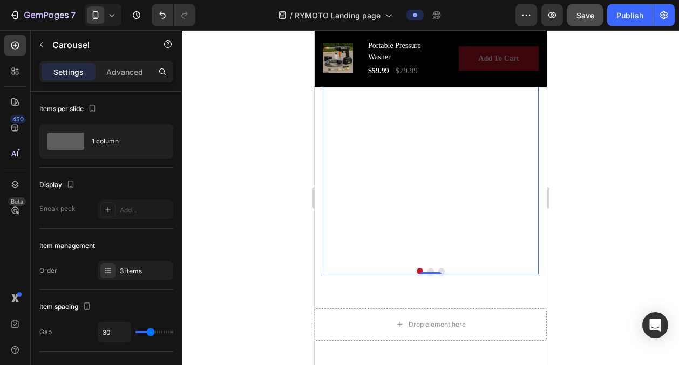
click at [431, 269] on button "Dot" at bounding box center [430, 271] width 6 height 6
click at [443, 263] on div "Icon Icon Icon Icon Icon Icon List Hoz Row Row Image [PERSON_NAME] Text block D…" at bounding box center [430, 93] width 216 height 356
click at [442, 265] on button "Dot" at bounding box center [441, 267] width 6 height 6
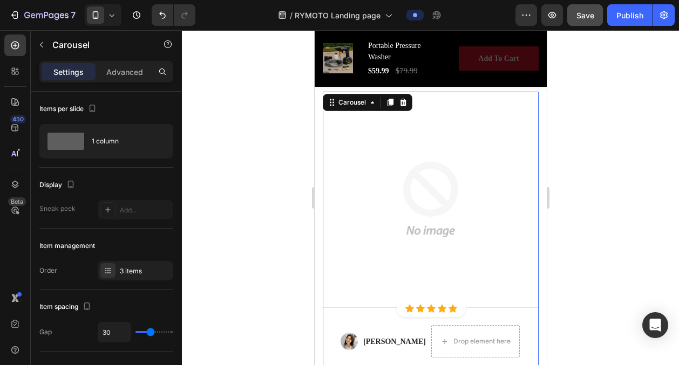
scroll to position [3012, 0]
click at [405, 160] on img at bounding box center [430, 201] width 216 height 216
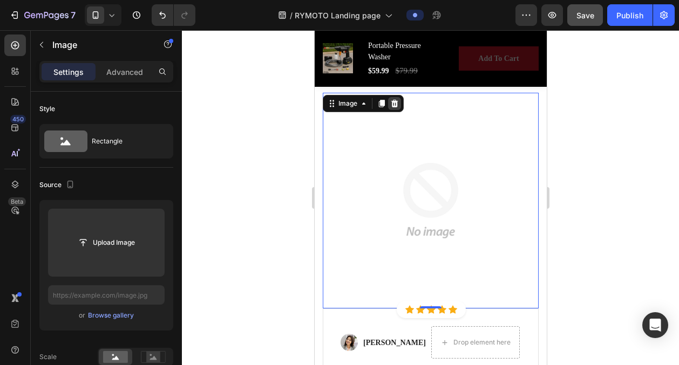
click at [397, 102] on icon at bounding box center [394, 103] width 9 height 9
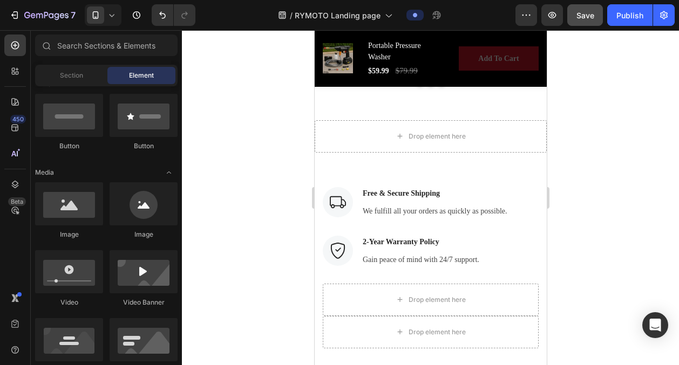
scroll to position [3243, 0]
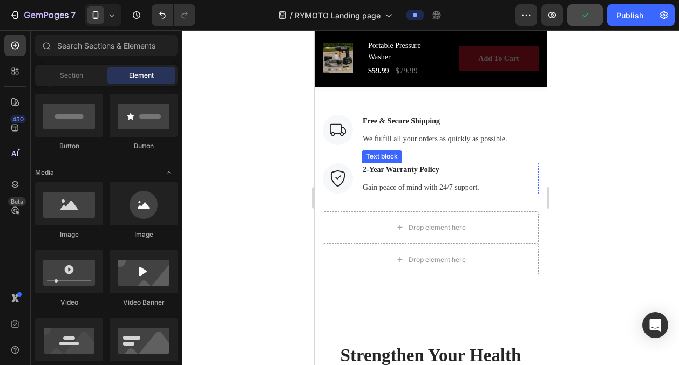
click at [439, 169] on p "2-Year Warranty Policy" at bounding box center [420, 169] width 117 height 11
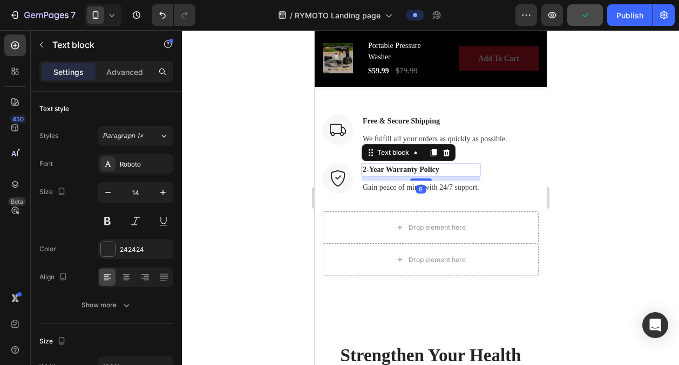
click at [439, 169] on p "2-Year Warranty Policy" at bounding box center [420, 169] width 117 height 11
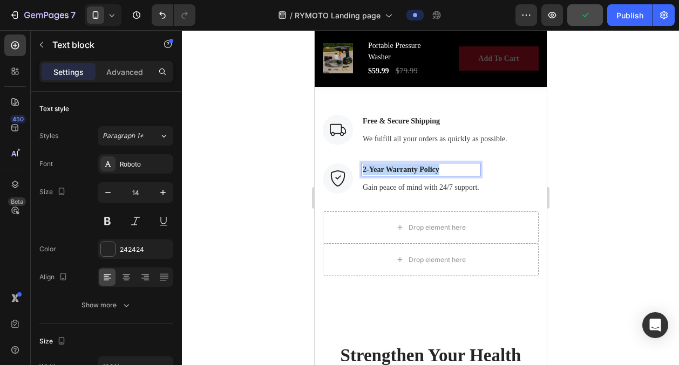
click at [439, 169] on p "2-Year Warranty Policy" at bounding box center [420, 169] width 117 height 11
click at [406, 168] on p "Easy Return policy" at bounding box center [420, 169] width 117 height 11
click at [477, 188] on p "Gain peace of mind with 24/7 support." at bounding box center [420, 187] width 117 height 11
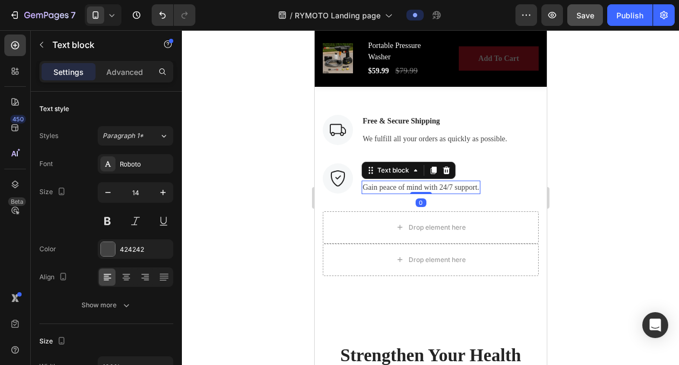
click at [477, 188] on p "Gain peace of mind with 24/7 support." at bounding box center [420, 187] width 117 height 11
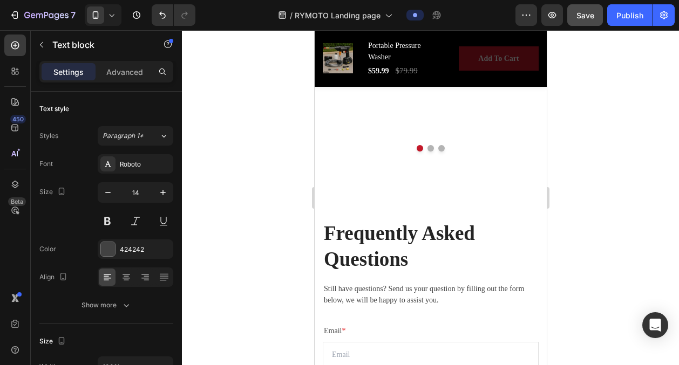
scroll to position [3806, 0]
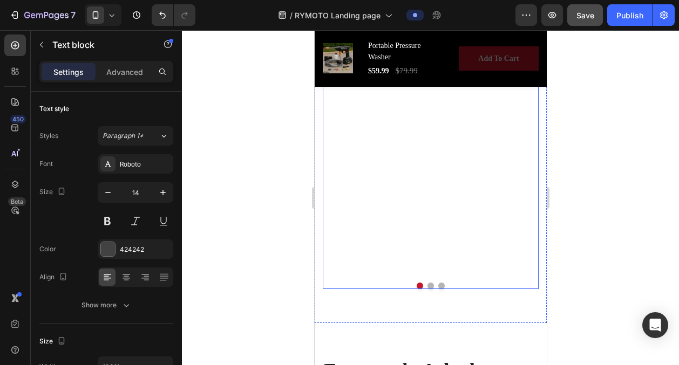
click at [430, 286] on button "Dot" at bounding box center [430, 286] width 6 height 6
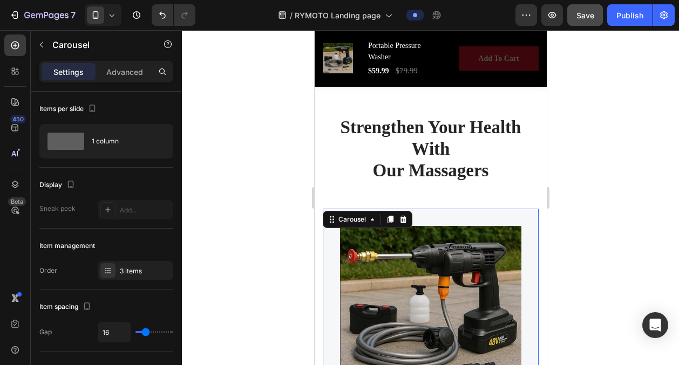
scroll to position [3464, 0]
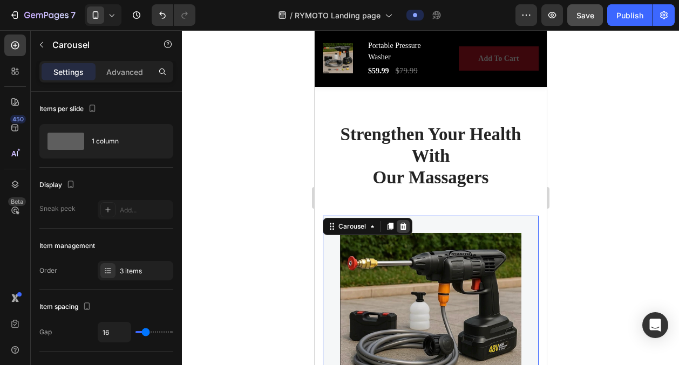
click at [400, 224] on icon at bounding box center [402, 227] width 7 height 8
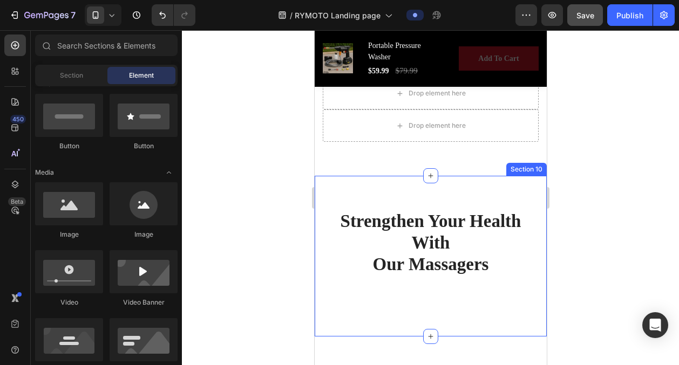
scroll to position [3376, 0]
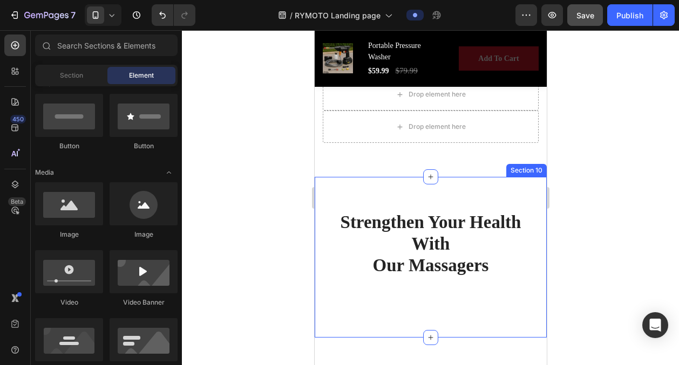
click at [525, 173] on div "Section 10" at bounding box center [526, 170] width 40 height 13
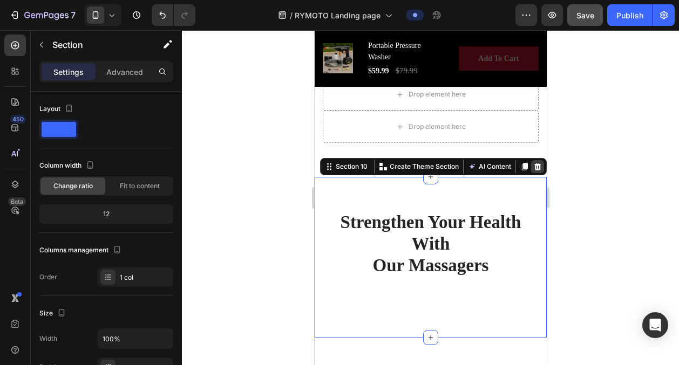
click at [536, 168] on icon at bounding box center [537, 167] width 7 height 8
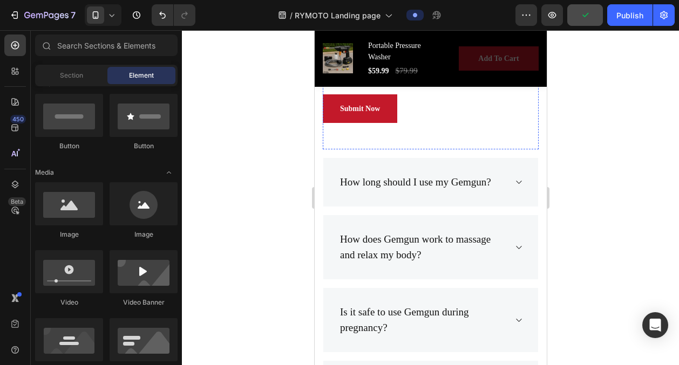
scroll to position [3771, 0]
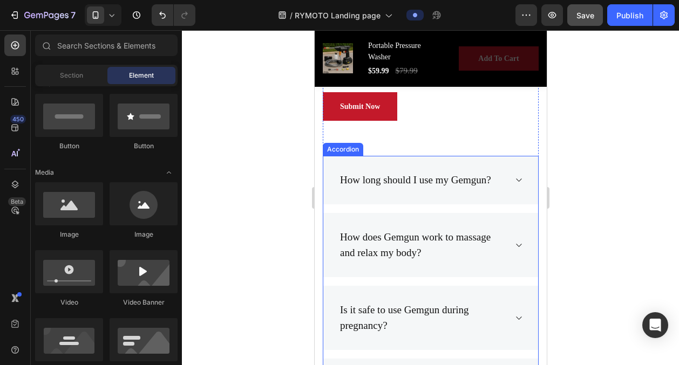
click at [514, 179] on icon at bounding box center [518, 180] width 8 height 9
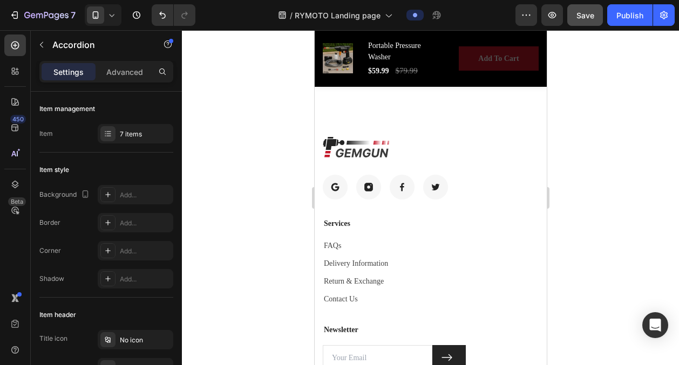
scroll to position [4346, 0]
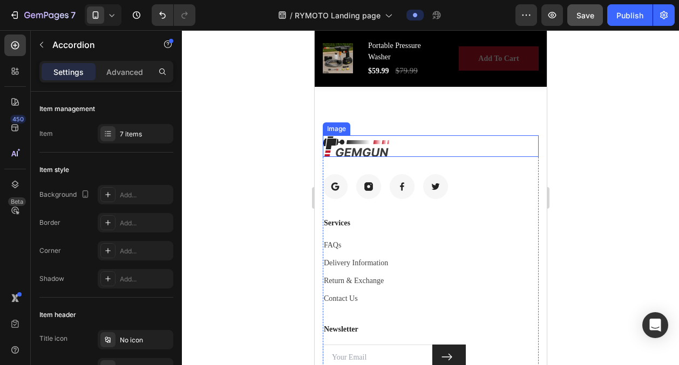
click at [360, 157] on img at bounding box center [355, 146] width 67 height 22
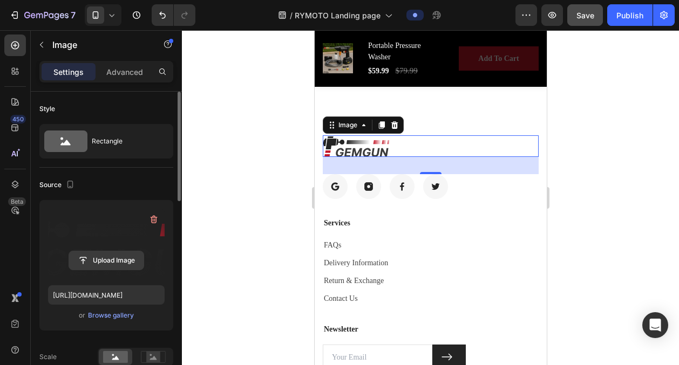
click at [118, 266] on input "file" at bounding box center [106, 260] width 74 height 18
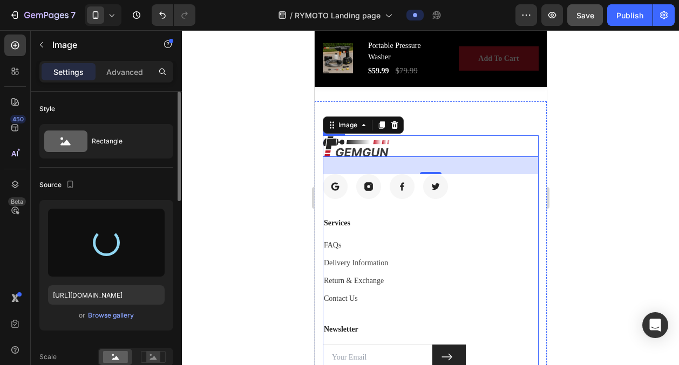
type input "[URL][DOMAIN_NAME]"
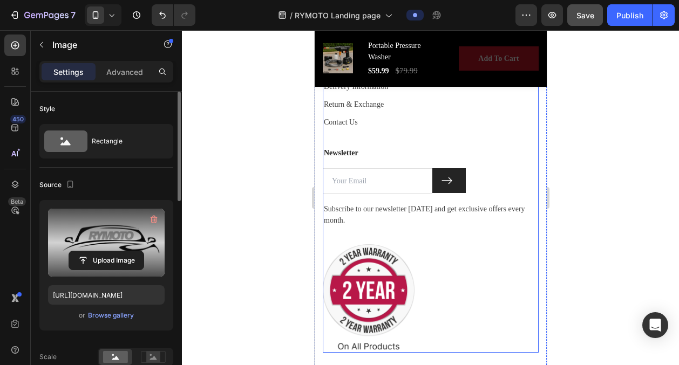
scroll to position [4578, 0]
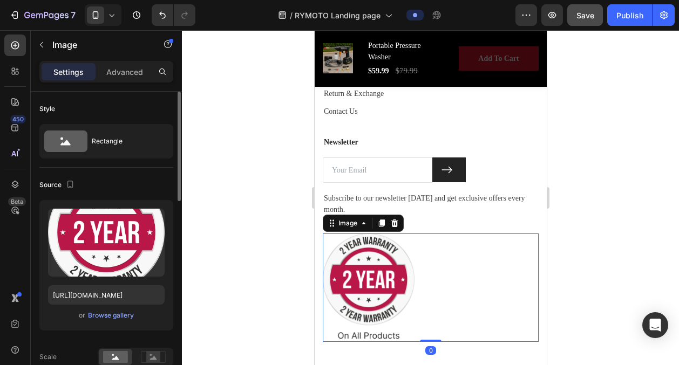
click at [369, 279] on img at bounding box center [368, 288] width 92 height 108
click at [396, 223] on icon at bounding box center [394, 224] width 7 height 8
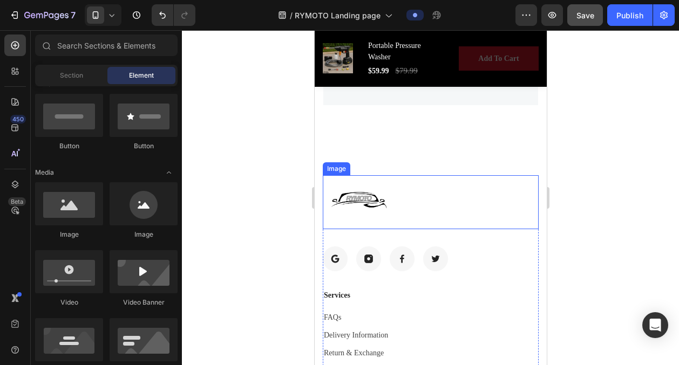
scroll to position [4101, 0]
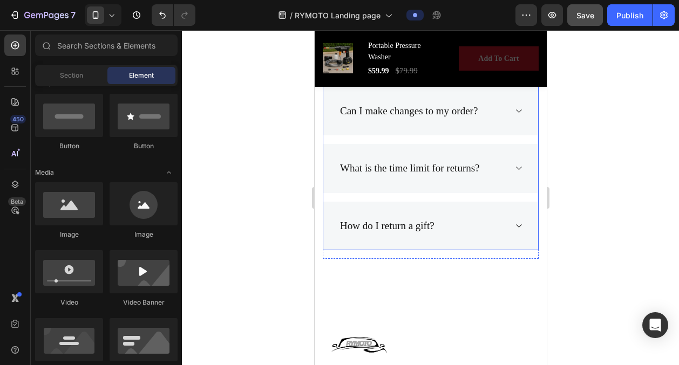
click at [464, 223] on div "How do I return a gift?" at bounding box center [421, 226] width 167 height 19
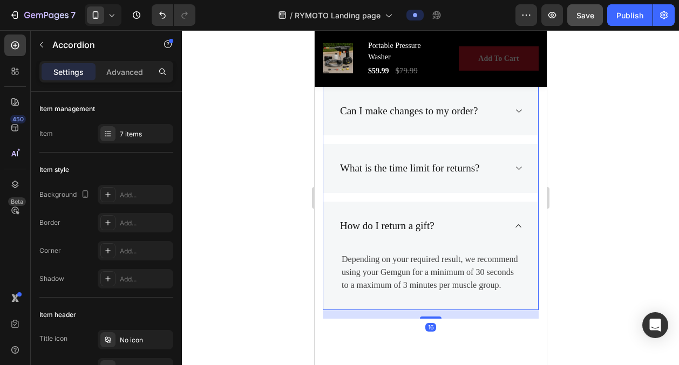
click at [476, 227] on div "How do I return a gift?" at bounding box center [421, 226] width 167 height 19
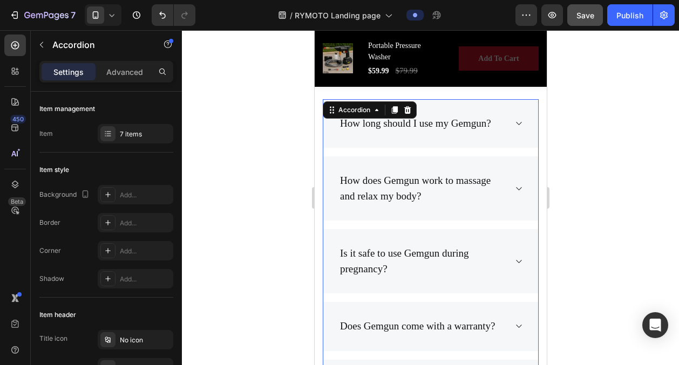
scroll to position [3732, 0]
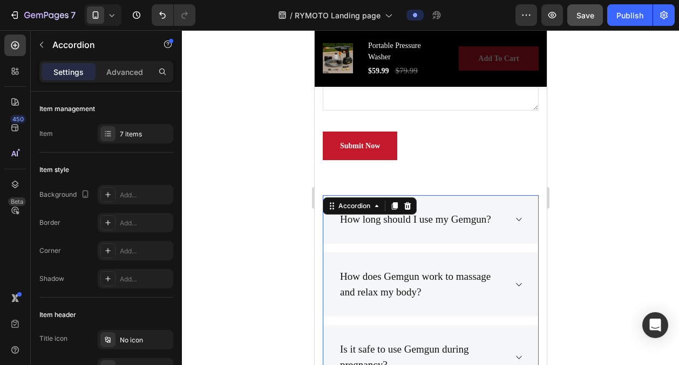
click at [459, 221] on div "How long should I use my Gemgun?" at bounding box center [415, 219] width 154 height 19
click at [459, 221] on p "How long should I use my Gemgun?" at bounding box center [414, 220] width 151 height 16
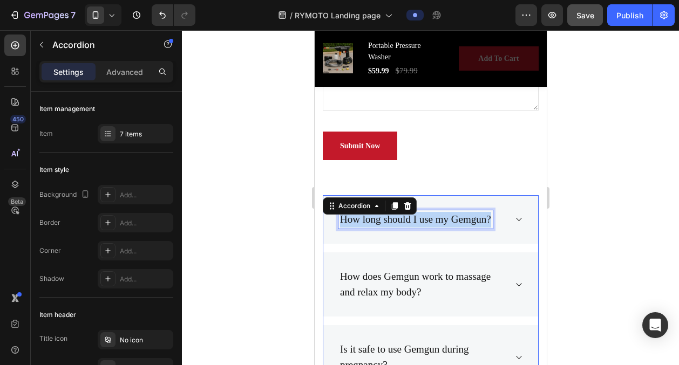
click at [459, 221] on p "How long should I use my Gemgun?" at bounding box center [414, 220] width 151 height 16
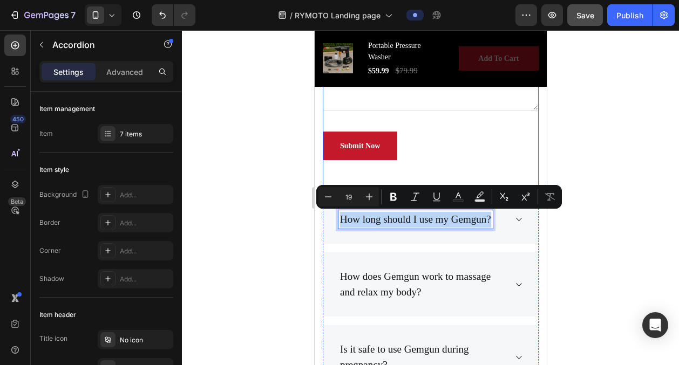
click at [439, 150] on div "Submit Now Submit Button" at bounding box center [430, 146] width 216 height 29
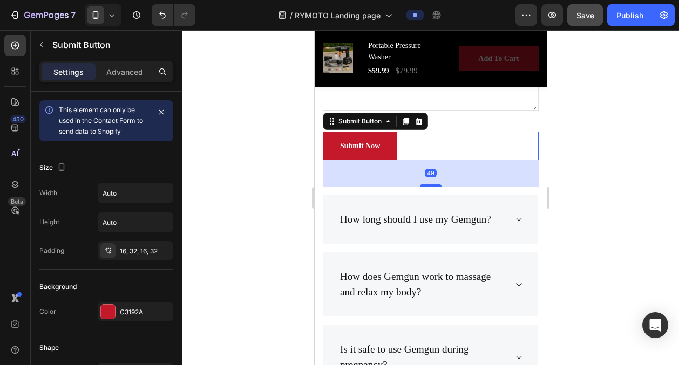
click at [581, 171] on div at bounding box center [430, 197] width 497 height 335
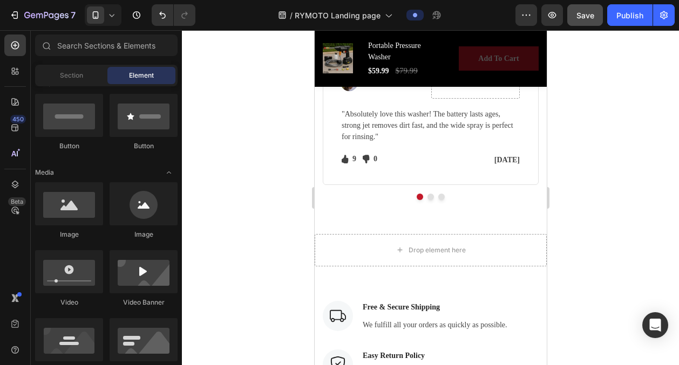
scroll to position [3060, 0]
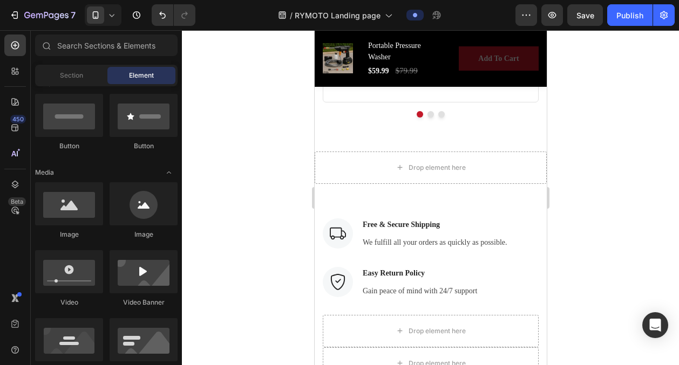
scroll to position [3140, 0]
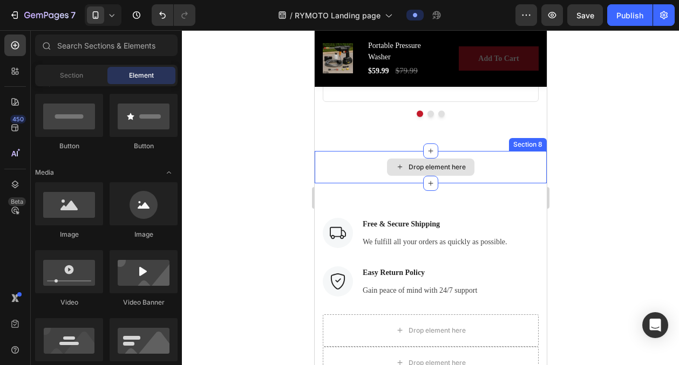
click at [445, 171] on div "Drop element here" at bounding box center [436, 167] width 57 height 9
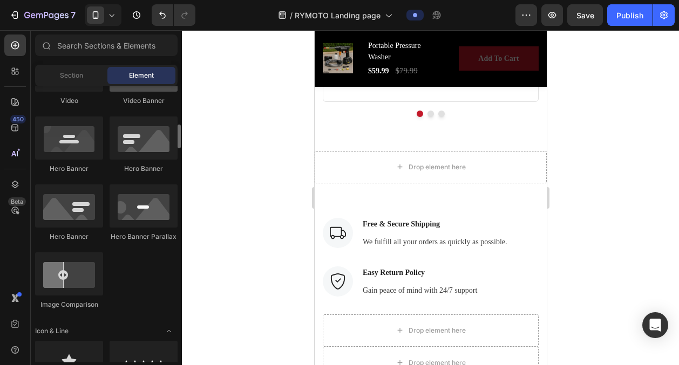
scroll to position [0, 0]
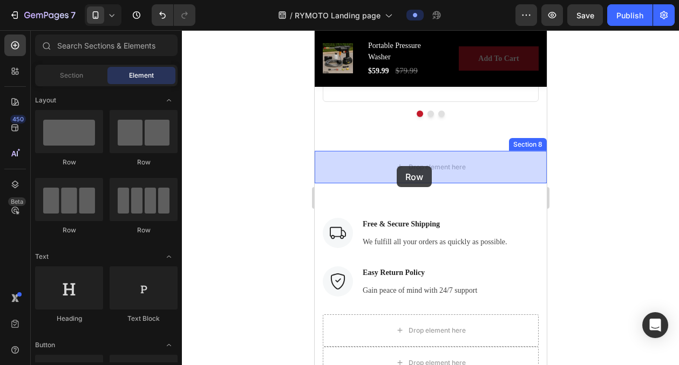
drag, startPoint x: 389, startPoint y: 163, endPoint x: 400, endPoint y: 165, distance: 12.1
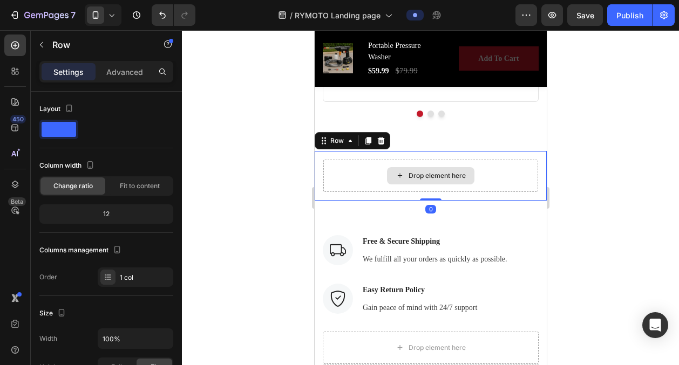
click at [397, 175] on icon at bounding box center [399, 175] width 9 height 9
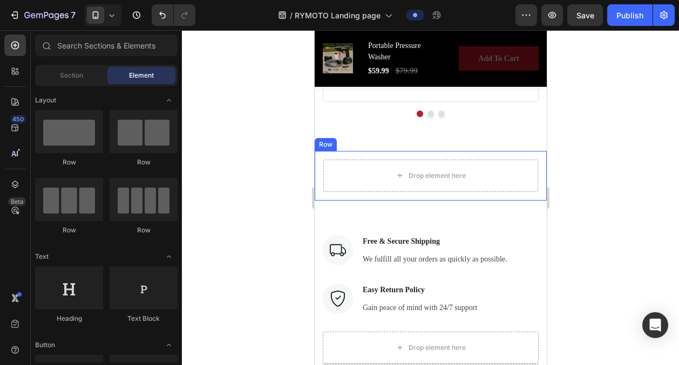
click at [333, 147] on div "Row" at bounding box center [325, 144] width 22 height 13
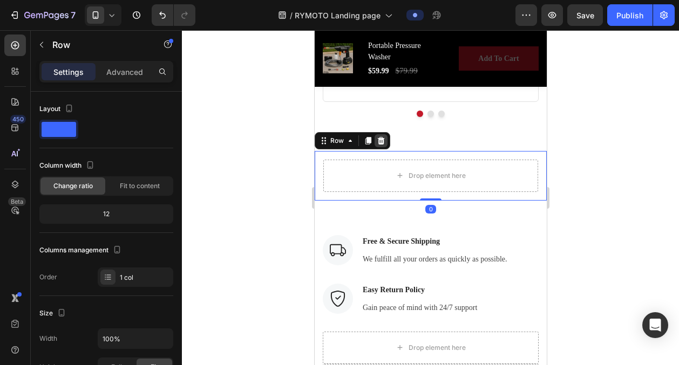
click at [383, 140] on icon at bounding box center [380, 141] width 9 height 9
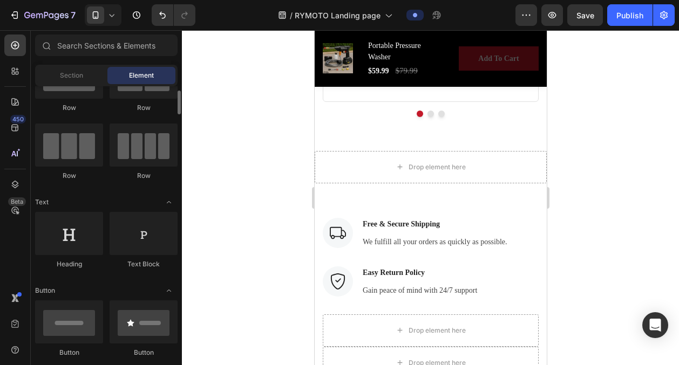
scroll to position [56, 0]
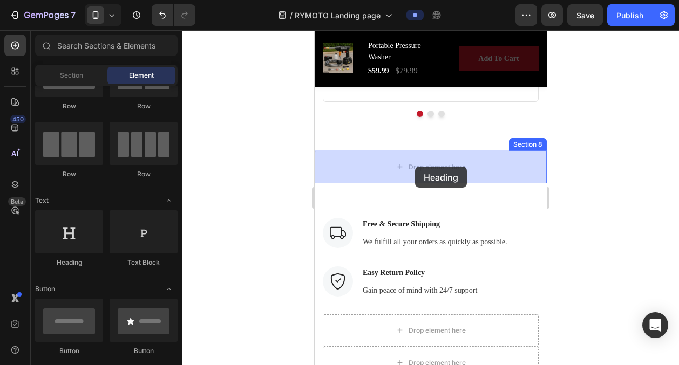
drag, startPoint x: 402, startPoint y: 270, endPoint x: 414, endPoint y: 167, distance: 103.8
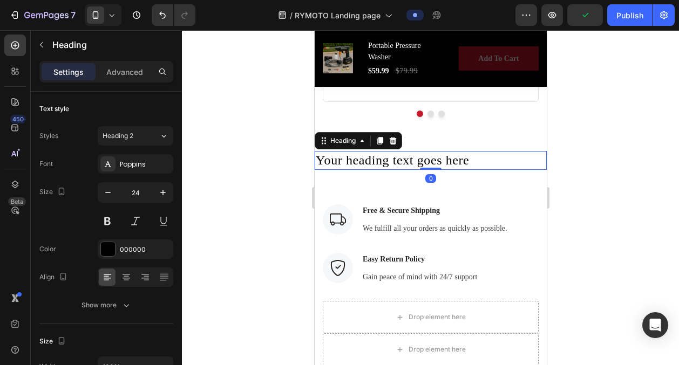
click at [424, 160] on h2 "Your heading text goes here" at bounding box center [430, 160] width 232 height 19
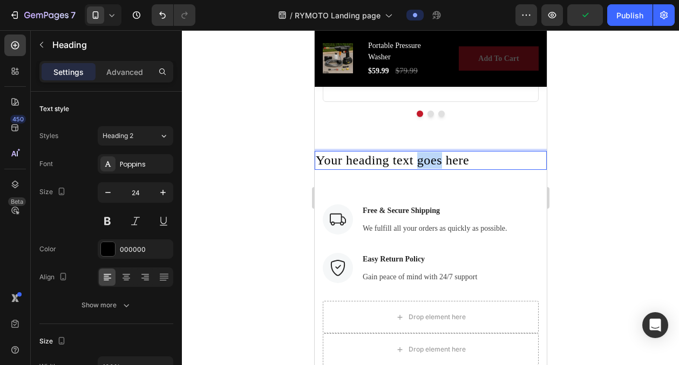
click at [424, 160] on p "Your heading text goes here" at bounding box center [430, 160] width 230 height 17
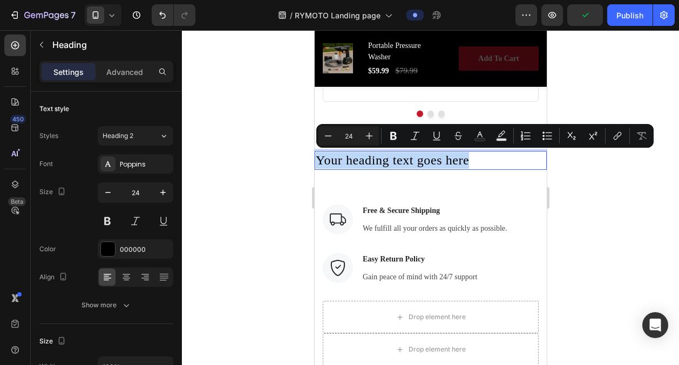
click at [424, 160] on p "Your heading text goes here" at bounding box center [430, 160] width 230 height 17
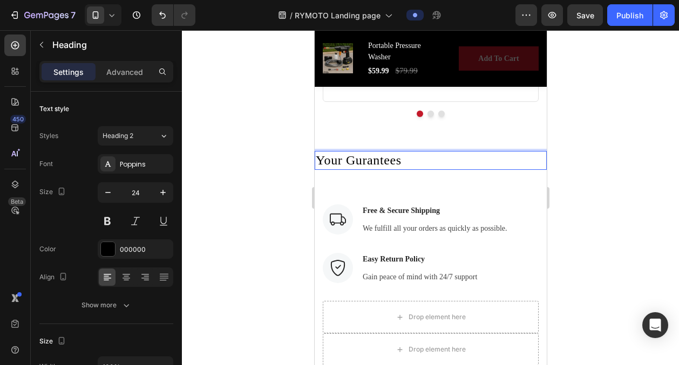
click at [385, 159] on p "Your Gurantees" at bounding box center [430, 160] width 230 height 17
click at [343, 159] on p "Your Guarantees" at bounding box center [430, 160] width 230 height 17
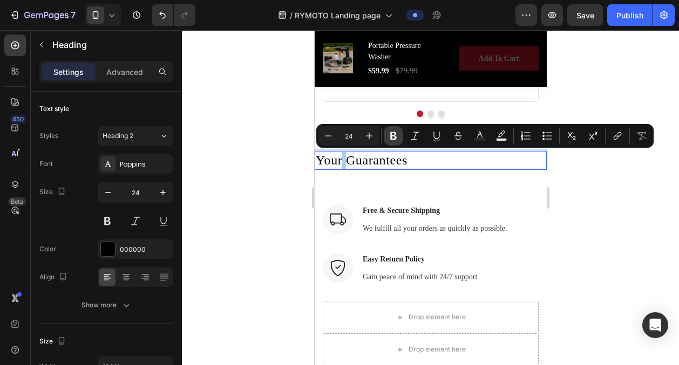
click at [390, 139] on icon "Editor contextual toolbar" at bounding box center [393, 136] width 11 height 11
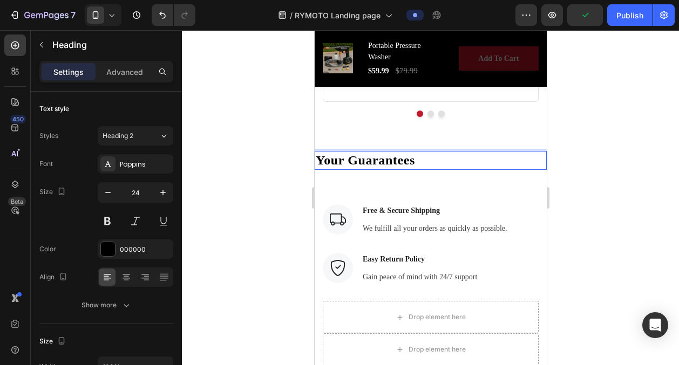
click at [409, 159] on strong "Your Guarantees" at bounding box center [364, 160] width 99 height 14
click at [444, 165] on p "Your Guarantees" at bounding box center [430, 160] width 230 height 17
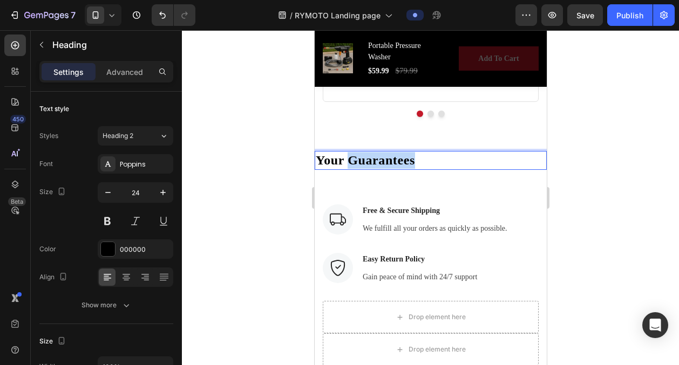
click at [413, 165] on strong "Your Guarantees" at bounding box center [364, 160] width 99 height 14
click at [399, 157] on strong "Your Guarantees" at bounding box center [364, 160] width 99 height 14
click at [412, 158] on strong "Your Guarantees" at bounding box center [364, 160] width 99 height 14
click at [396, 159] on strong "Your Guarantees" at bounding box center [364, 160] width 99 height 14
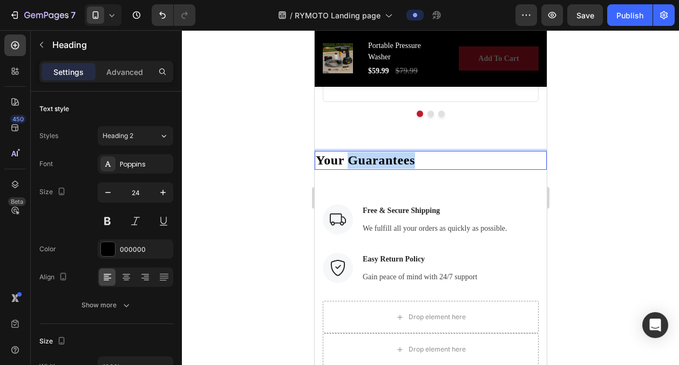
click at [396, 159] on strong "Your Guarantees" at bounding box center [364, 160] width 99 height 14
click at [402, 160] on strong "Your Guarantees" at bounding box center [364, 160] width 99 height 14
click at [414, 158] on strong "Your Guarantees" at bounding box center [364, 160] width 99 height 14
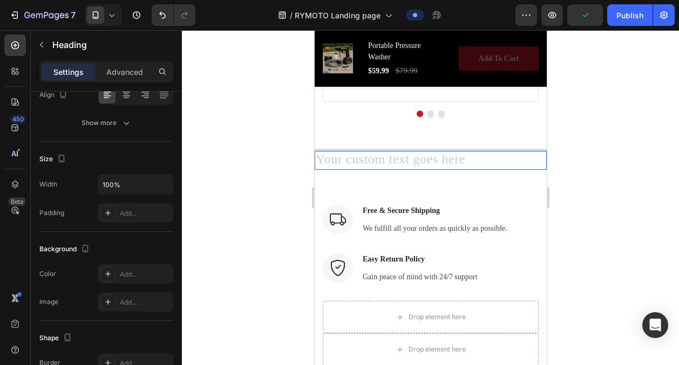
scroll to position [396, 0]
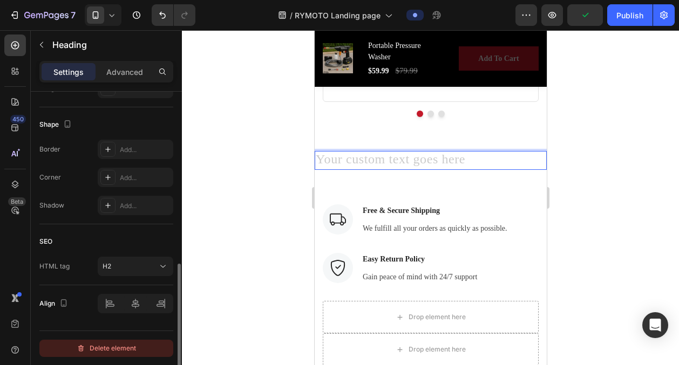
click at [114, 344] on div "Delete element" at bounding box center [106, 348] width 59 height 13
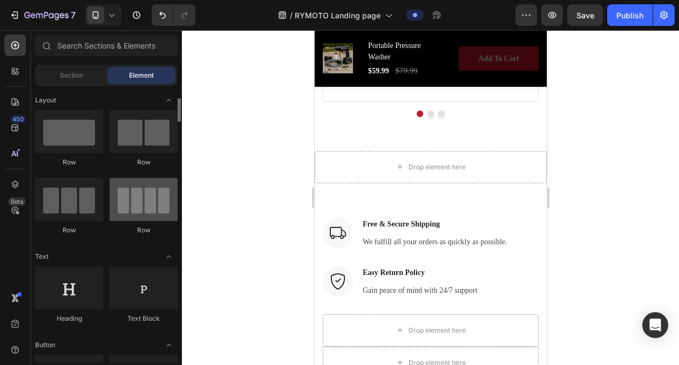
scroll to position [17, 0]
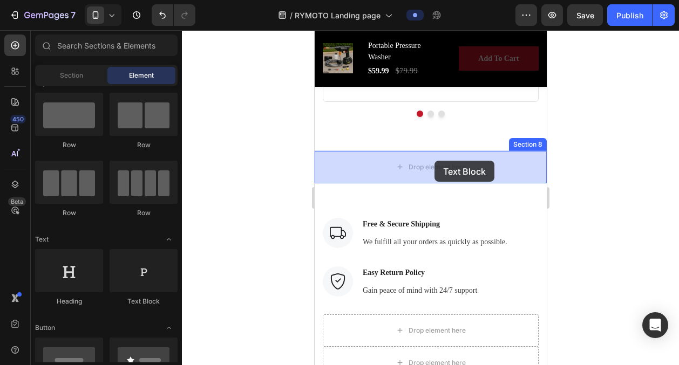
drag, startPoint x: 443, startPoint y: 289, endPoint x: 433, endPoint y: 161, distance: 128.8
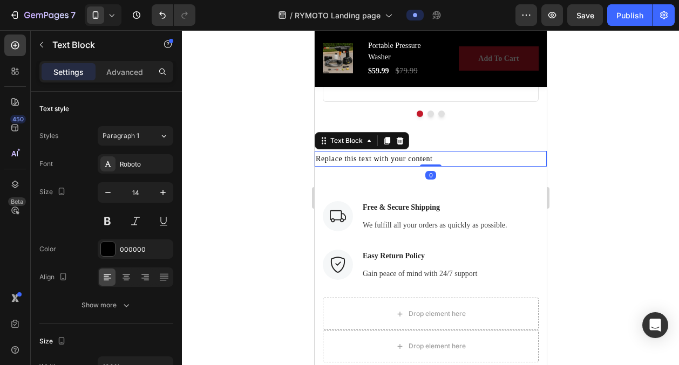
click at [405, 156] on div "Replace this text with your content" at bounding box center [430, 159] width 232 height 16
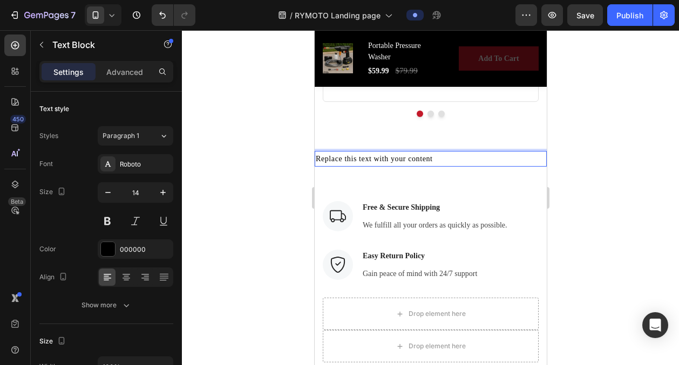
click at [405, 156] on p "Replace this text with your content" at bounding box center [430, 158] width 230 height 13
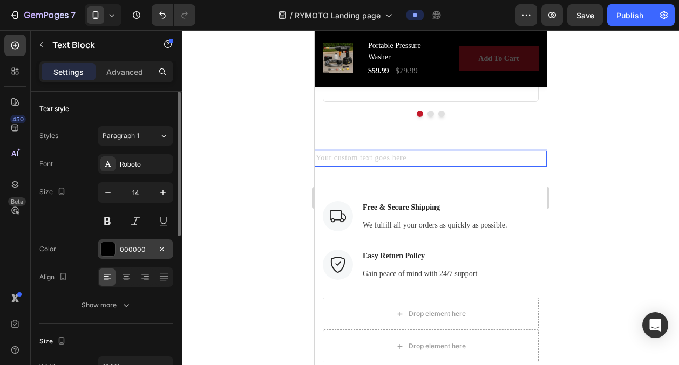
scroll to position [335, 0]
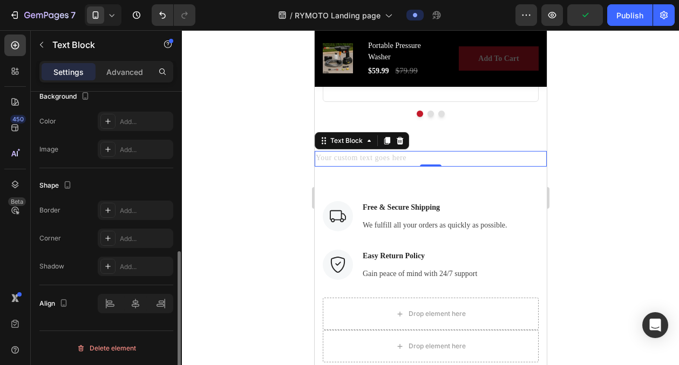
click at [108, 341] on button "Delete element" at bounding box center [106, 348] width 134 height 17
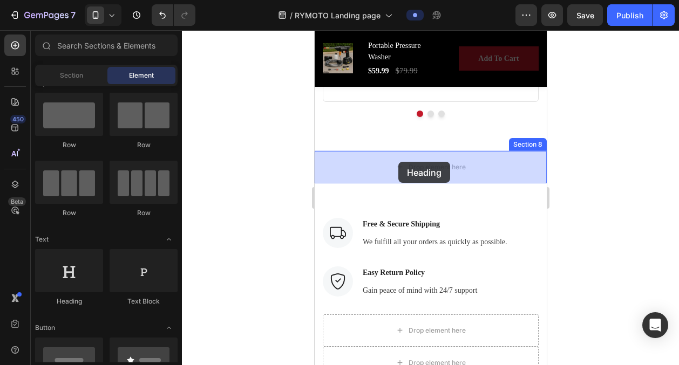
drag, startPoint x: 383, startPoint y: 296, endPoint x: 398, endPoint y: 162, distance: 134.6
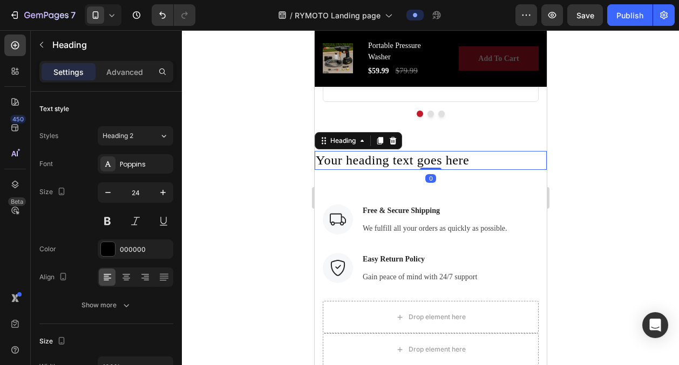
click at [393, 162] on h2 "Your heading text goes here" at bounding box center [430, 160] width 232 height 19
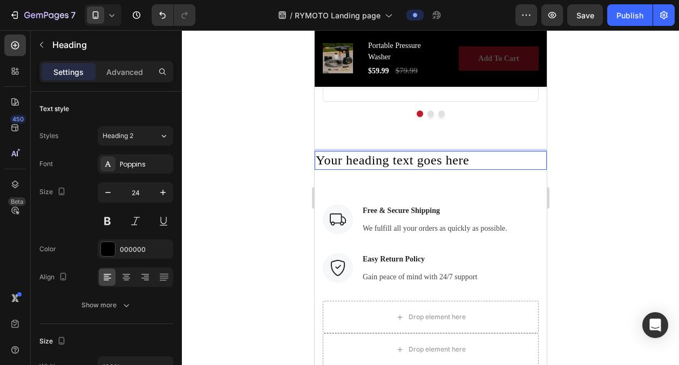
click at [393, 162] on p "Your heading text goes here" at bounding box center [430, 160] width 230 height 17
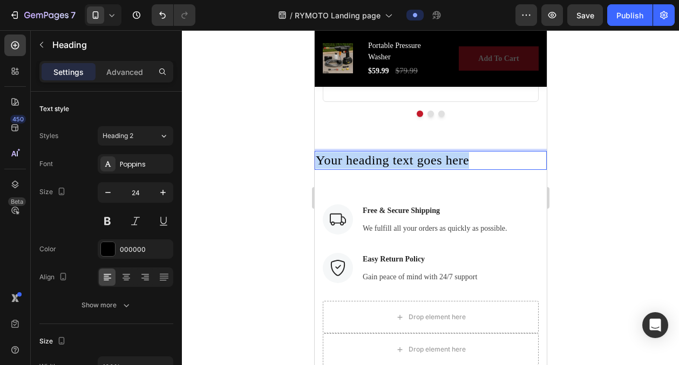
click at [393, 162] on p "Your heading text goes here" at bounding box center [430, 160] width 230 height 17
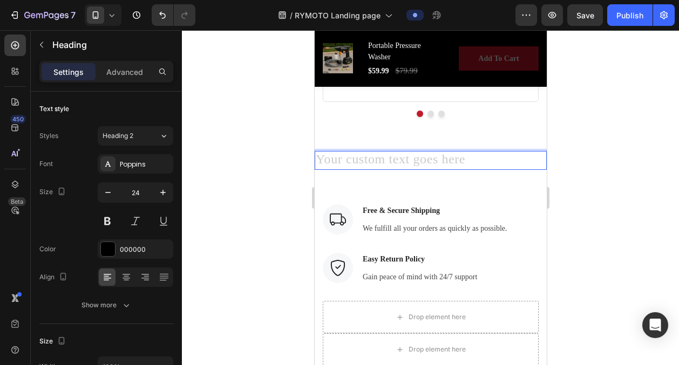
click at [382, 157] on h2 "Rich Text Editor. Editing area: main" at bounding box center [430, 160] width 232 height 19
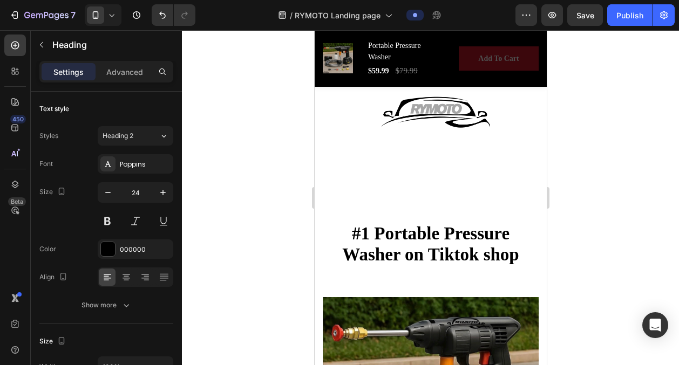
scroll to position [16, 0]
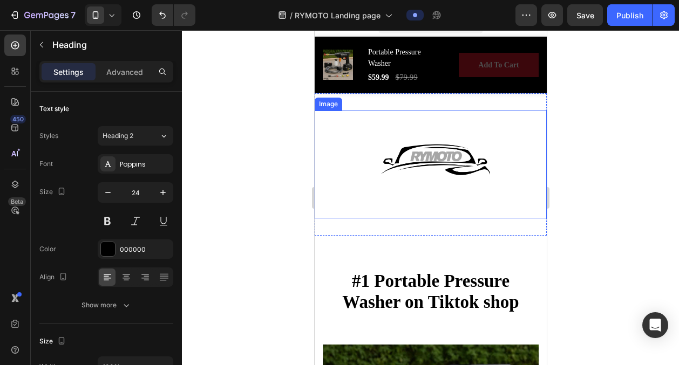
click at [431, 187] on img at bounding box center [430, 165] width 119 height 108
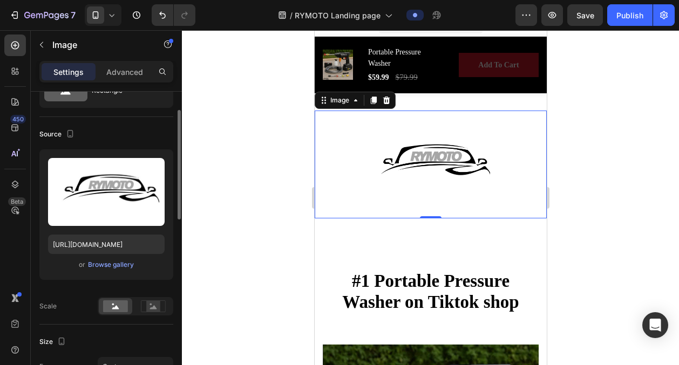
scroll to position [0, 0]
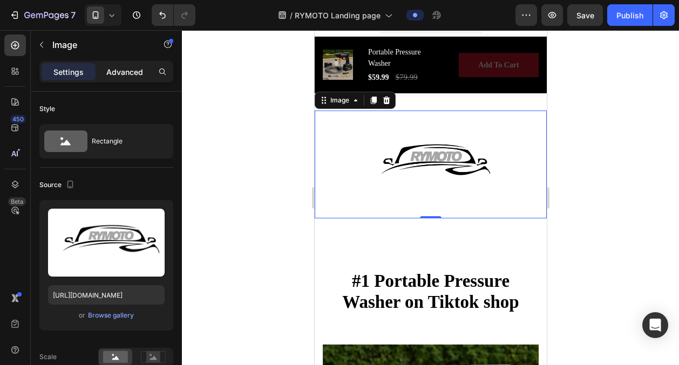
click at [118, 79] on div "Advanced" at bounding box center [125, 71] width 54 height 17
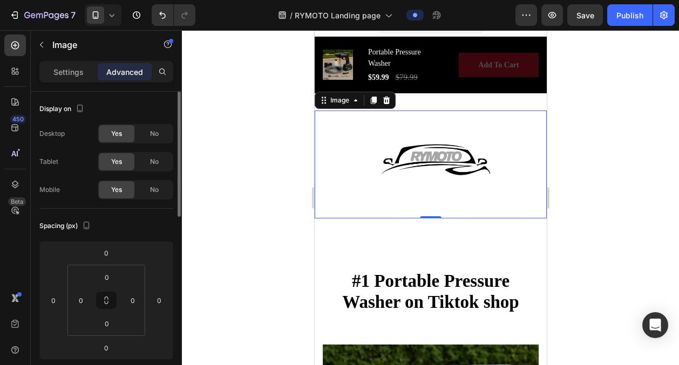
scroll to position [1, 0]
click at [123, 161] on div "Yes" at bounding box center [117, 161] width 36 height 17
click at [119, 135] on span "Yes" at bounding box center [116, 133] width 11 height 10
click at [155, 132] on span "No" at bounding box center [154, 133] width 9 height 10
click at [154, 167] on div "No" at bounding box center [155, 161] width 36 height 17
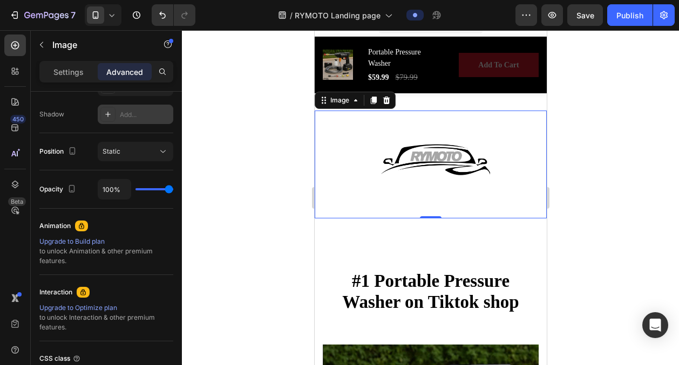
scroll to position [0, 0]
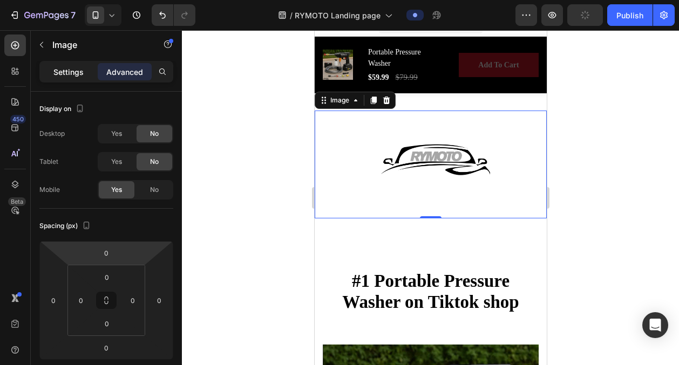
click at [77, 66] on p "Settings" at bounding box center [68, 71] width 30 height 11
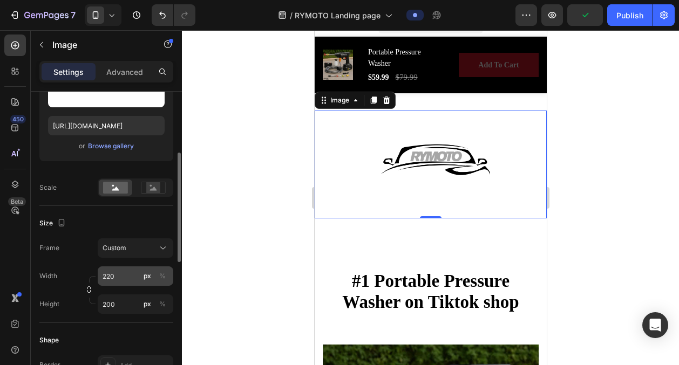
scroll to position [170, 0]
click at [118, 276] on input "220" at bounding box center [136, 275] width 76 height 19
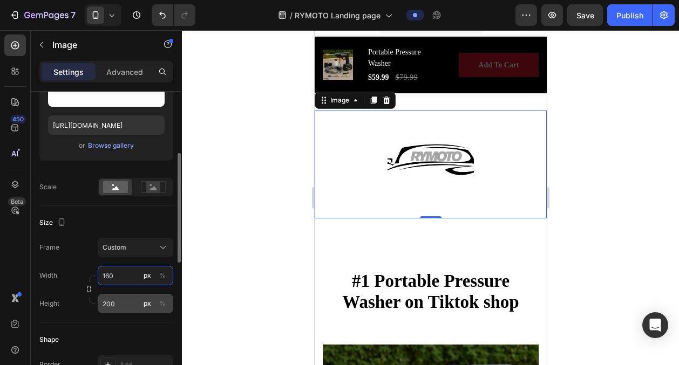
type input "160"
click at [119, 304] on input "200" at bounding box center [136, 303] width 76 height 19
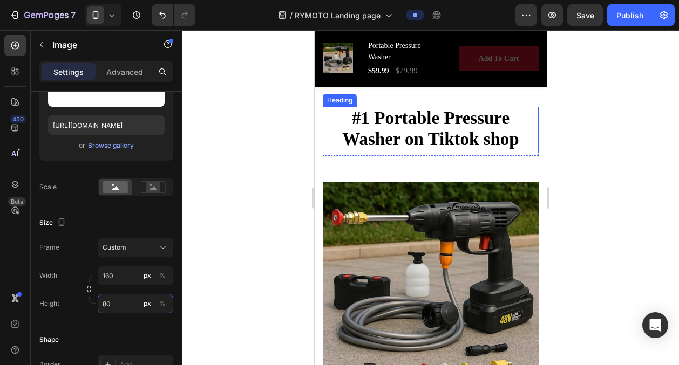
scroll to position [0, 0]
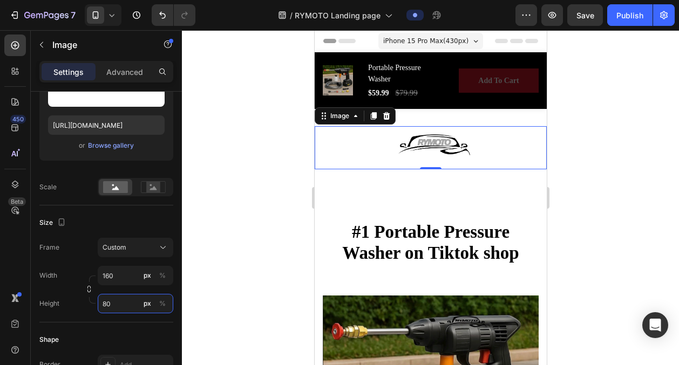
type input "80"
click at [249, 232] on div at bounding box center [430, 197] width 497 height 335
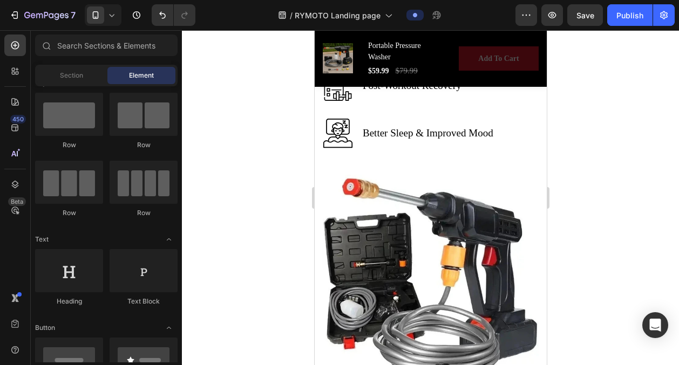
scroll to position [1873, 0]
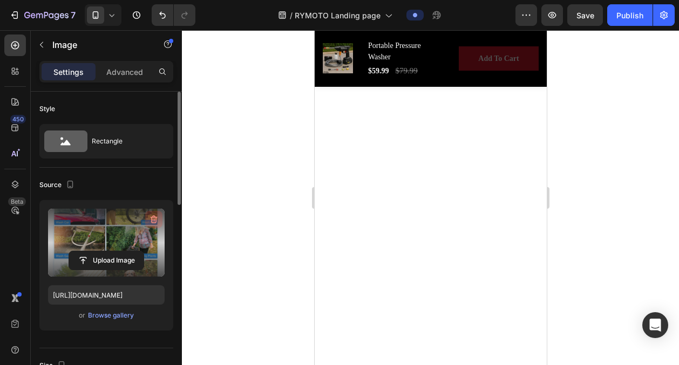
click at [155, 221] on icon "button" at bounding box center [154, 220] width 7 height 8
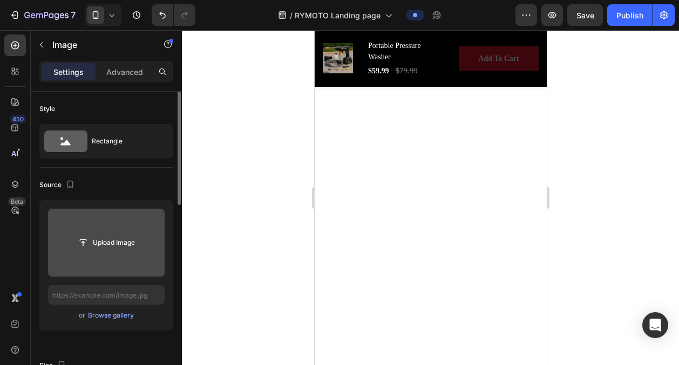
click at [111, 239] on input "file" at bounding box center [106, 243] width 74 height 18
click at [115, 235] on input "file" at bounding box center [106, 243] width 74 height 18
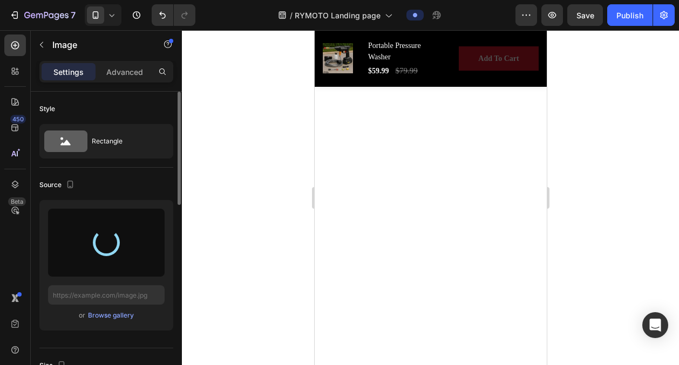
type input "https://cdn.shopify.com/s/files/1/0770/6699/3914/files/gempages_579526570339729…"
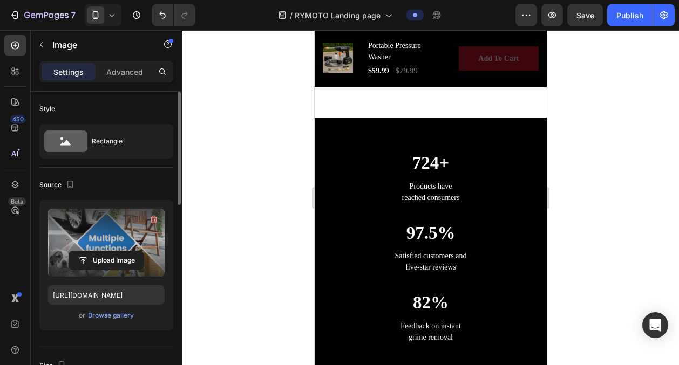
scroll to position [1118, 0]
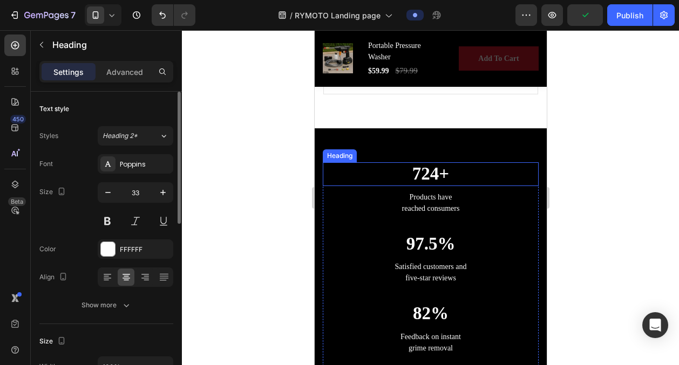
click at [432, 178] on h2 "724+" at bounding box center [430, 174] width 216 height 24
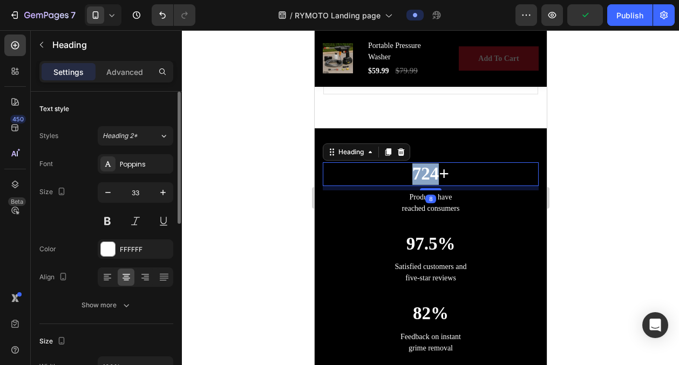
click at [432, 178] on h2 "724+" at bounding box center [430, 174] width 216 height 24
click at [432, 178] on p "724+" at bounding box center [430, 175] width 214 height 22
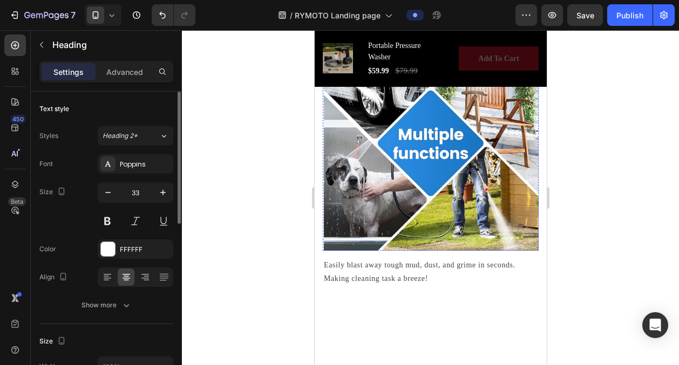
scroll to position [1974, 0]
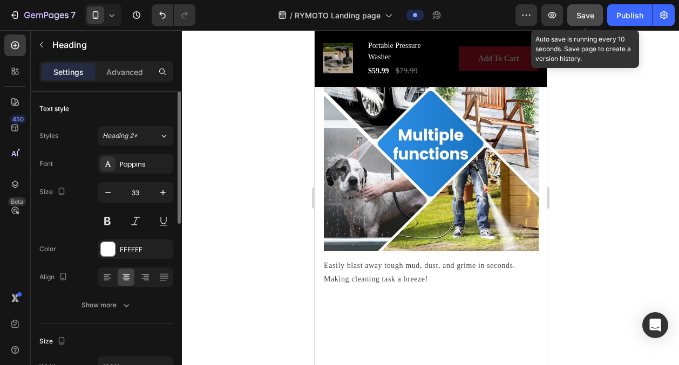
click at [584, 17] on span "Save" at bounding box center [585, 15] width 18 height 9
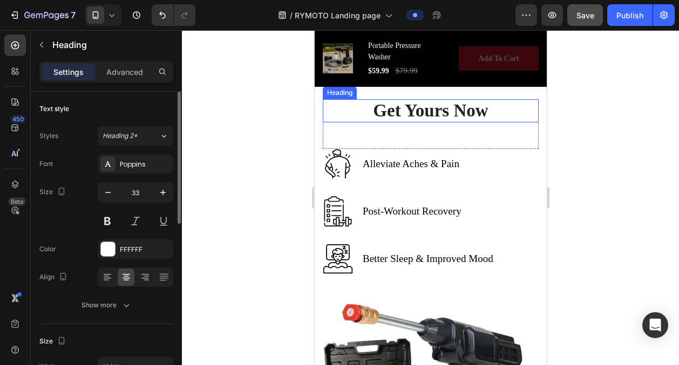
scroll to position [2234, 0]
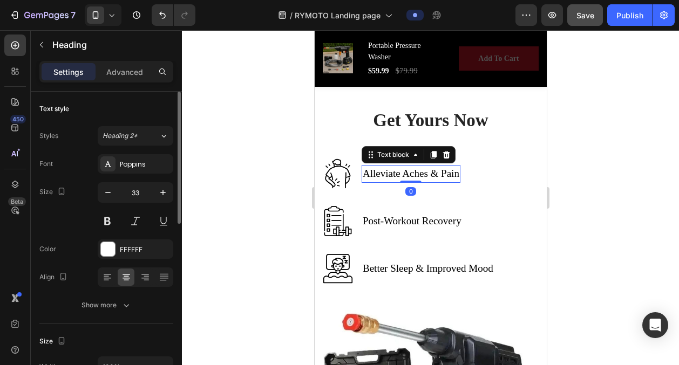
click at [415, 174] on p "Alleviate Aches & Pain" at bounding box center [410, 174] width 97 height 16
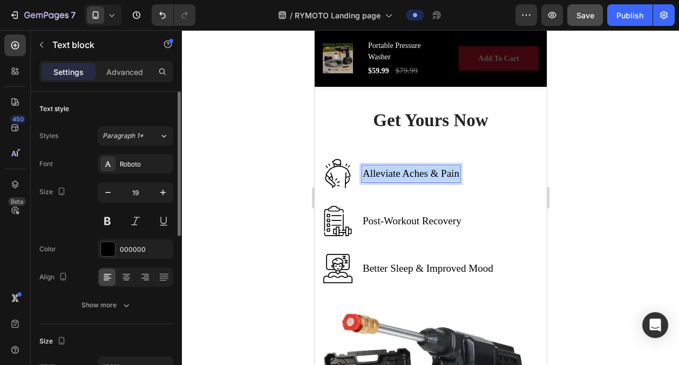
click at [415, 174] on p "Alleviate Aches & Pain" at bounding box center [410, 174] width 97 height 16
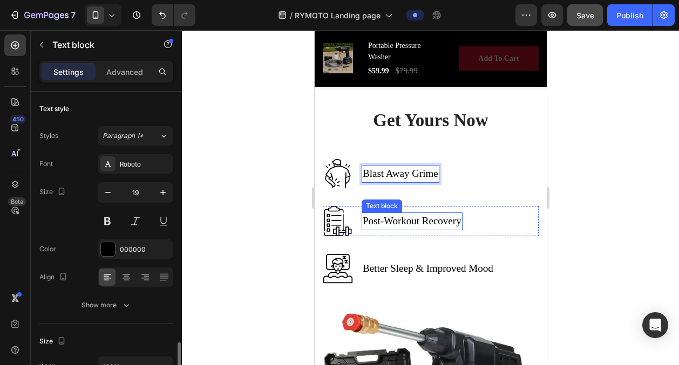
click at [408, 220] on p "Post-Workout Recovery" at bounding box center [411, 222] width 99 height 16
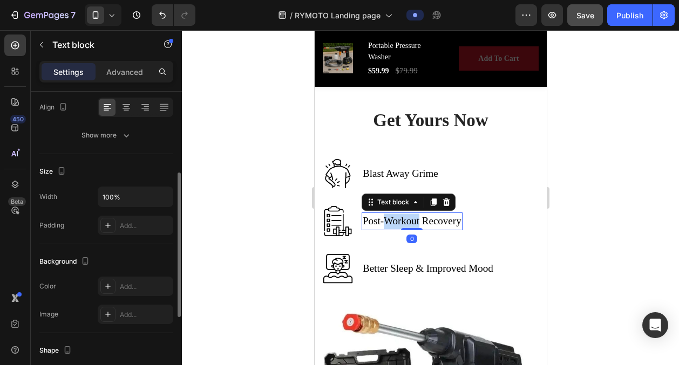
click at [408, 220] on p "Post-Workout Recovery" at bounding box center [411, 222] width 99 height 16
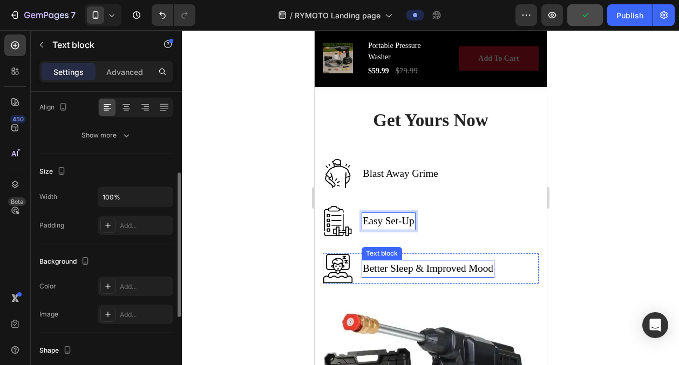
click at [395, 266] on p "Better Sleep & Improved Mood" at bounding box center [427, 269] width 131 height 16
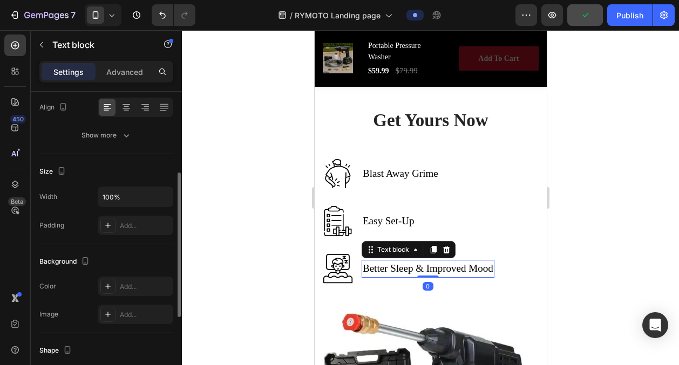
click at [395, 266] on p "Better Sleep & Improved Mood" at bounding box center [427, 269] width 131 height 16
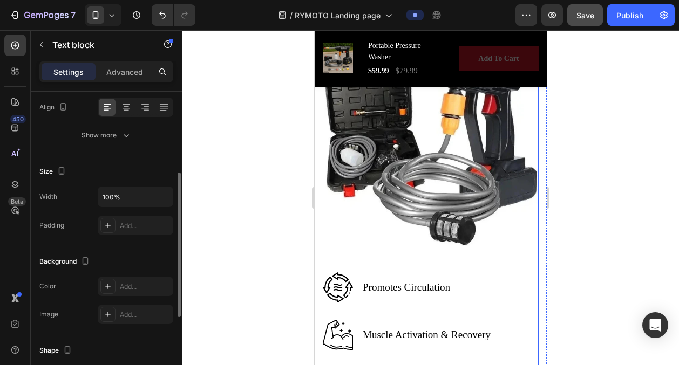
scroll to position [2604, 0]
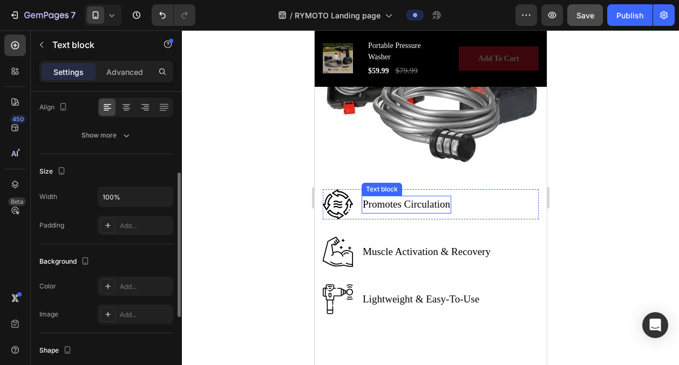
click at [402, 206] on p "Promotes Circulation" at bounding box center [405, 205] width 87 height 16
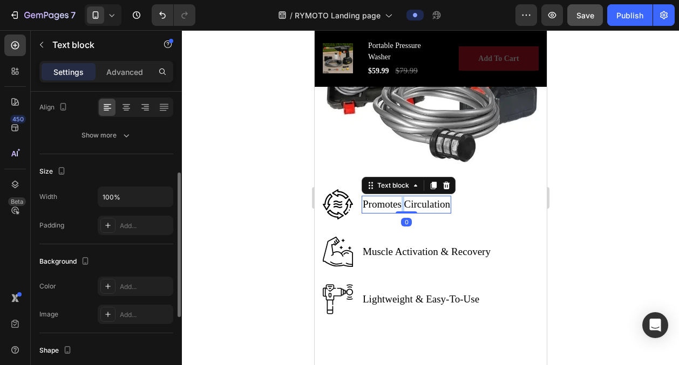
click at [402, 206] on p "Promotes Circulation" at bounding box center [405, 205] width 87 height 16
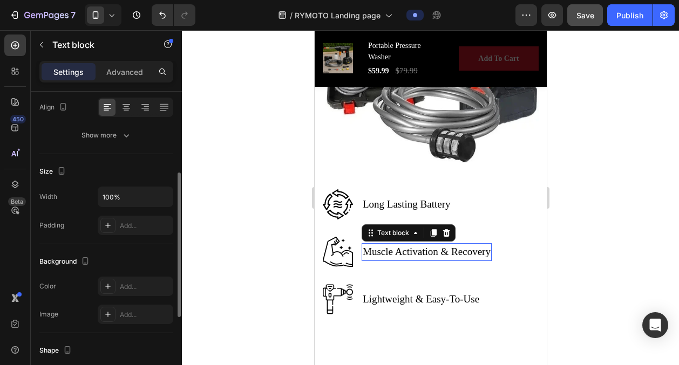
click at [405, 249] on p "Muscle Activation & Recovery" at bounding box center [426, 252] width 128 height 16
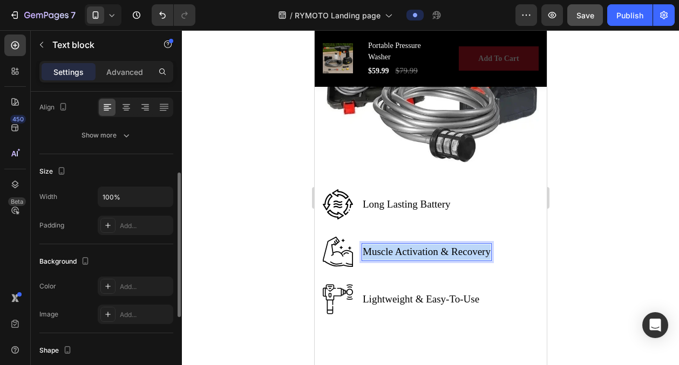
click at [405, 249] on p "Muscle Activation & Recovery" at bounding box center [426, 252] width 128 height 16
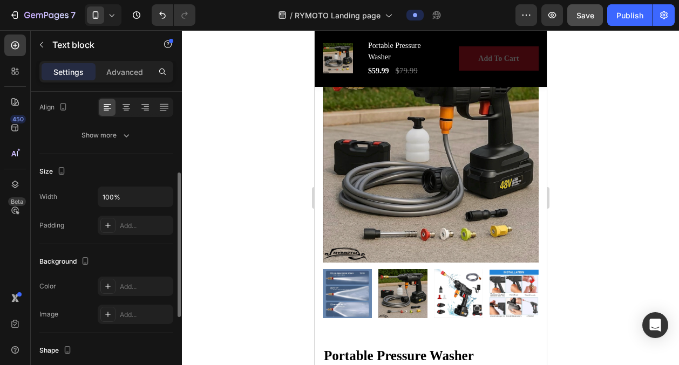
scroll to position [245, 0]
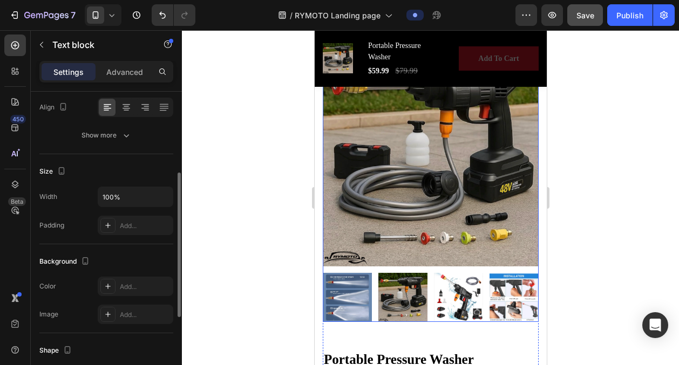
click at [467, 284] on img at bounding box center [457, 297] width 49 height 49
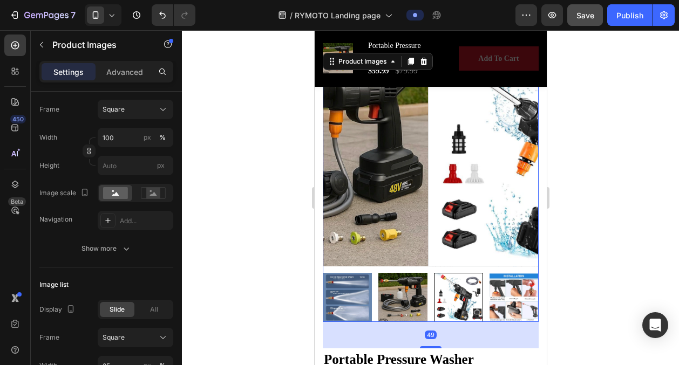
scroll to position [0, 0]
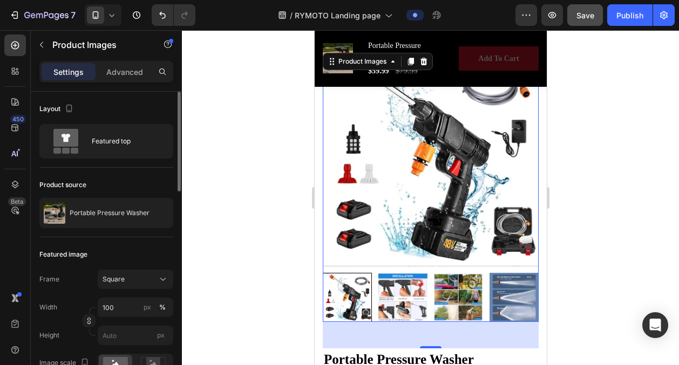
click at [468, 294] on img at bounding box center [457, 297] width 49 height 49
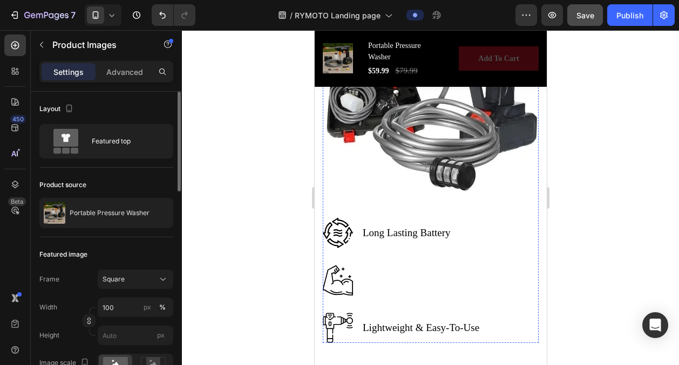
scroll to position [2576, 0]
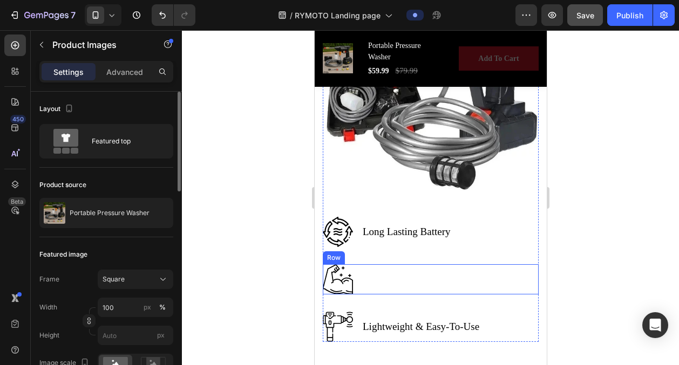
click at [359, 282] on div "Image Text block Row" at bounding box center [430, 279] width 216 height 30
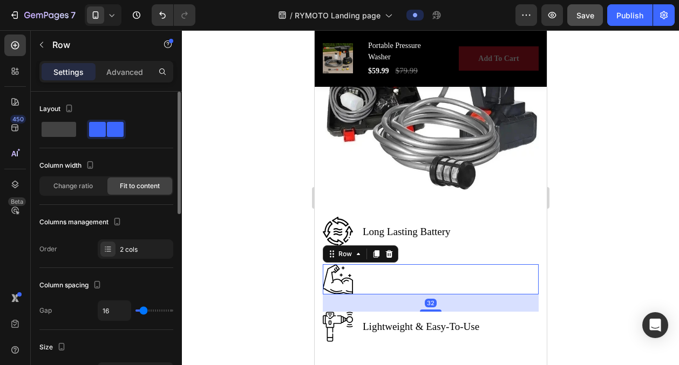
click at [362, 283] on div "Text block" at bounding box center [362, 279] width 2 height 30
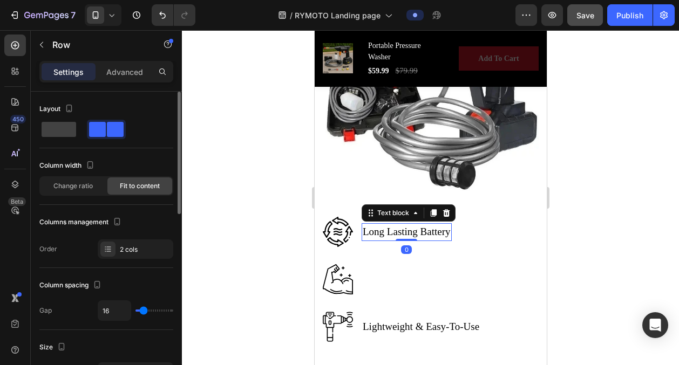
click at [408, 233] on p "Long Lasting Battery" at bounding box center [406, 232] width 88 height 16
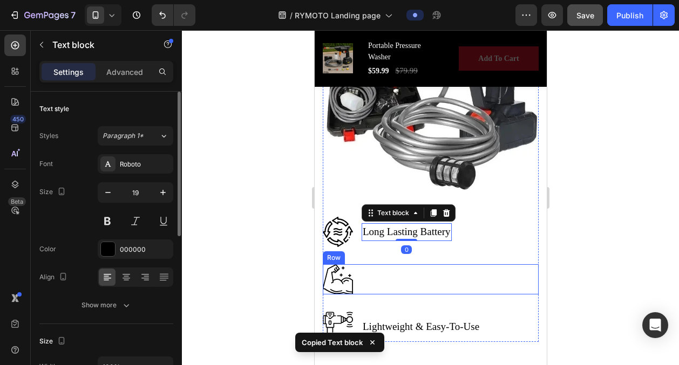
click at [383, 284] on div "Image Text block Row" at bounding box center [430, 279] width 216 height 30
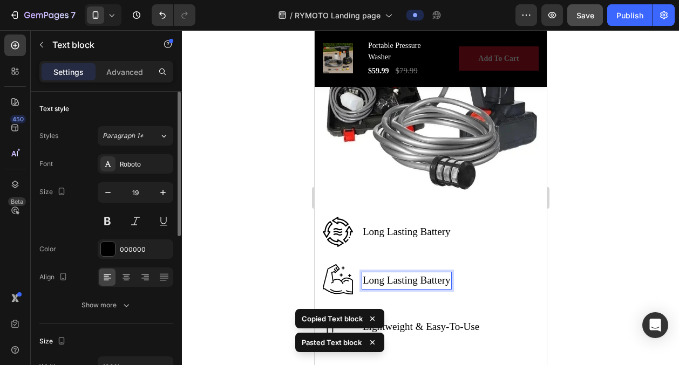
click at [402, 284] on p "Long Lasting Battery" at bounding box center [406, 281] width 88 height 16
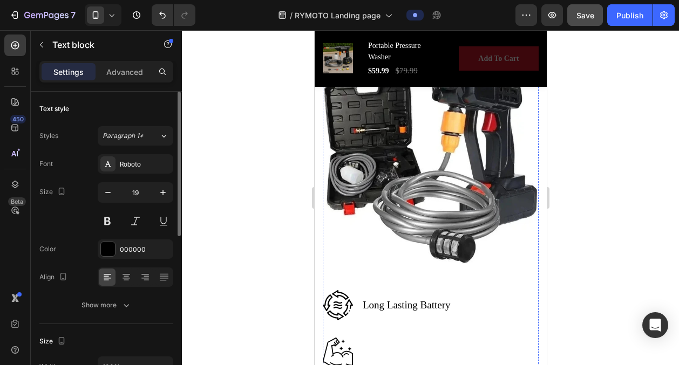
scroll to position [2624, 0]
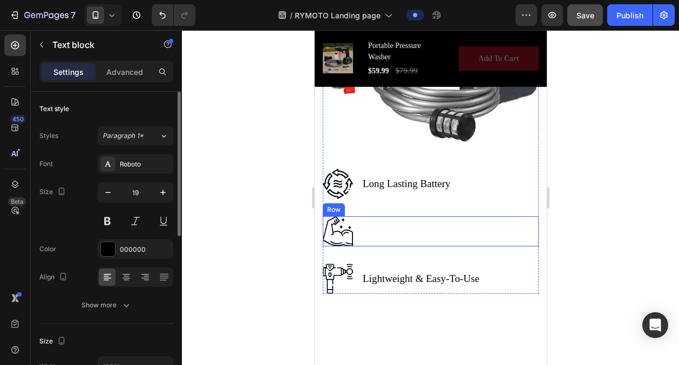
click at [365, 234] on div "Image Text block Text block Row" at bounding box center [430, 231] width 216 height 30
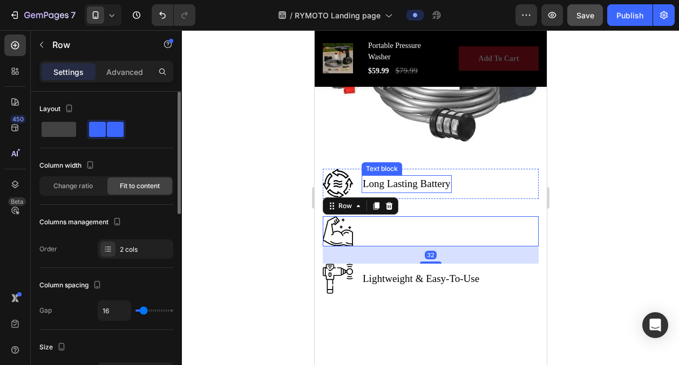
click at [397, 180] on p "Long Lasting Battery" at bounding box center [406, 184] width 88 height 16
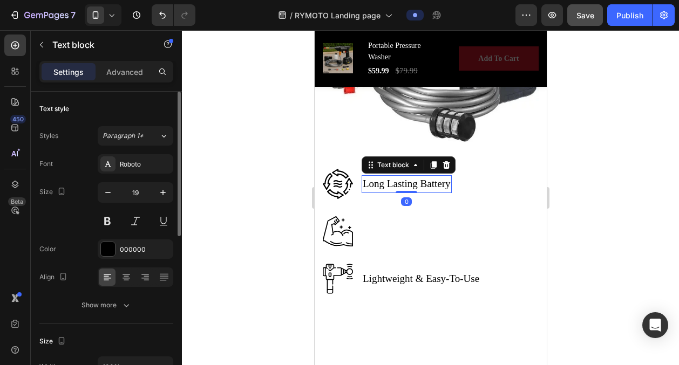
click at [397, 180] on p "Long Lasting Battery" at bounding box center [406, 184] width 88 height 16
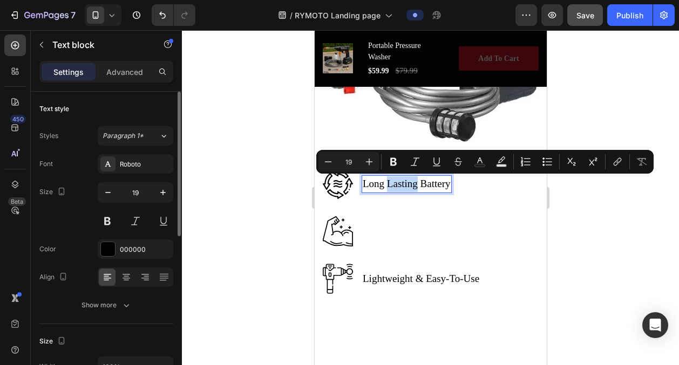
click at [397, 180] on p "Long Lasting Battery" at bounding box center [406, 184] width 88 height 16
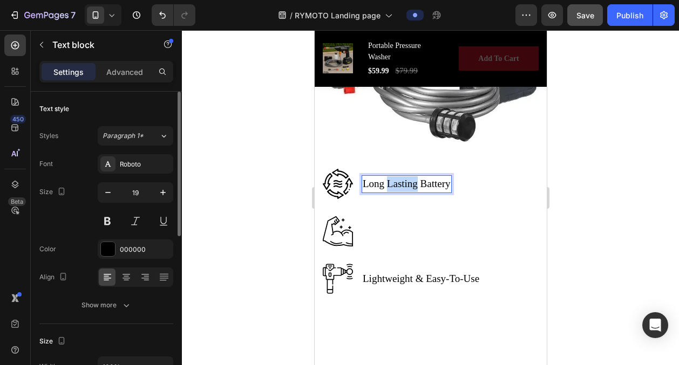
click at [397, 180] on p "Long Lasting Battery" at bounding box center [406, 184] width 88 height 16
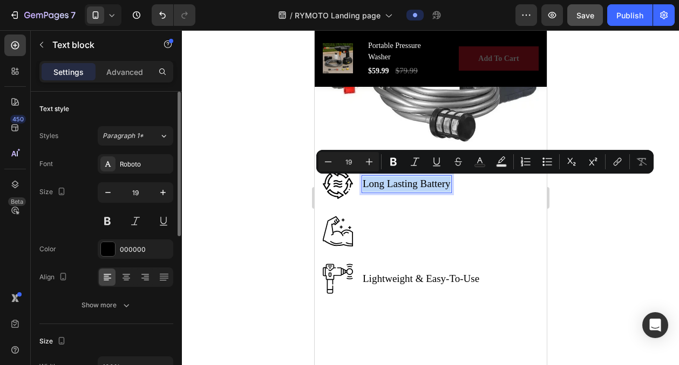
click at [397, 180] on p "Long Lasting Battery" at bounding box center [406, 184] width 88 height 16
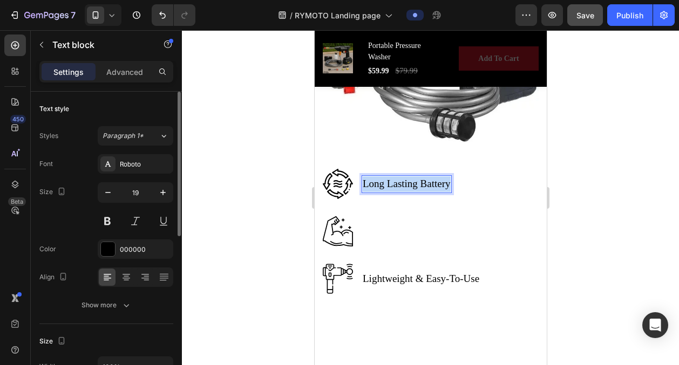
click at [397, 180] on p "Long Lasting Battery" at bounding box center [406, 184] width 88 height 16
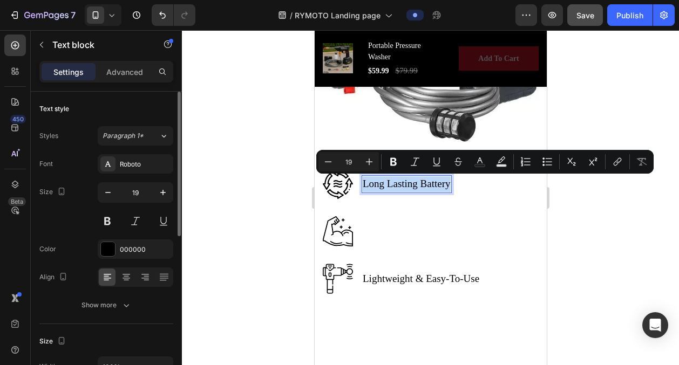
copy p "Long Lasting Battery"
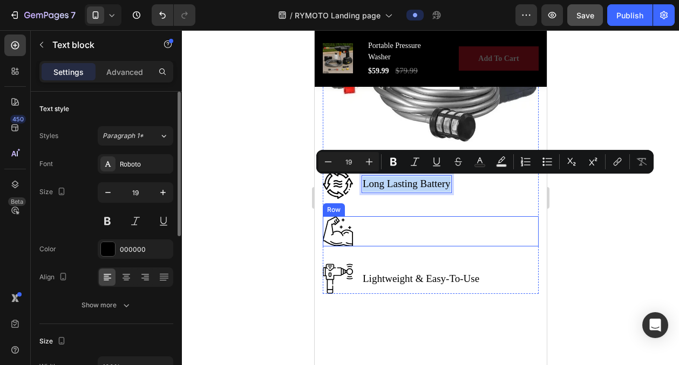
click at [380, 233] on div "Image Text block Text block Row" at bounding box center [430, 231] width 216 height 30
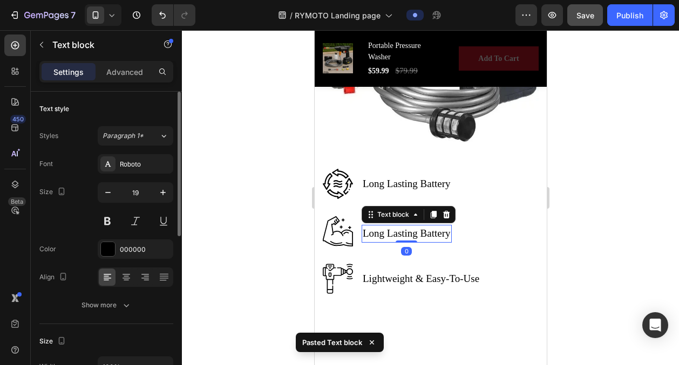
click at [389, 234] on p "Long Lasting Battery" at bounding box center [406, 234] width 88 height 16
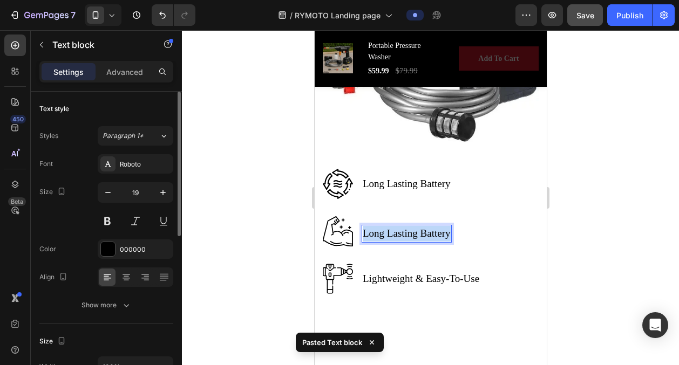
click at [389, 234] on p "Long Lasting Battery" at bounding box center [406, 234] width 88 height 16
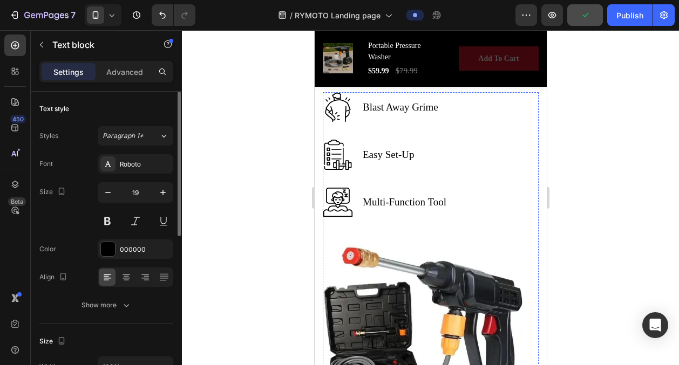
scroll to position [2305, 0]
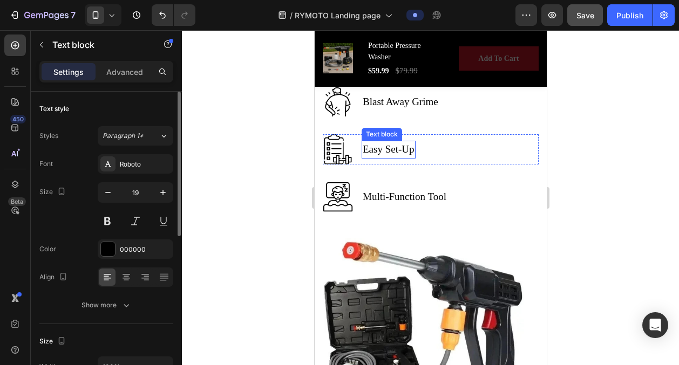
click at [406, 150] on p "Easy Set-Up" at bounding box center [388, 150] width 52 height 16
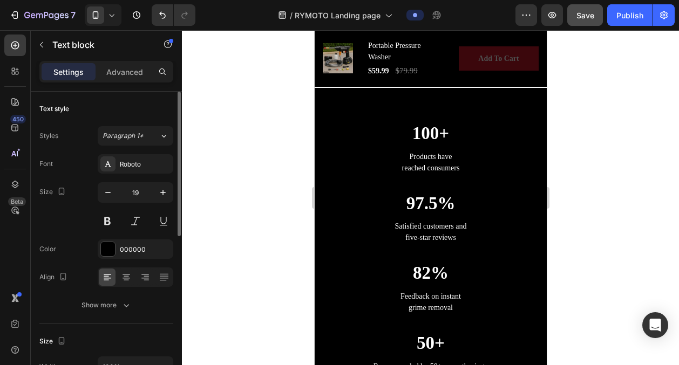
scroll to position [1532, 0]
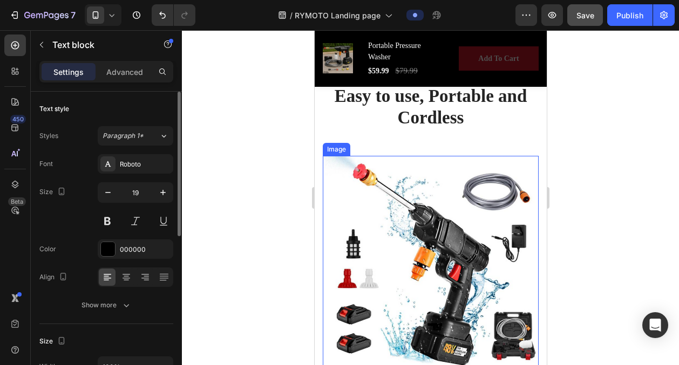
click at [422, 257] on img at bounding box center [430, 263] width 216 height 215
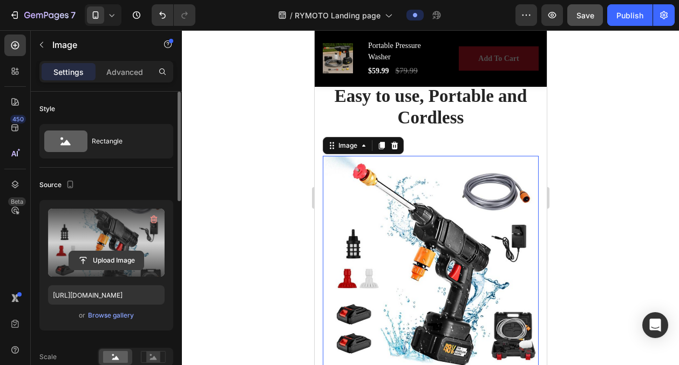
click at [125, 258] on input "file" at bounding box center [106, 260] width 74 height 18
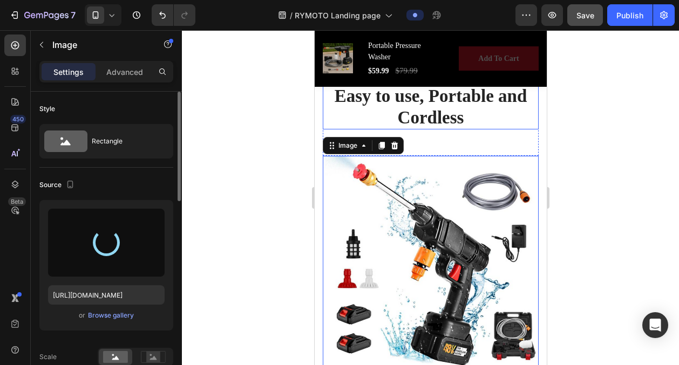
type input "[URL][DOMAIN_NAME]"
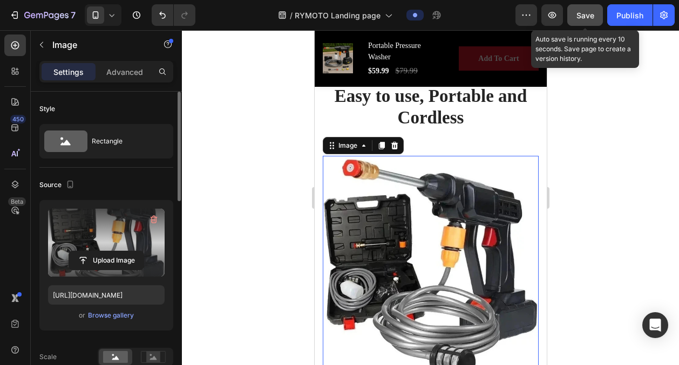
click at [585, 13] on span "Save" at bounding box center [585, 15] width 18 height 9
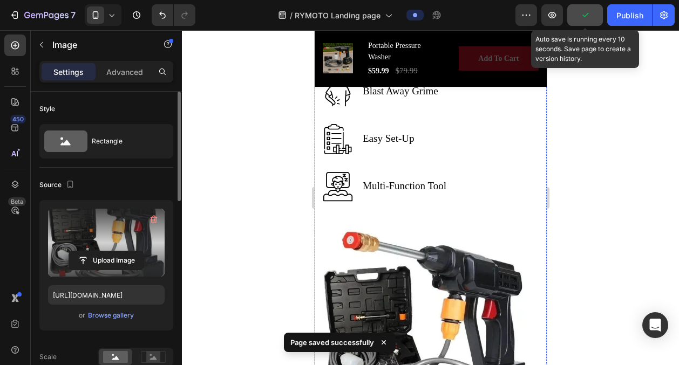
scroll to position [2323, 0]
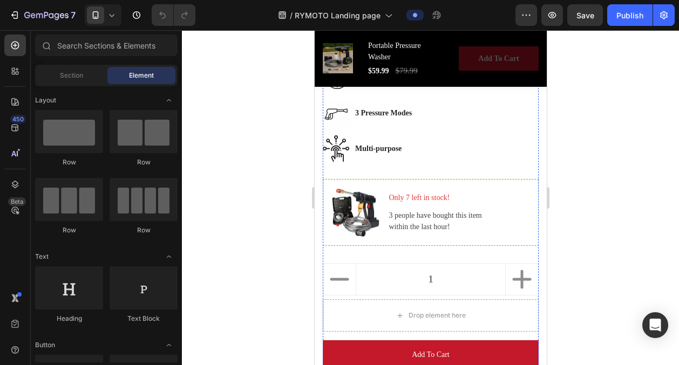
scroll to position [710, 0]
click at [117, 22] on div at bounding box center [103, 15] width 37 height 22
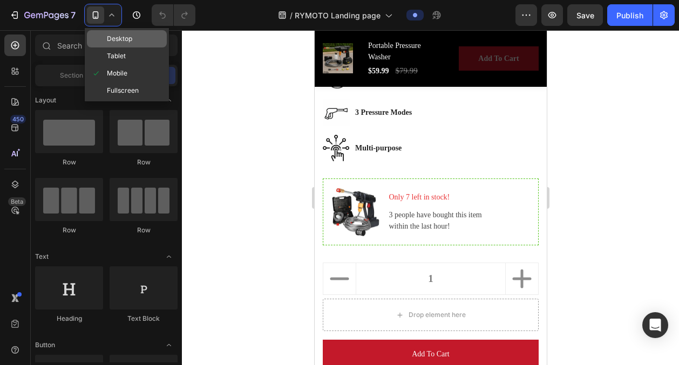
click at [125, 39] on span "Desktop" at bounding box center [119, 38] width 25 height 11
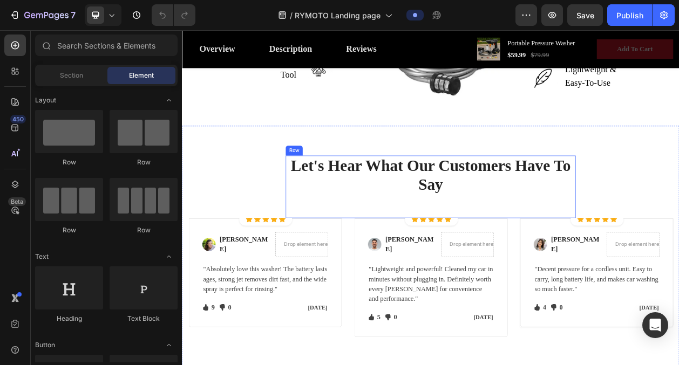
scroll to position [1741, 0]
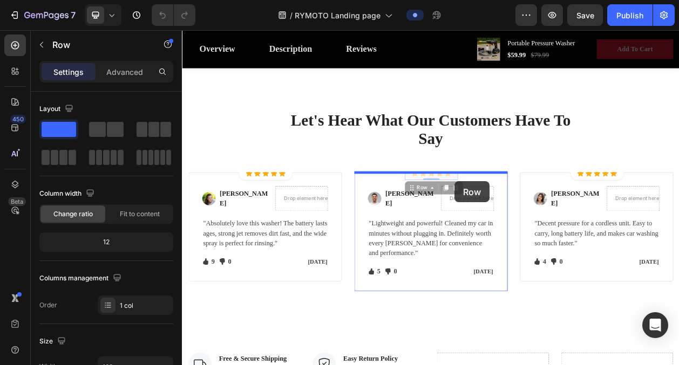
drag, startPoint x: 537, startPoint y: 220, endPoint x: 537, endPoint y: 227, distance: 6.5
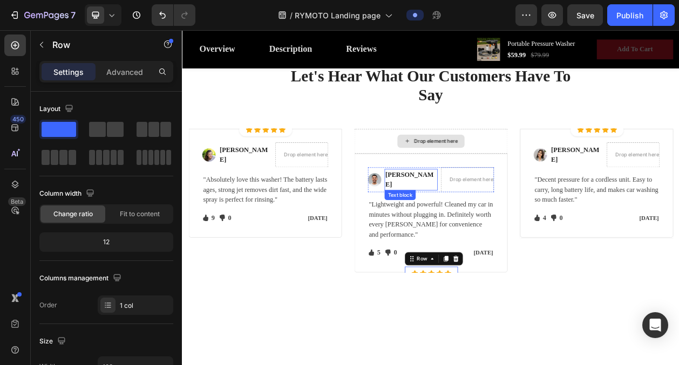
scroll to position [1717, 0]
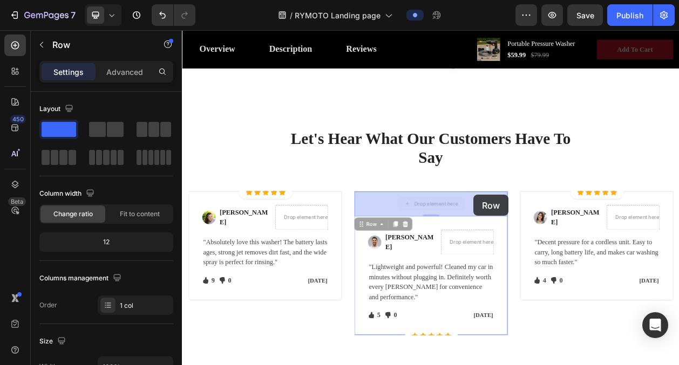
drag, startPoint x: 564, startPoint y: 256, endPoint x: 562, endPoint y: 245, distance: 11.6
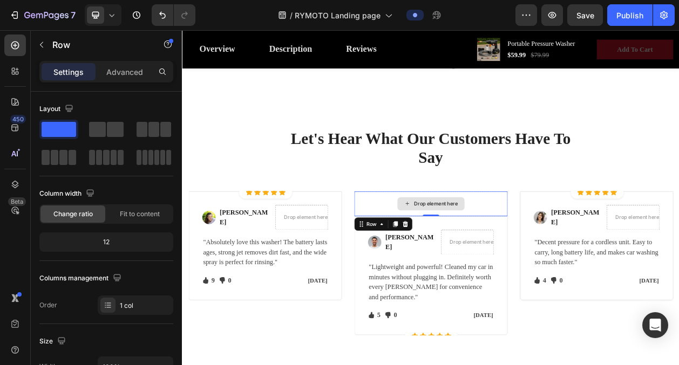
click at [565, 252] on div "Drop element here" at bounding box center [506, 256] width 200 height 32
click at [162, 22] on button "Undo/Redo" at bounding box center [163, 15] width 22 height 22
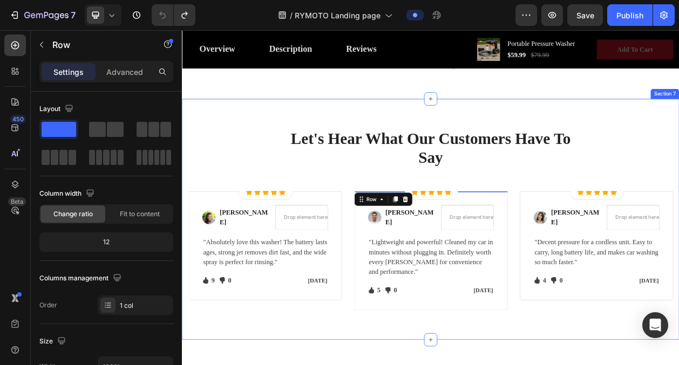
click at [271, 148] on div "Let's Hear What Our Customers Have To Say Heading Row Icon Icon Icon Icon Icon …" at bounding box center [506, 277] width 648 height 314
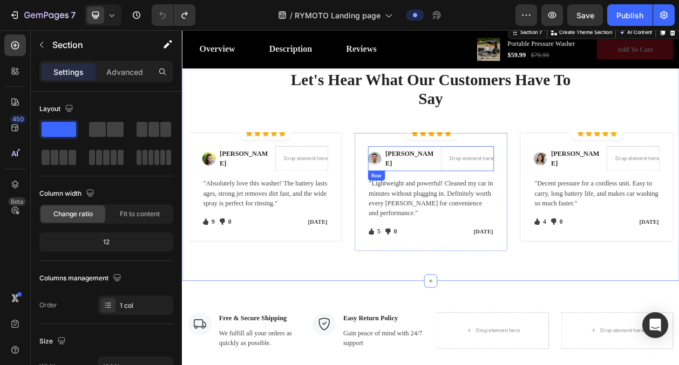
scroll to position [1793, 0]
click at [347, 282] on p "[DATE]" at bounding box center [335, 280] width 71 height 11
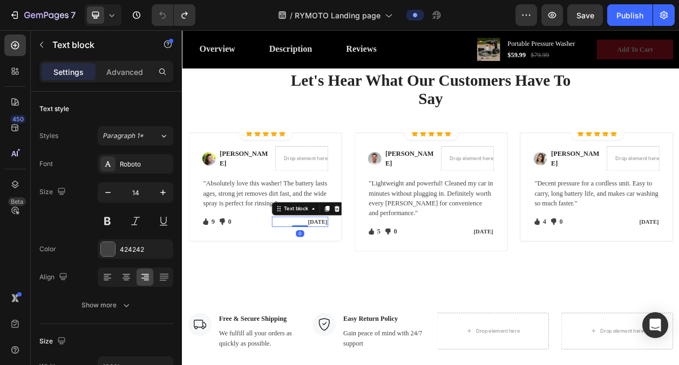
click at [347, 282] on p "[DATE]" at bounding box center [335, 280] width 71 height 11
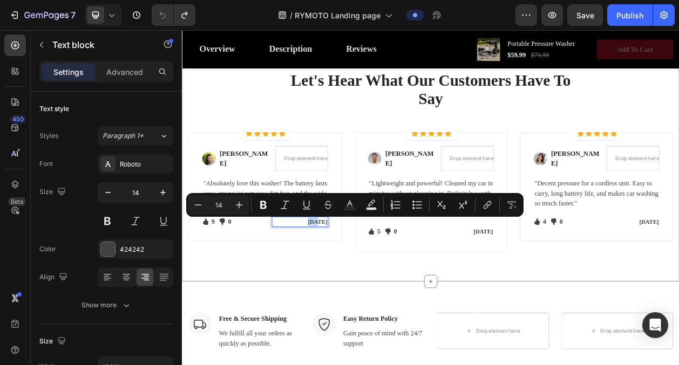
click at [385, 319] on div "Let's Hear What Our Customers Have To Say Heading Row Icon Icon Icon Icon Icon …" at bounding box center [506, 201] width 648 height 314
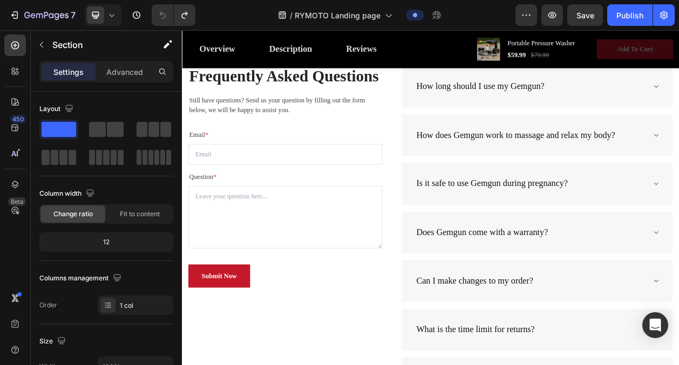
scroll to position [2655, 0]
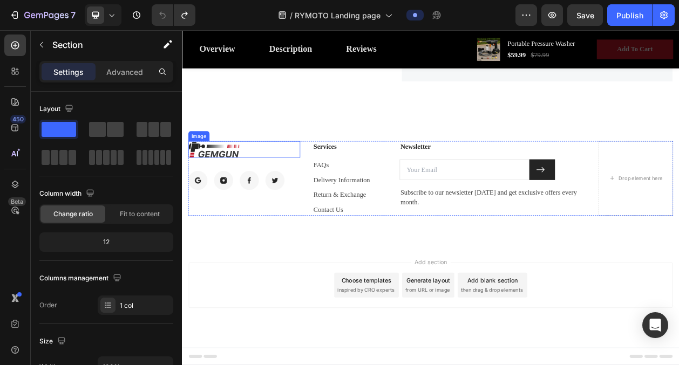
click at [229, 182] on img at bounding box center [223, 186] width 67 height 22
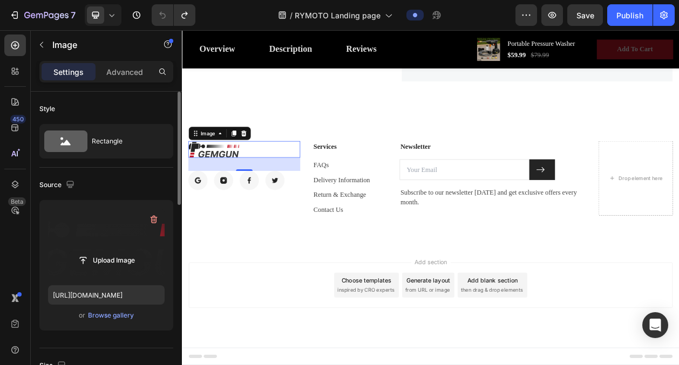
click at [103, 231] on label at bounding box center [106, 243] width 117 height 68
click at [103, 251] on input "file" at bounding box center [106, 260] width 74 height 18
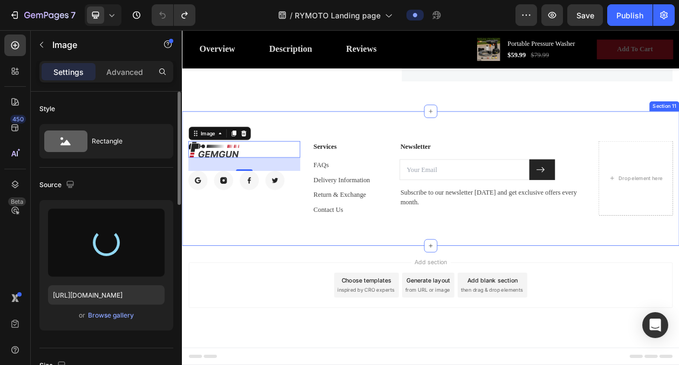
type input "[URL][DOMAIN_NAME]"
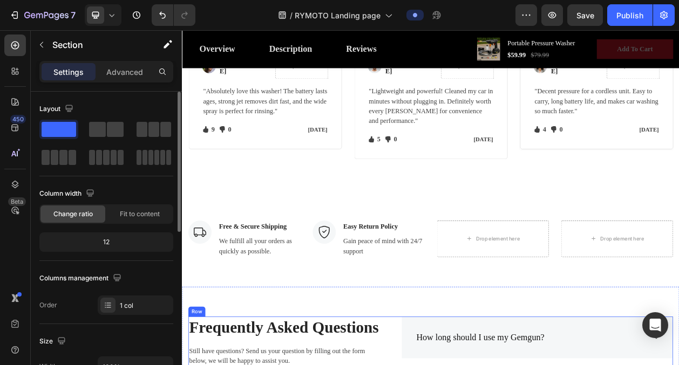
scroll to position [1896, 0]
